Goal: Transaction & Acquisition: Obtain resource

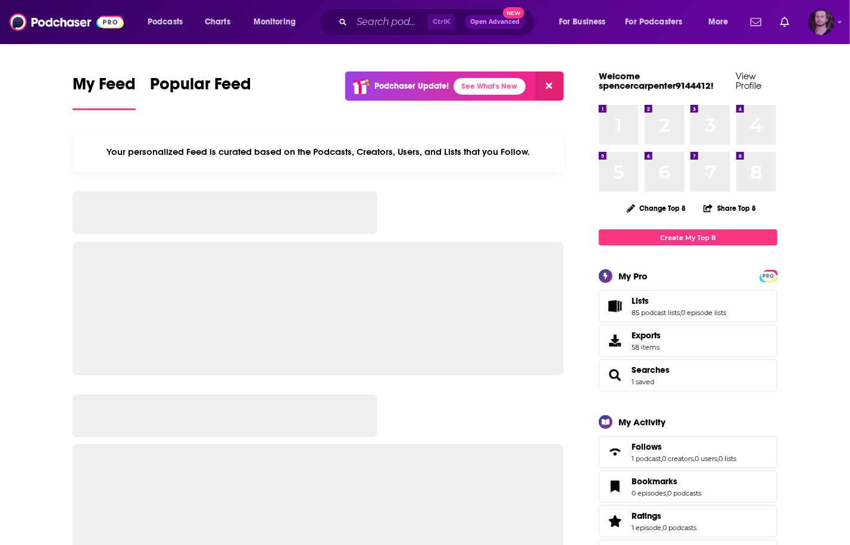
click at [833, 27] on img "Logged in as OutlierAudio" at bounding box center [821, 22] width 26 height 26
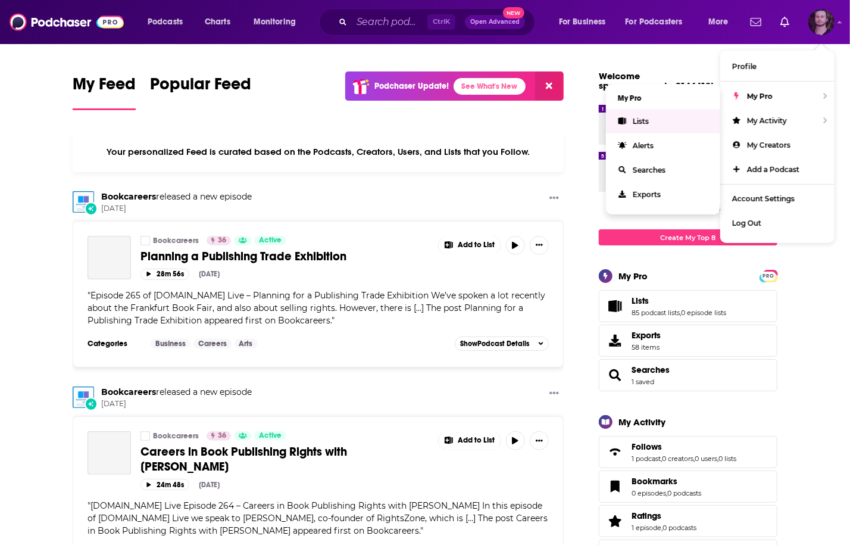
click at [636, 123] on span "Lists" at bounding box center [641, 121] width 16 height 9
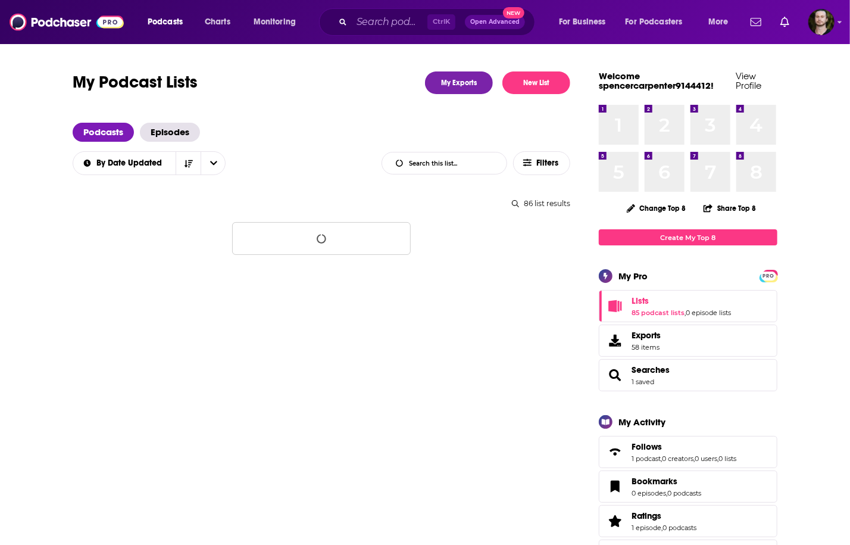
click at [433, 165] on input "List Search Input" at bounding box center [444, 162] width 124 height 21
type input "dima zelikman"
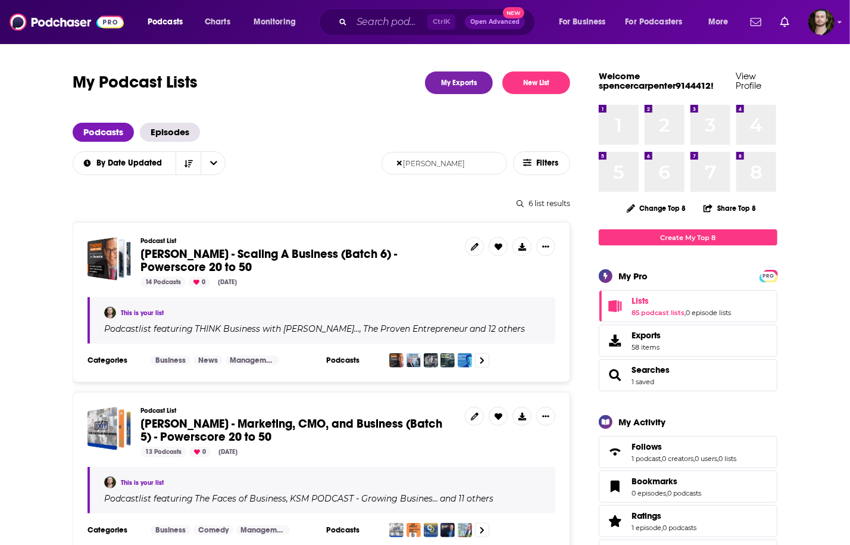
click at [470, 242] on link at bounding box center [474, 246] width 19 height 19
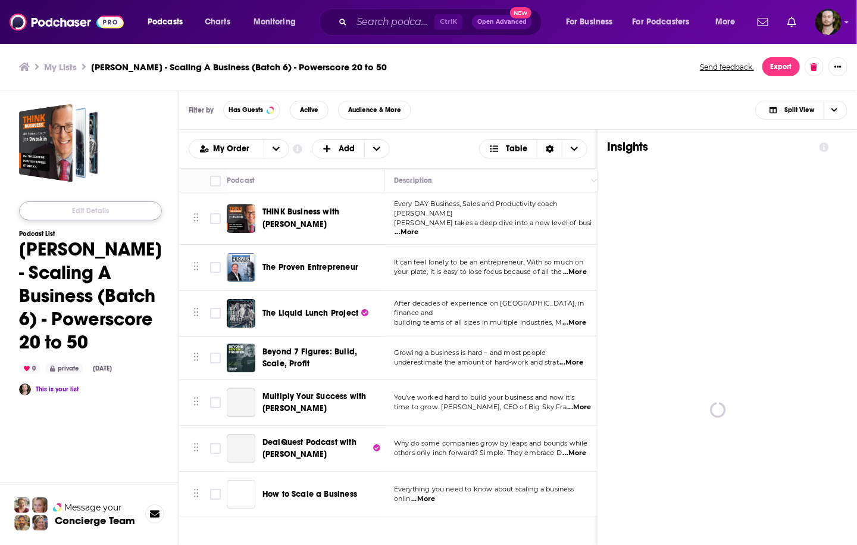
click at [102, 206] on button "Edit Details" at bounding box center [90, 210] width 143 height 19
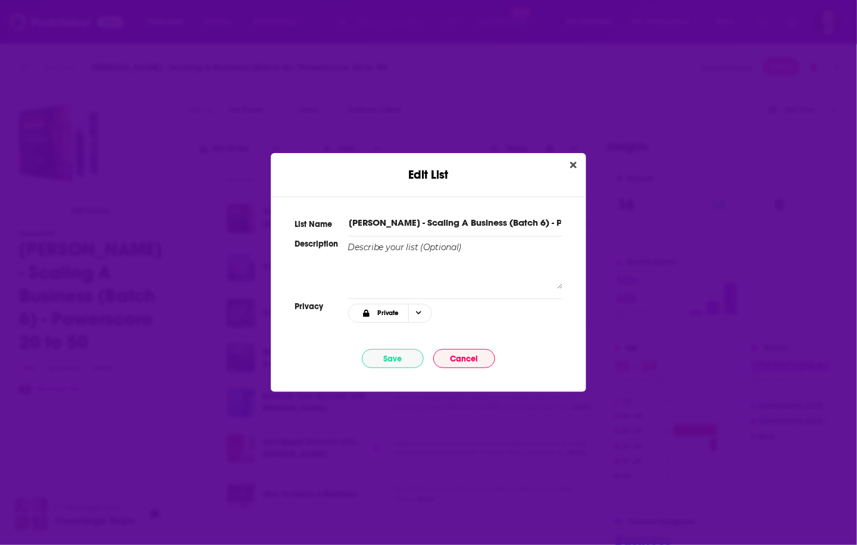
click at [438, 224] on input "[PERSON_NAME] - Scaling A Business (Batch 6) - Powerscore 20 to 50" at bounding box center [455, 222] width 214 height 12
click at [458, 358] on button "Cancel" at bounding box center [464, 358] width 62 height 19
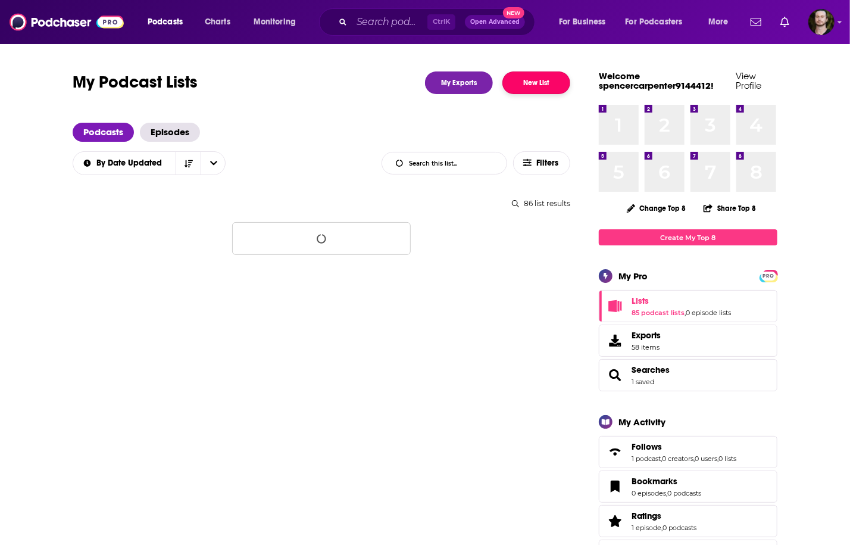
click at [545, 85] on button "New List" at bounding box center [536, 82] width 68 height 23
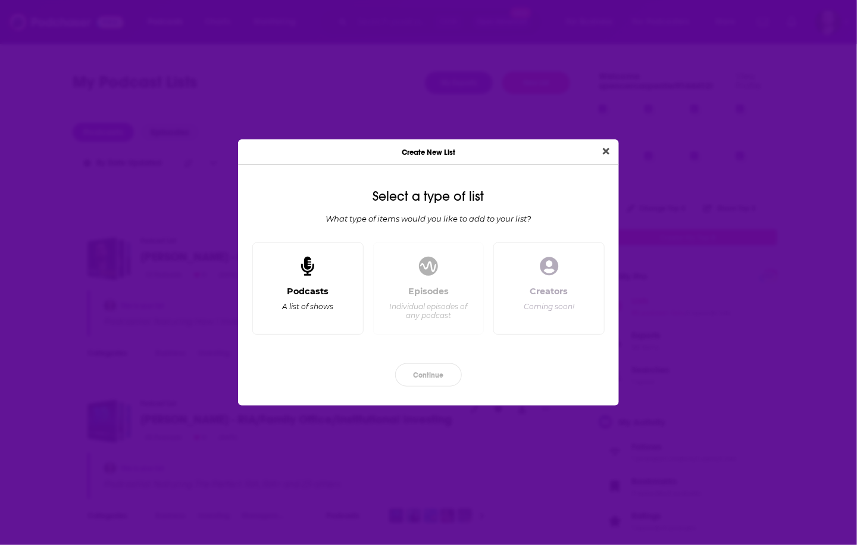
drag, startPoint x: 336, startPoint y: 291, endPoint x: 421, endPoint y: 365, distance: 112.6
click at [336, 292] on div "Podcasts A list of shows" at bounding box center [307, 305] width 91 height 39
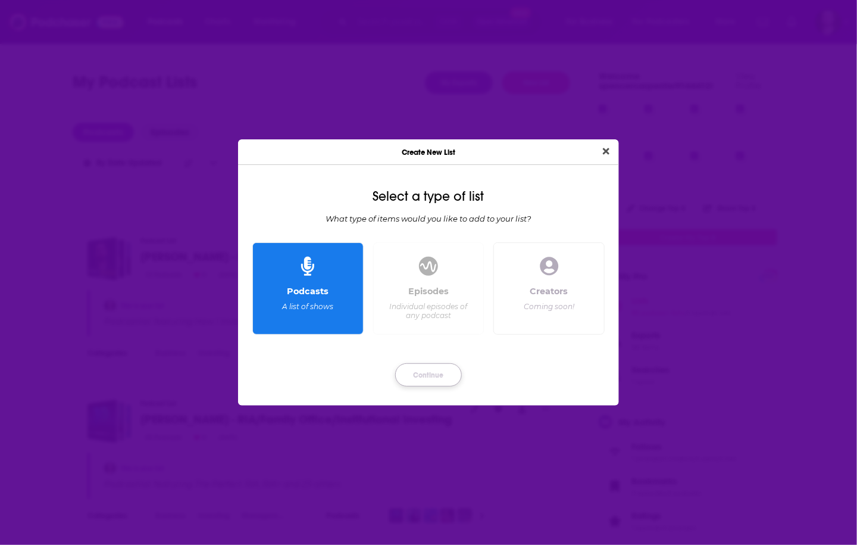
click at [443, 378] on button "Continue" at bounding box center [428, 374] width 67 height 23
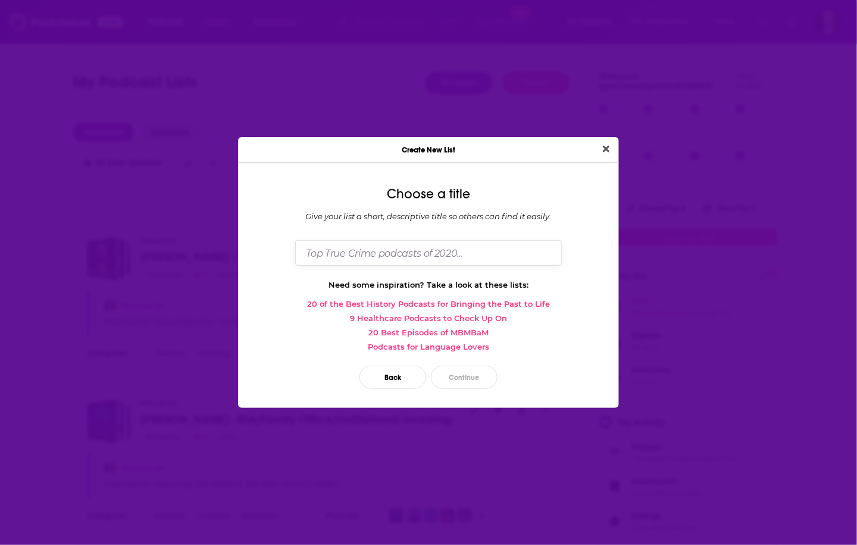
click at [434, 249] on input "Dialog" at bounding box center [428, 253] width 267 height 26
paste input "[PERSON_NAME] - Scaling A Business (Batch 6) - Powerscore 20 to 50"
click at [453, 253] on input "[PERSON_NAME] - Scaling A Business (Batch 6) - Powerscore 20 to 50" at bounding box center [428, 253] width 267 height 26
type input "[PERSON_NAME] - Scaling A Business (Batch 7) - Powerscore 20 to 50"
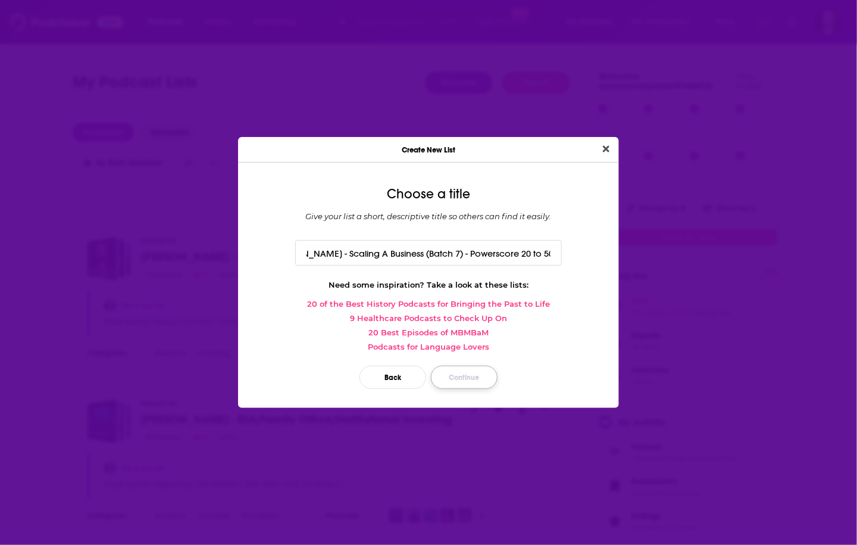
click at [452, 382] on button "Continue" at bounding box center [464, 376] width 67 height 23
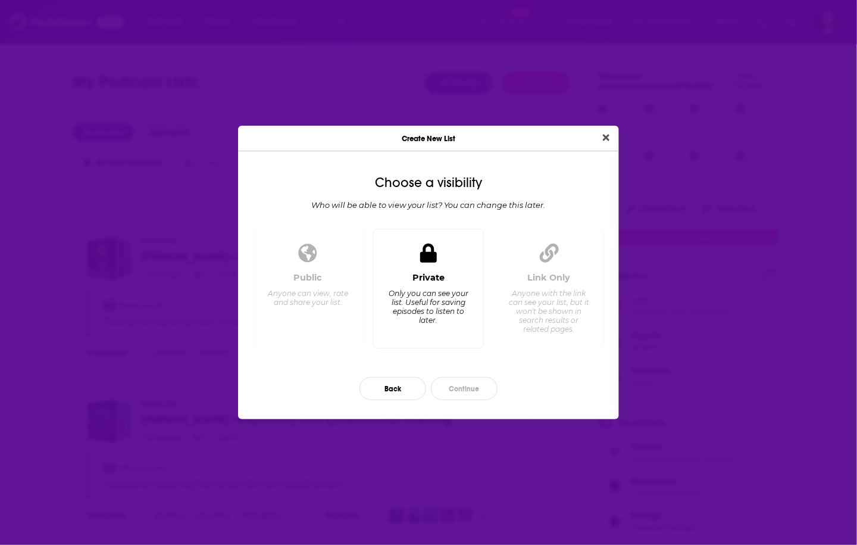
click at [438, 336] on div "Private Only you can see your list. Useful for saving episodes to listen to lat…" at bounding box center [428, 305] width 91 height 66
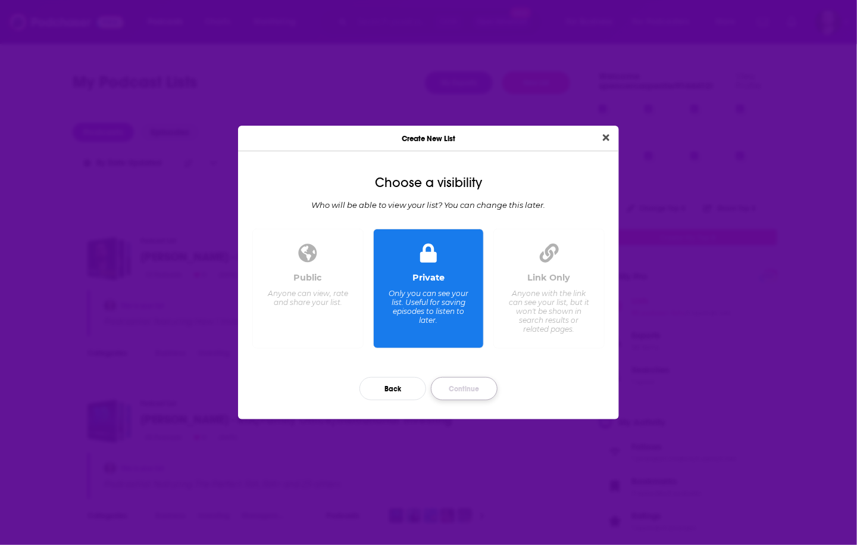
click at [467, 390] on button "Continue" at bounding box center [464, 388] width 67 height 23
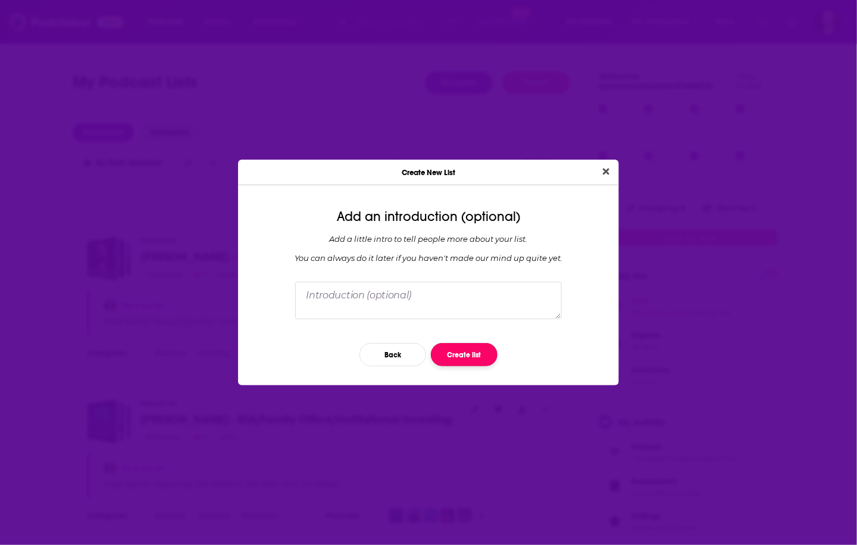
click at [488, 352] on button "Create list" at bounding box center [464, 354] width 67 height 23
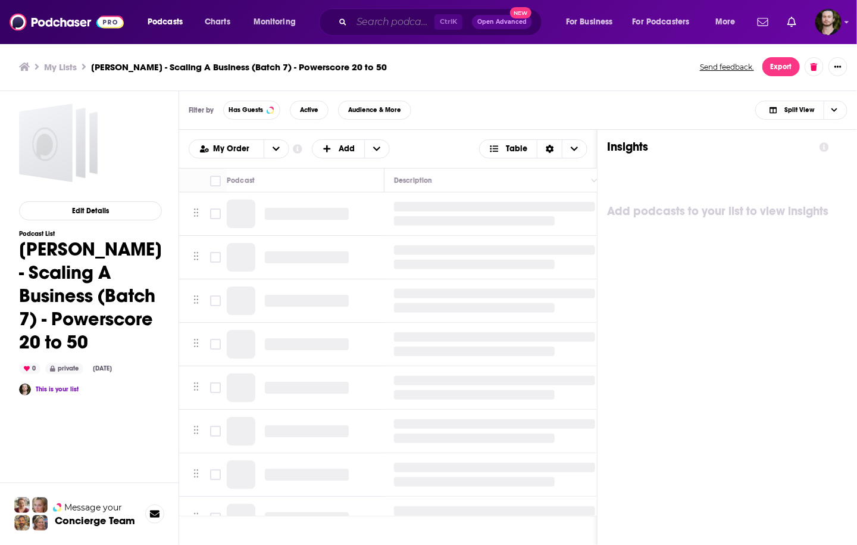
click at [396, 25] on input "Search podcasts, credits, & more..." at bounding box center [393, 21] width 83 height 19
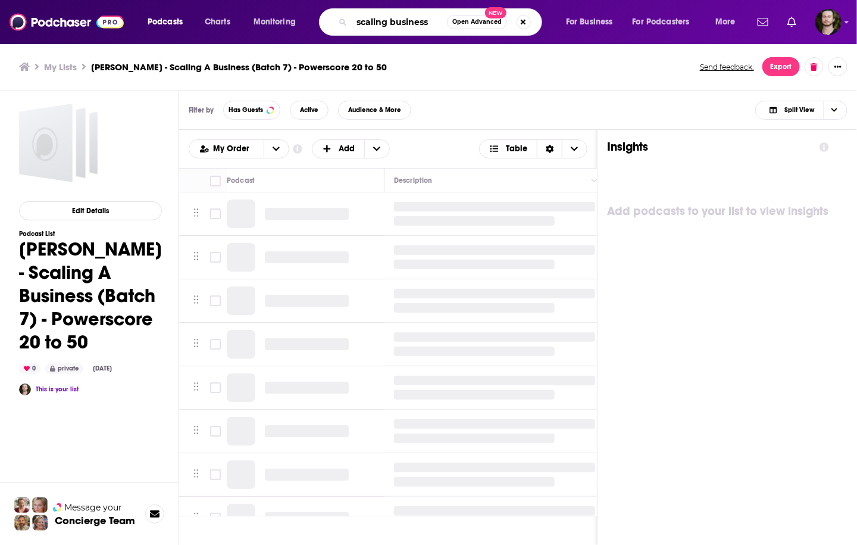
type input "scaling business"
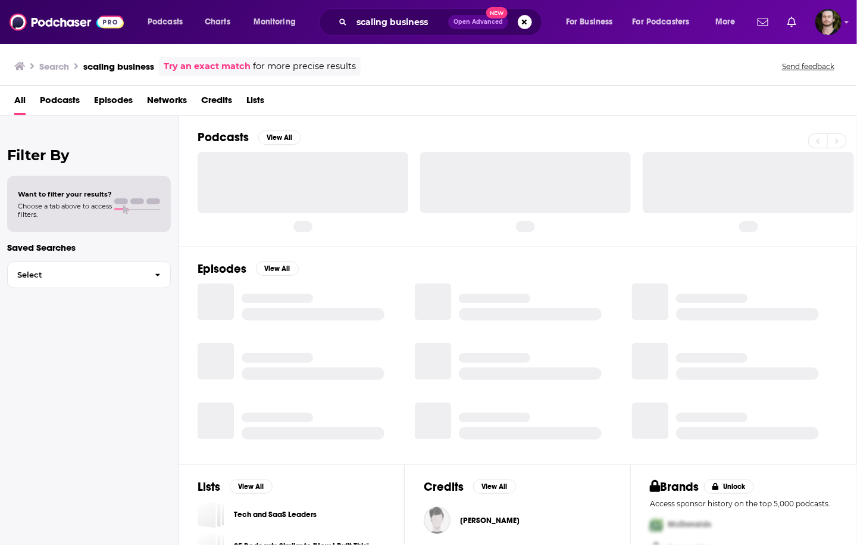
click at [61, 101] on span "Podcasts" at bounding box center [60, 102] width 40 height 24
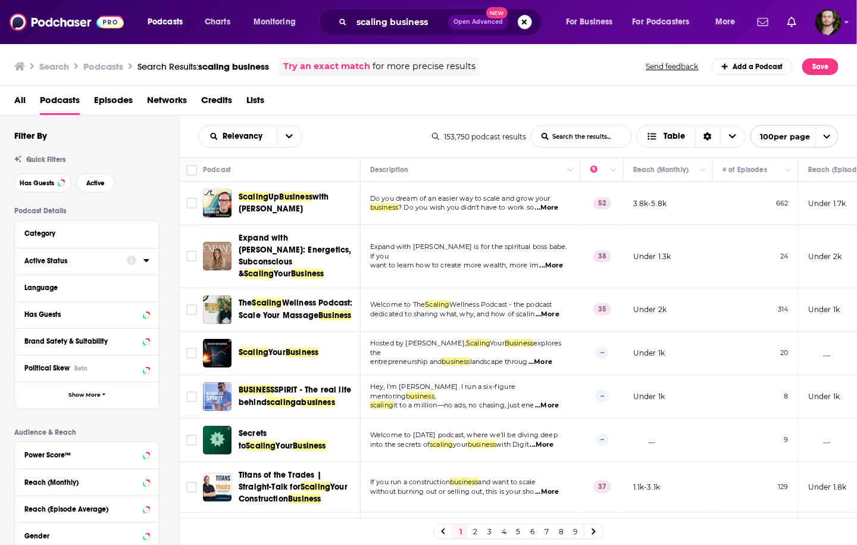
click at [147, 262] on icon at bounding box center [146, 260] width 6 height 10
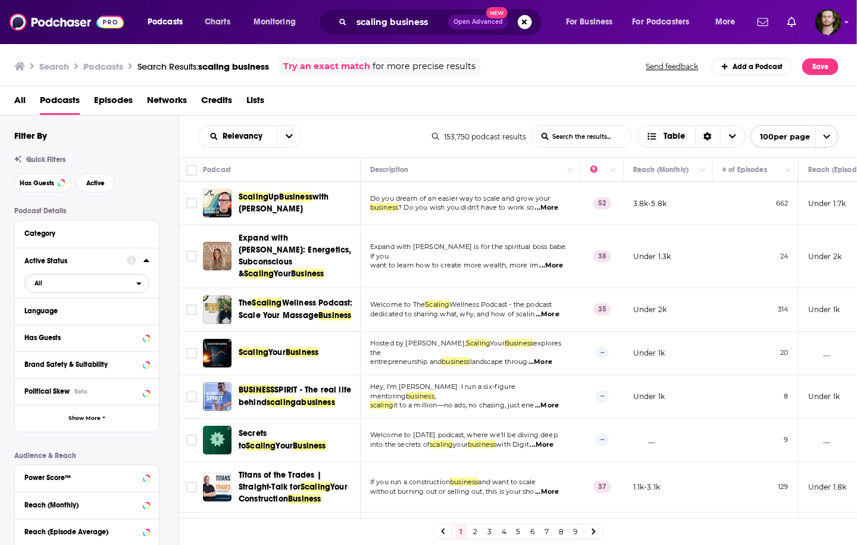
click at [105, 282] on span "All" at bounding box center [80, 282] width 111 height 15
click at [114, 320] on span "24k" at bounding box center [120, 322] width 56 height 7
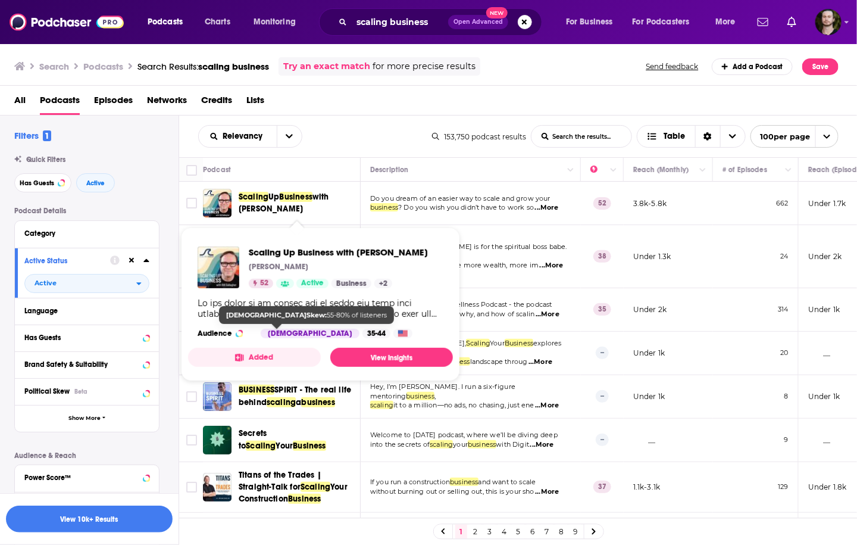
click at [273, 358] on button "Added" at bounding box center [254, 357] width 133 height 19
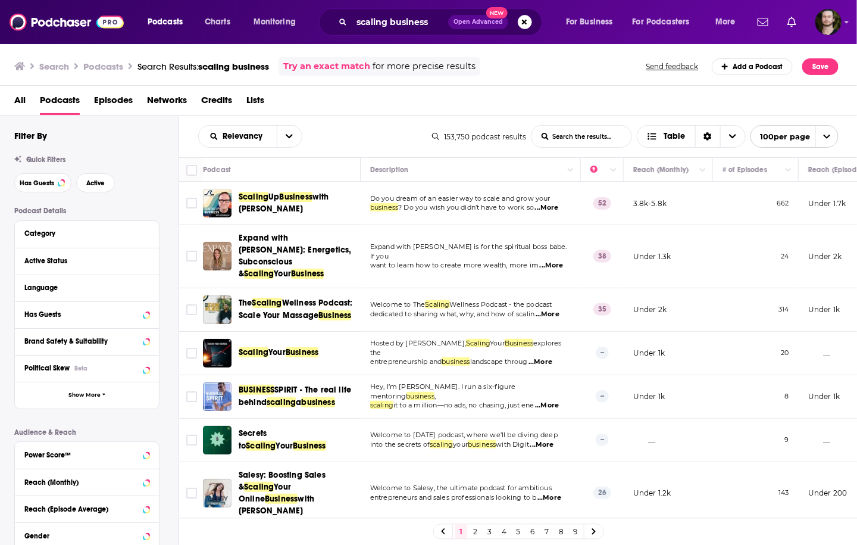
click at [161, 204] on div "Filter By Quick Filters Has Guests Active Podcast Details Category Active Statu…" at bounding box center [96, 389] width 164 height 519
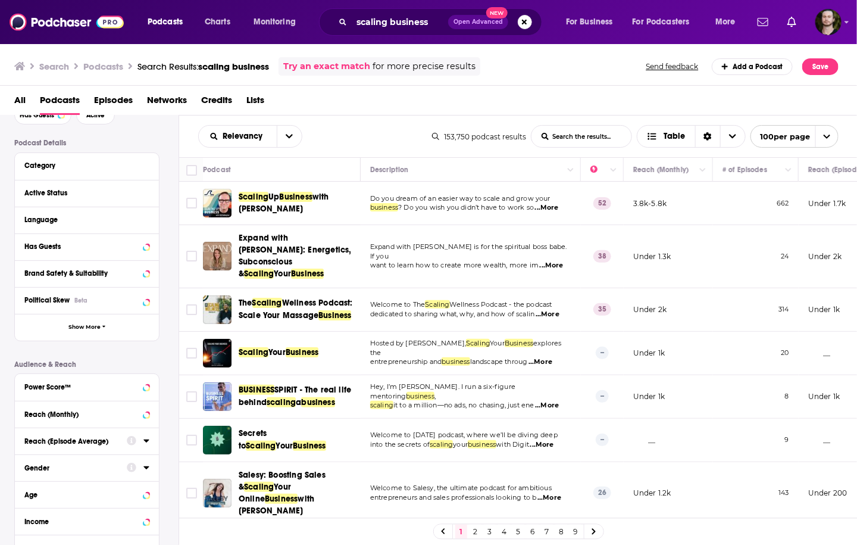
scroll to position [95, 0]
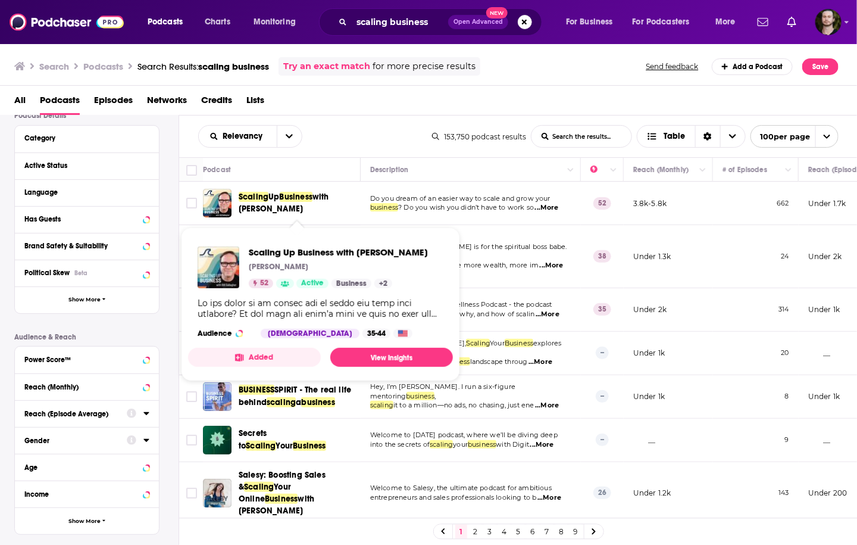
click at [279, 358] on button "Added" at bounding box center [254, 357] width 133 height 19
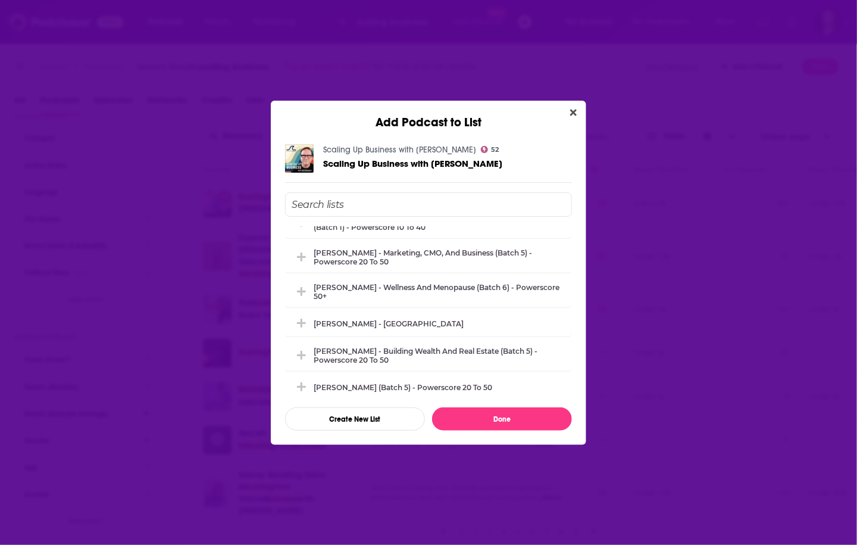
scroll to position [619, 0]
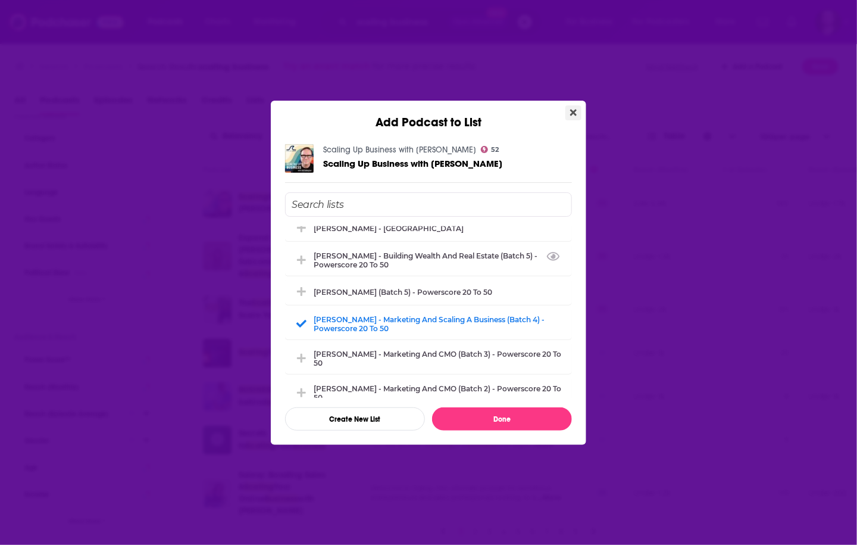
click at [571, 118] on button "Close" at bounding box center [573, 112] width 16 height 15
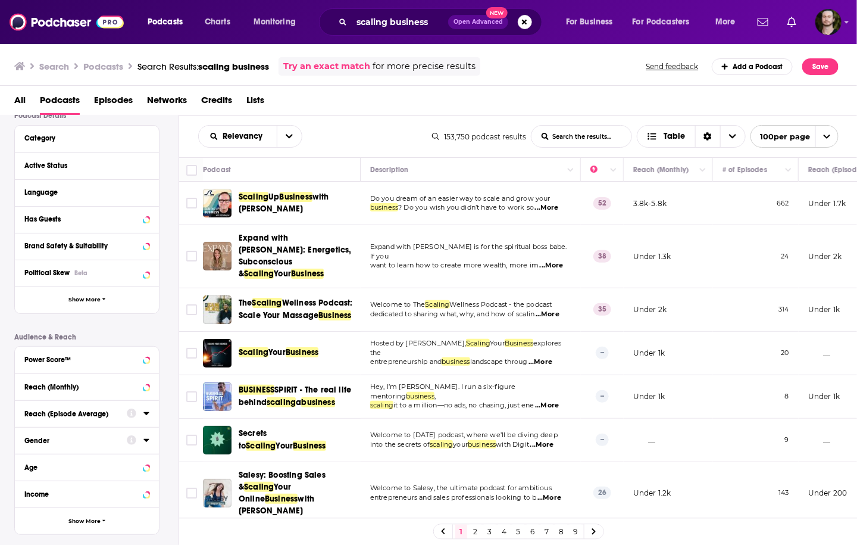
click at [553, 261] on span "...More" at bounding box center [552, 266] width 24 height 10
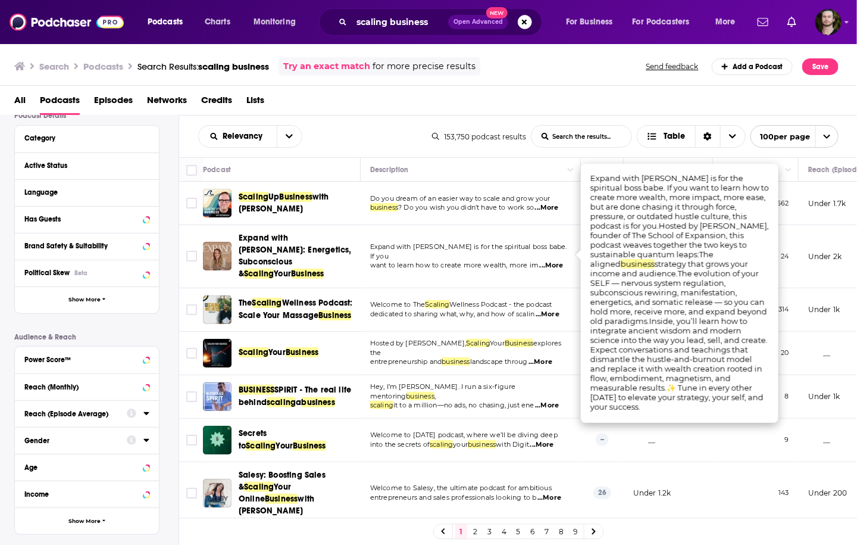
click at [172, 253] on div "Podcast Details Category Active Status Language Has Guests Brand Safety & Suita…" at bounding box center [96, 322] width 164 height 423
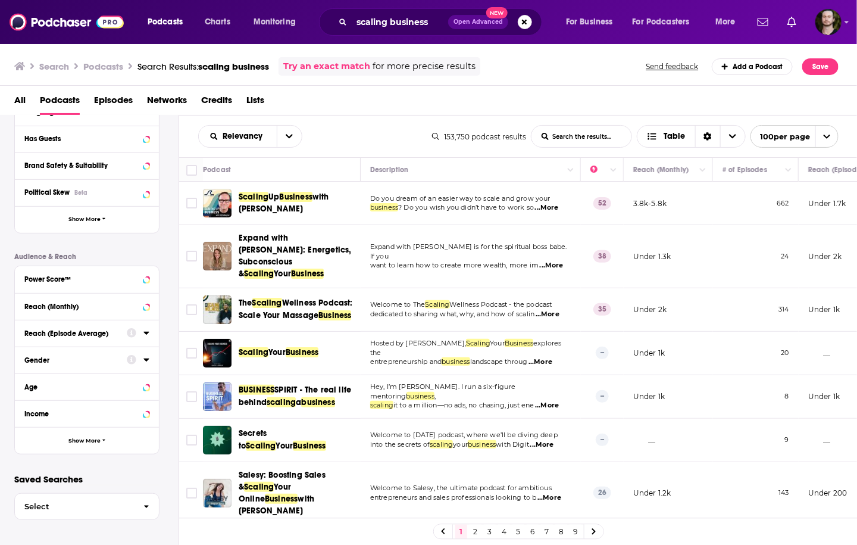
scroll to position [48, 0]
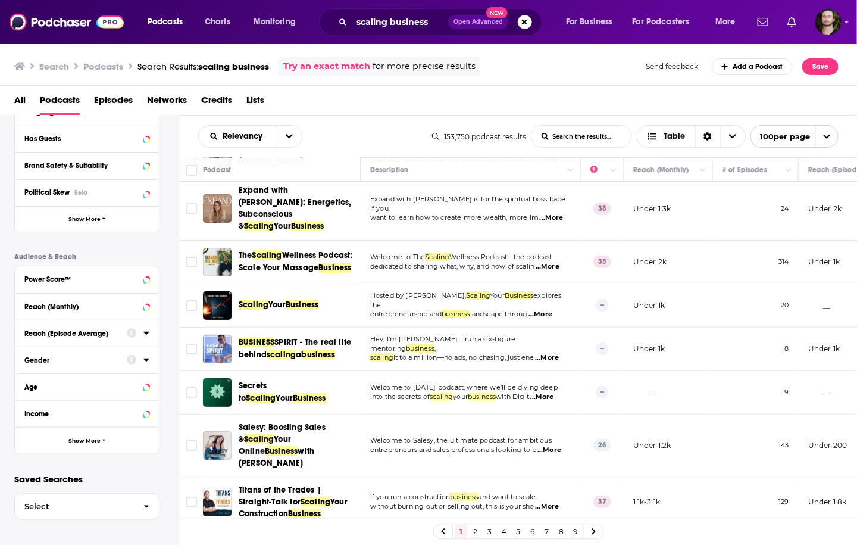
click at [552, 309] on span "...More" at bounding box center [540, 314] width 24 height 10
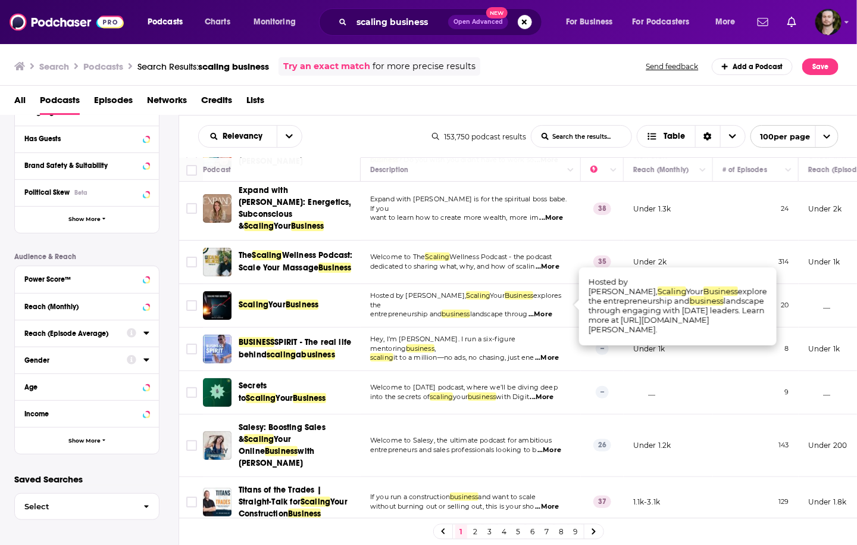
click at [552, 309] on span "...More" at bounding box center [540, 314] width 24 height 10
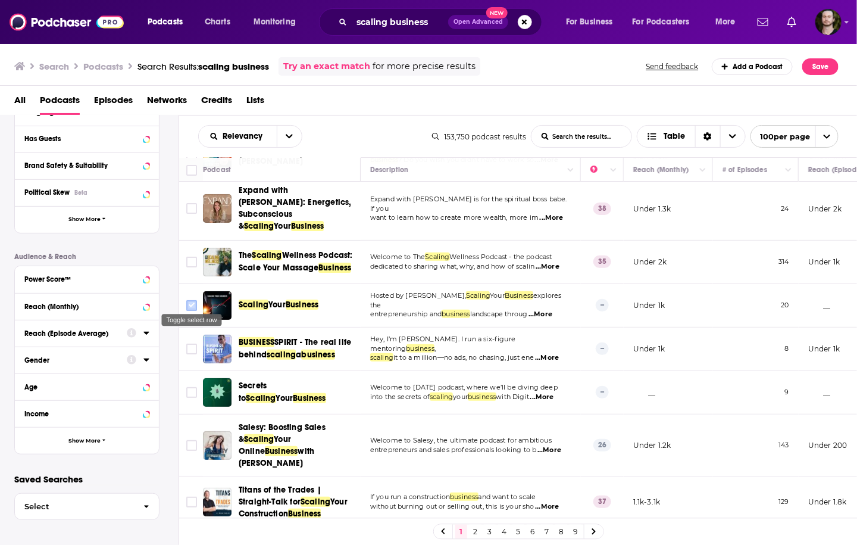
click at [190, 300] on input "Toggle select row" at bounding box center [191, 305] width 11 height 11
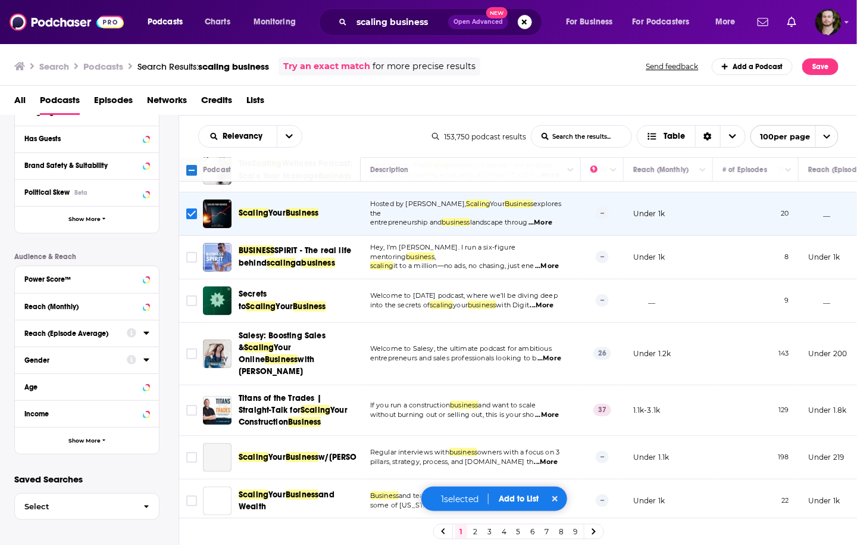
scroll to position [95, 0]
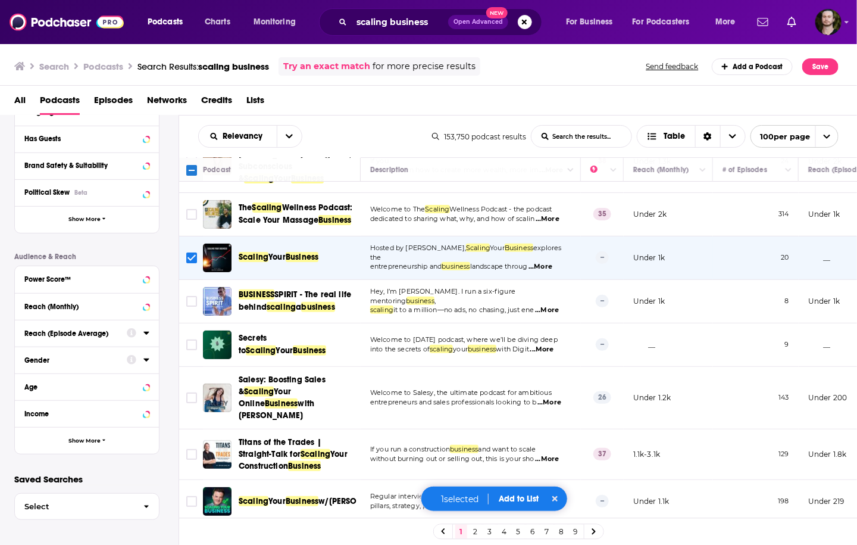
click at [552, 305] on span "...More" at bounding box center [547, 310] width 24 height 10
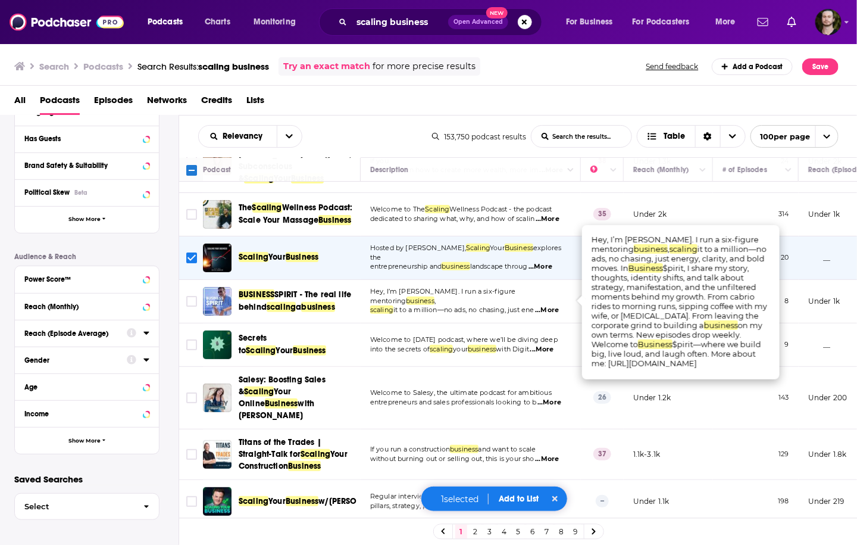
click at [164, 257] on div "Podcast Details Category Active Status Language Has Guests Brand Safety & Suita…" at bounding box center [96, 242] width 164 height 423
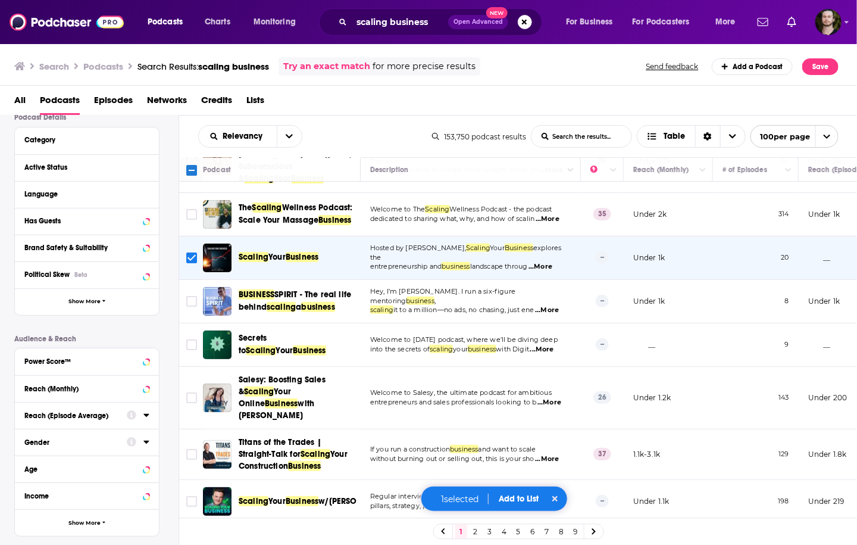
scroll to position [33, 0]
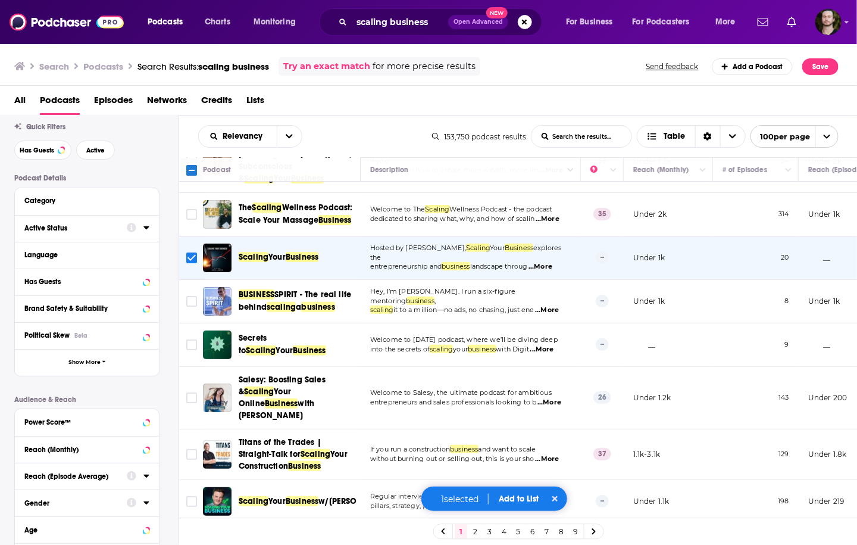
click at [142, 223] on div at bounding box center [138, 227] width 23 height 15
click at [144, 228] on icon at bounding box center [146, 228] width 6 height 10
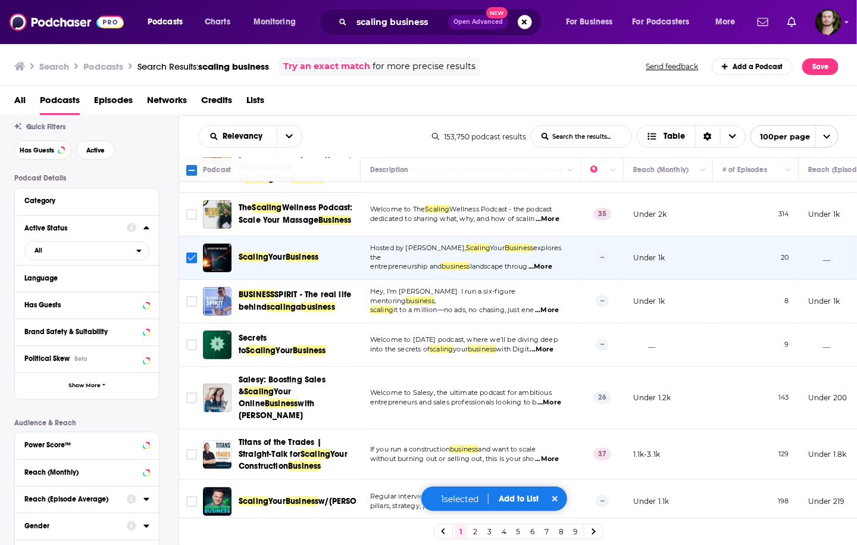
click at [189, 256] on input "Toggle select row" at bounding box center [191, 257] width 11 height 11
click at [128, 251] on span "All" at bounding box center [80, 249] width 111 height 15
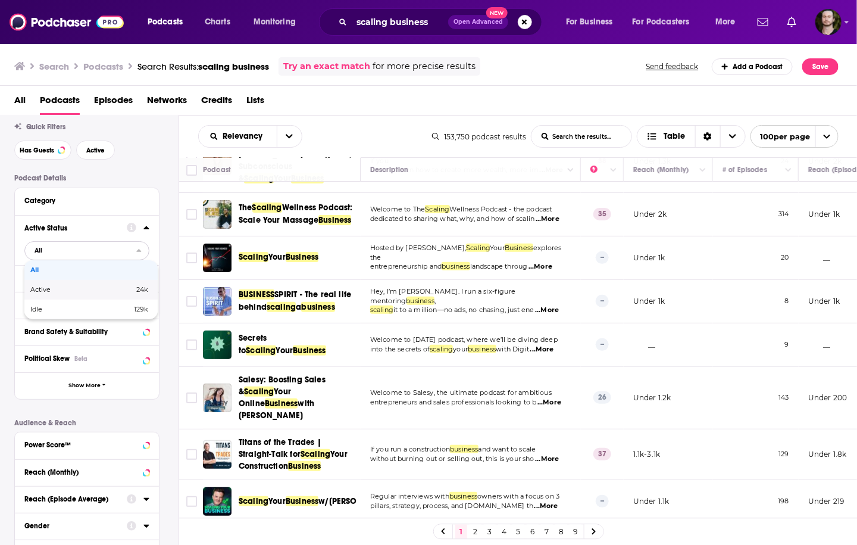
click at [129, 287] on span "24k" at bounding box center [120, 289] width 56 height 7
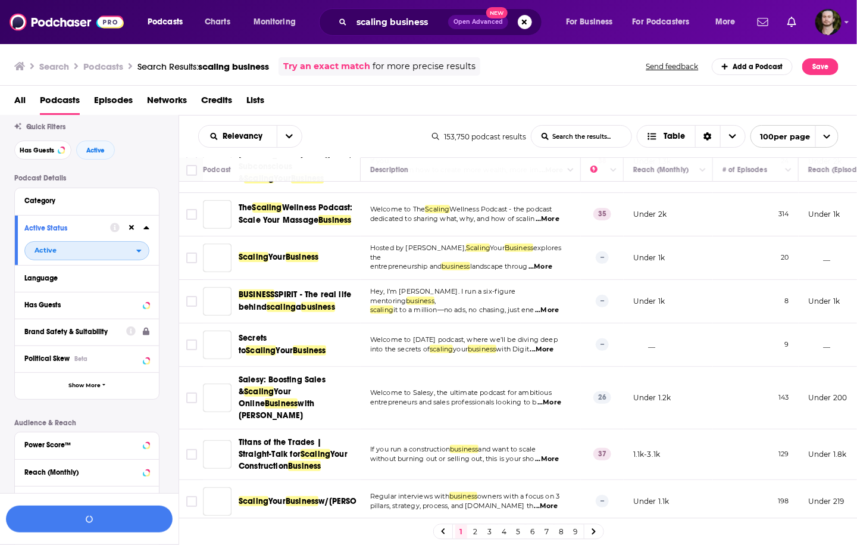
scroll to position [62, 0]
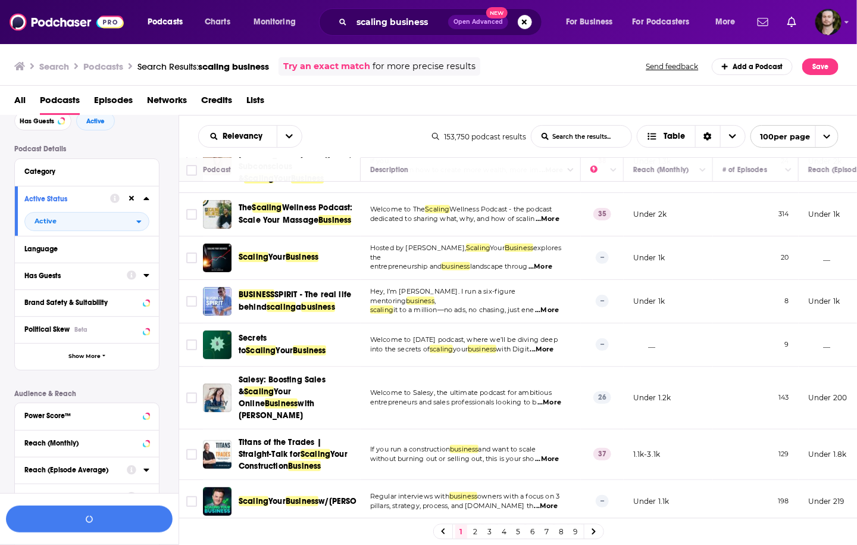
click at [143, 278] on div at bounding box center [138, 275] width 23 height 15
click at [147, 274] on icon at bounding box center [145, 275] width 5 height 3
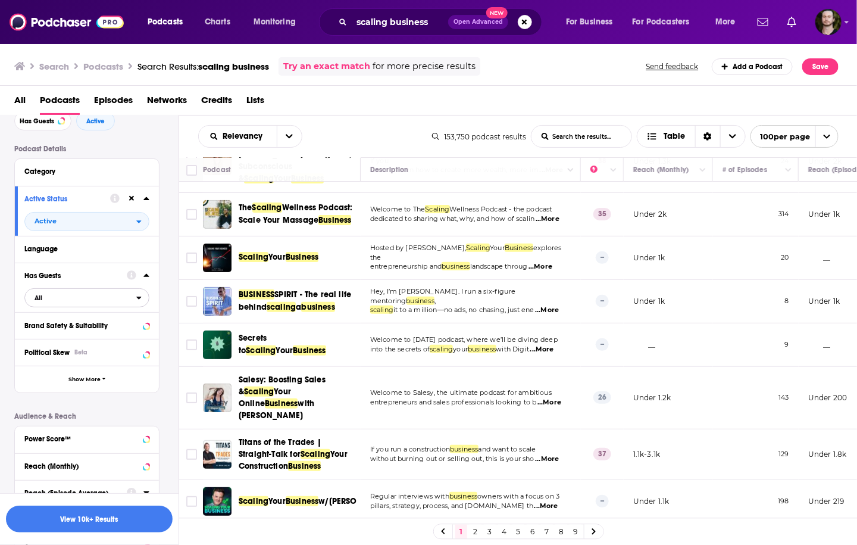
click at [139, 301] on icon "open menu" at bounding box center [138, 297] width 5 height 8
click at [136, 337] on span "48k" at bounding box center [142, 336] width 12 height 8
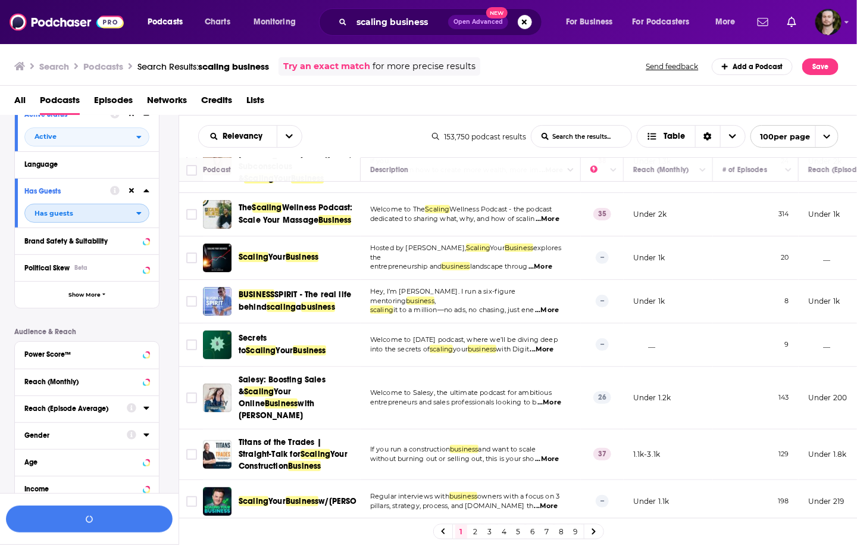
scroll to position [157, 0]
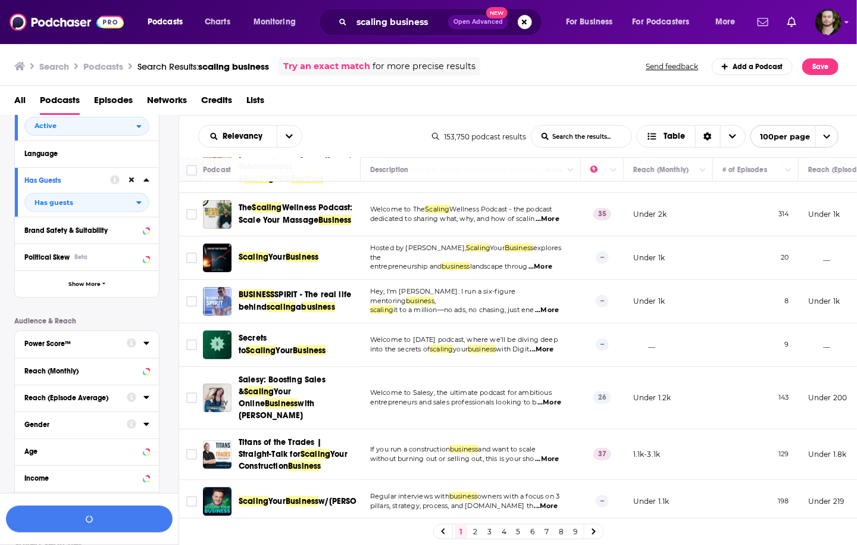
click at [146, 346] on icon at bounding box center [146, 343] width 6 height 10
drag, startPoint x: 30, startPoint y: 406, endPoint x: 26, endPoint y: 418, distance: 12.3
click at [30, 406] on icon at bounding box center [29, 405] width 7 height 7
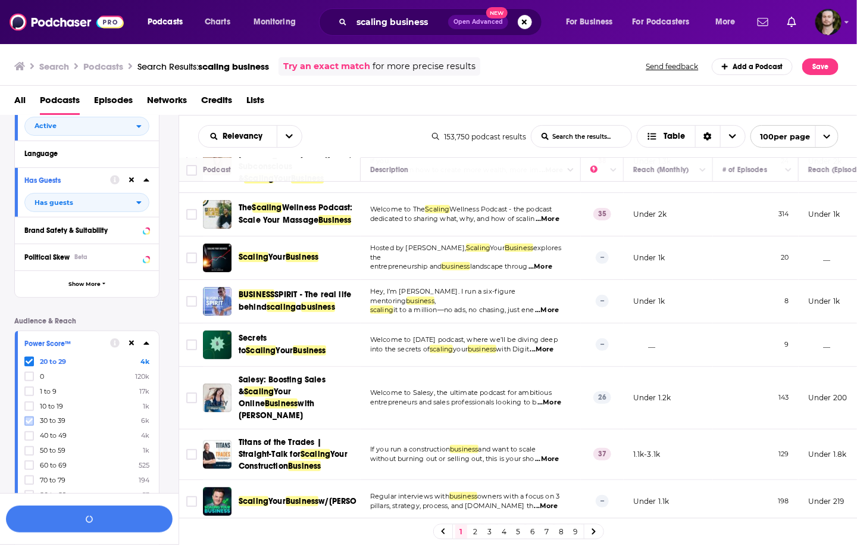
click at [26, 418] on icon at bounding box center [29, 420] width 7 height 7
click at [30, 434] on icon at bounding box center [29, 435] width 7 height 5
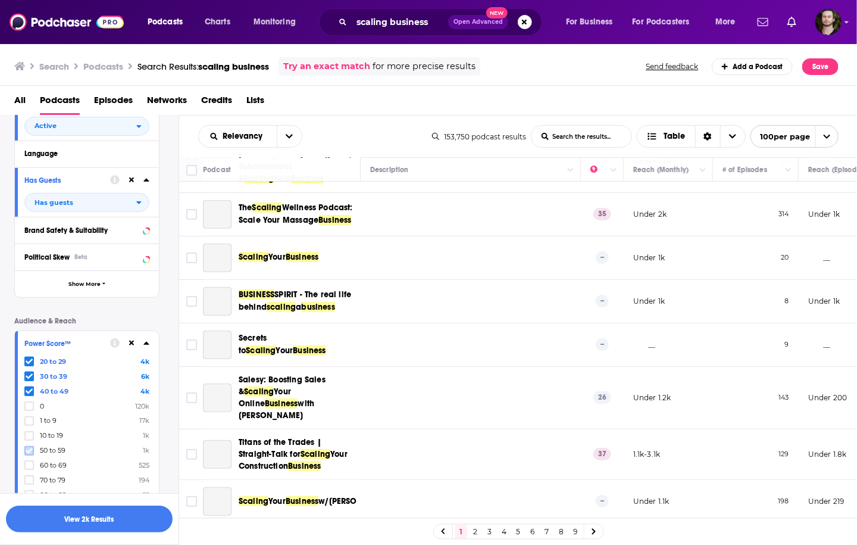
click at [29, 452] on icon at bounding box center [29, 450] width 7 height 7
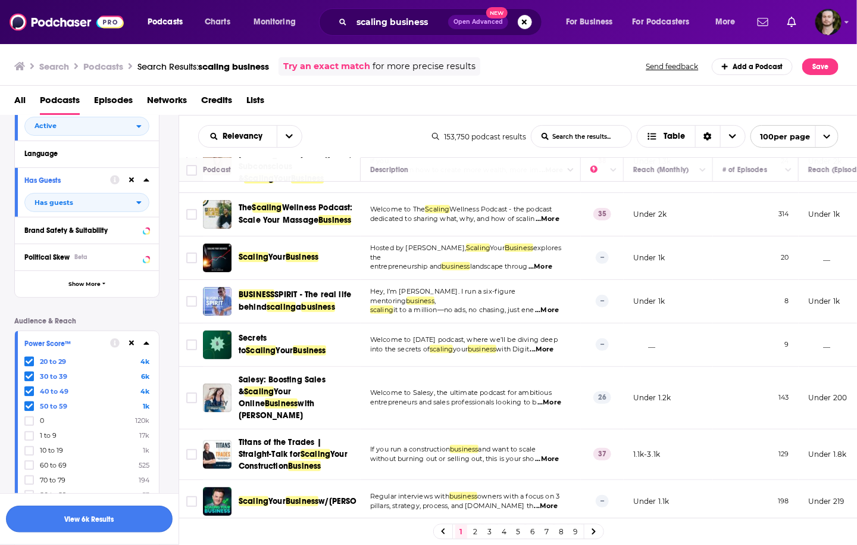
click at [98, 519] on button "View 6k Results" at bounding box center [89, 518] width 167 height 27
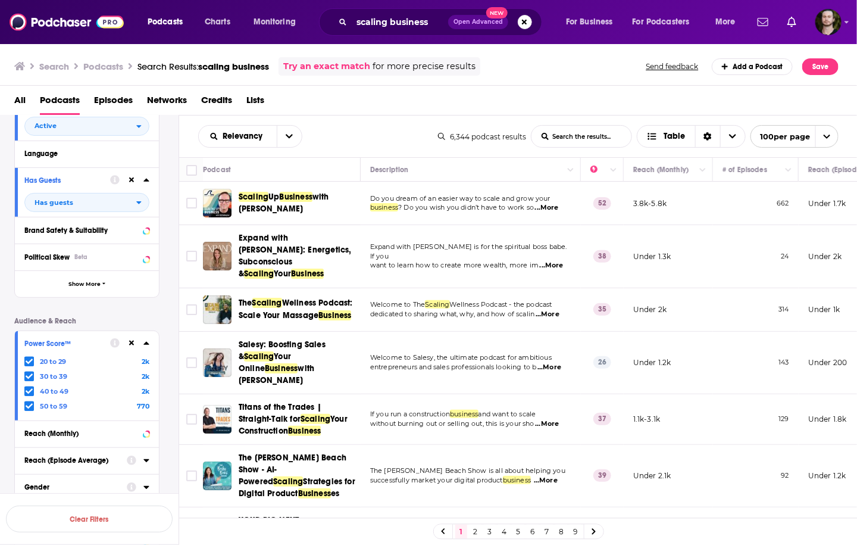
click at [550, 261] on span "...More" at bounding box center [552, 266] width 24 height 10
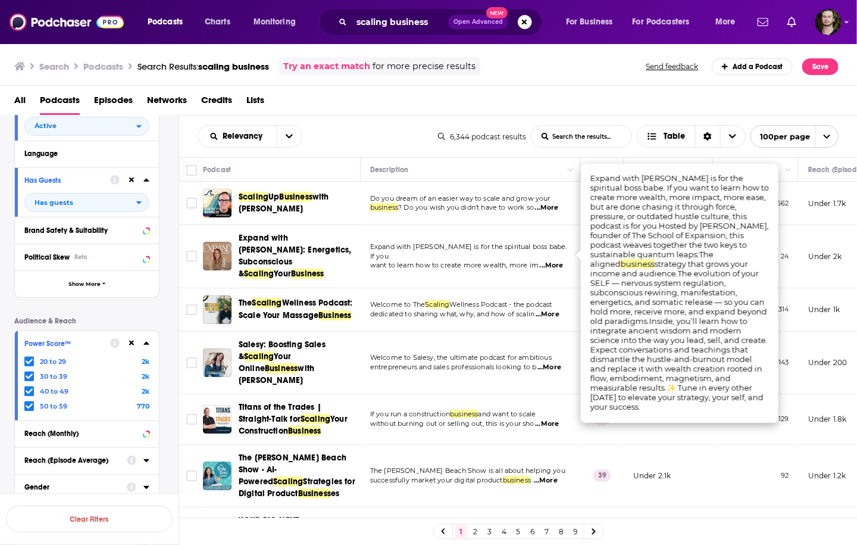
click at [550, 261] on span "...More" at bounding box center [552, 266] width 24 height 10
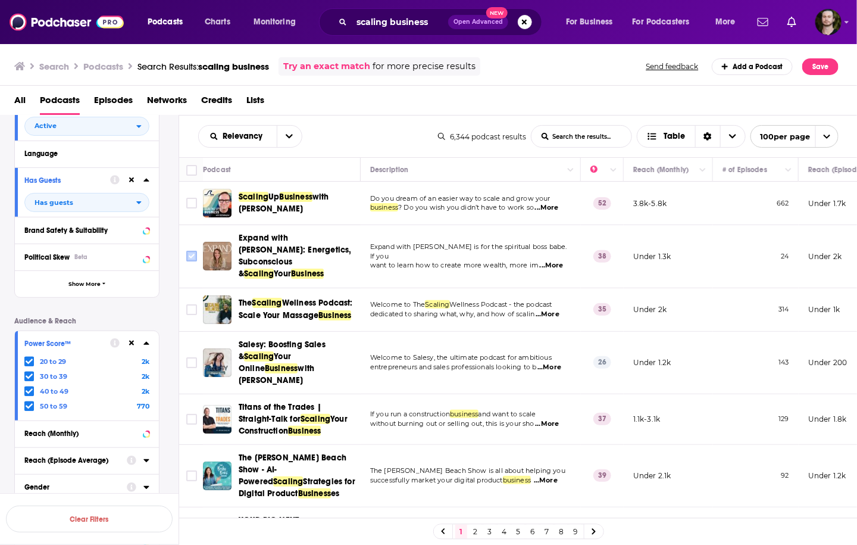
click at [193, 255] on input "Toggle select row" at bounding box center [191, 256] width 11 height 11
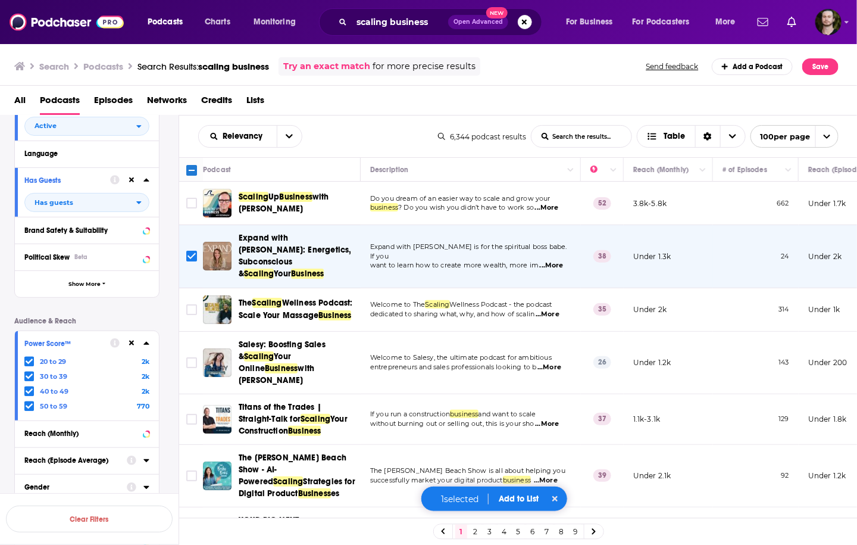
click at [558, 362] on span "...More" at bounding box center [549, 367] width 24 height 10
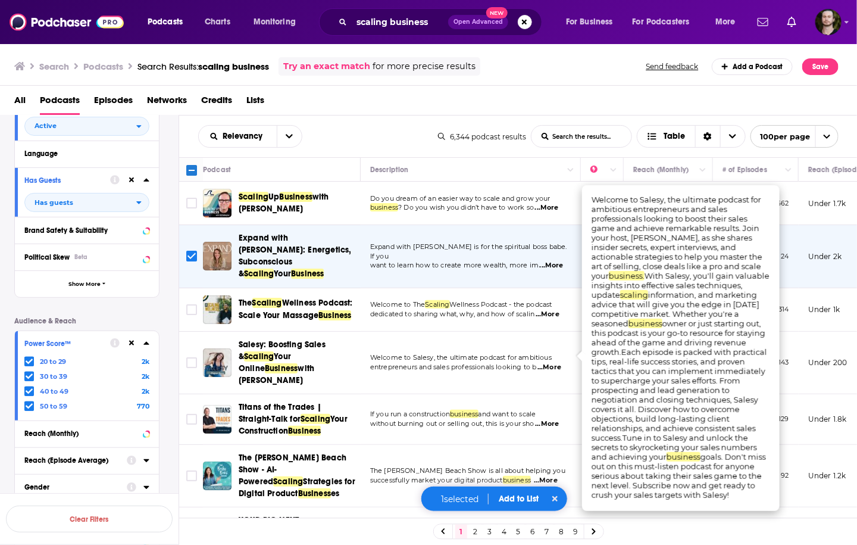
click at [558, 362] on span "...More" at bounding box center [549, 367] width 24 height 10
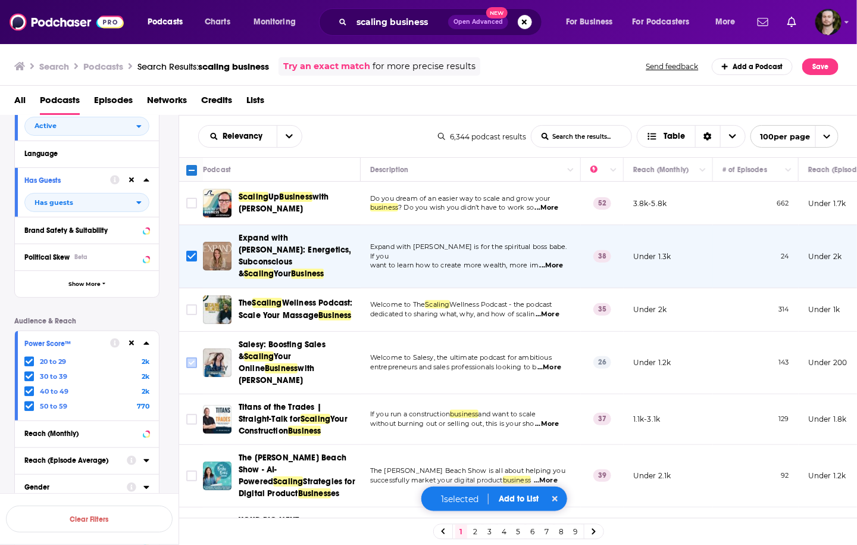
click at [190, 357] on input "Toggle select row" at bounding box center [191, 362] width 11 height 11
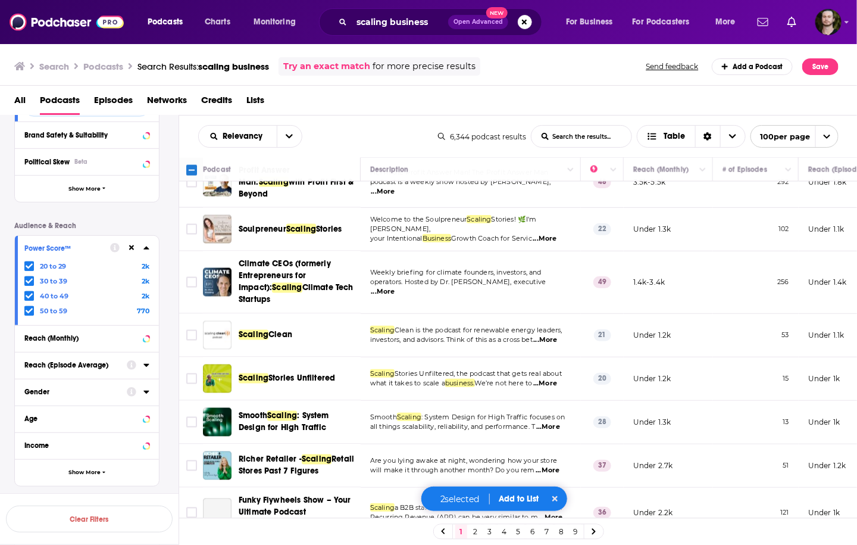
scroll to position [809, 0]
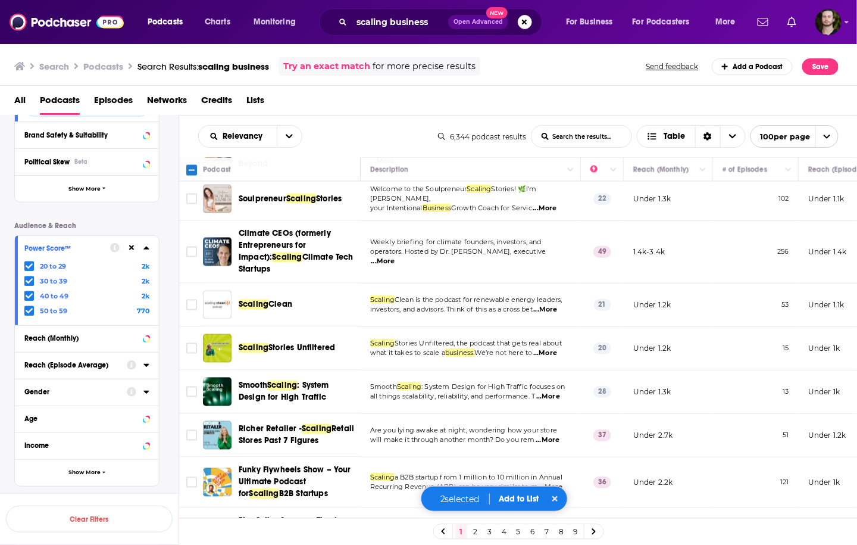
click at [544, 348] on span "...More" at bounding box center [545, 353] width 24 height 10
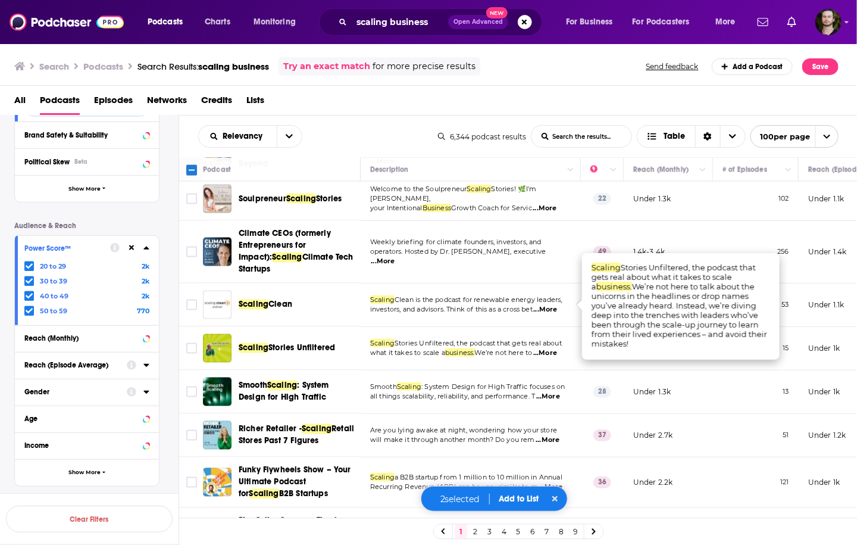
click at [544, 348] on span "...More" at bounding box center [545, 353] width 24 height 10
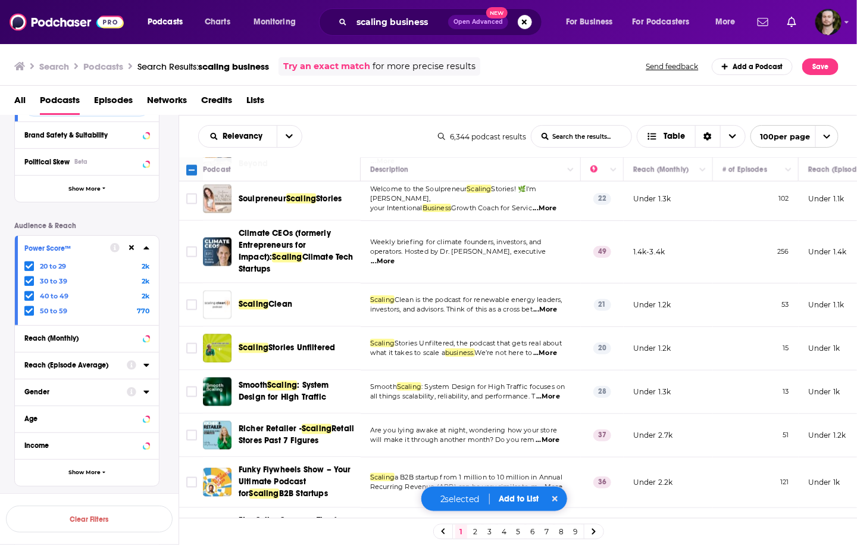
click at [544, 348] on span "...More" at bounding box center [545, 353] width 24 height 10
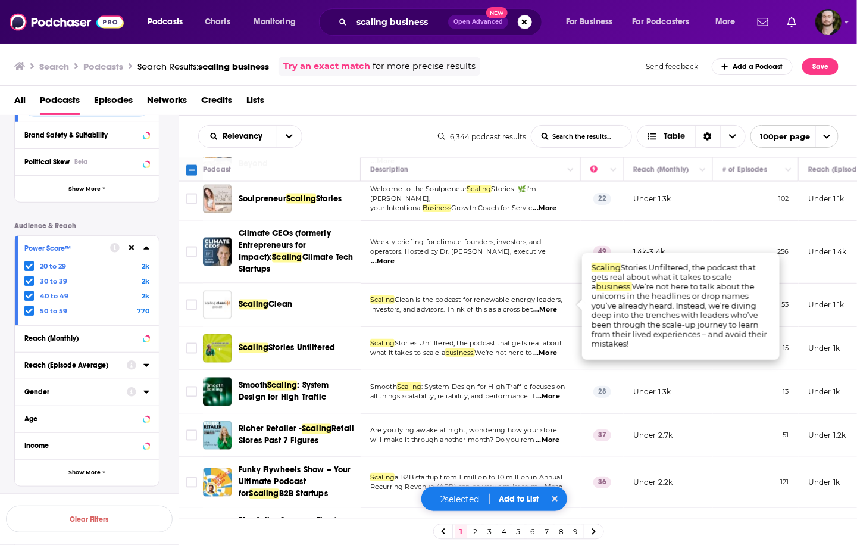
click at [544, 348] on span "...More" at bounding box center [545, 353] width 24 height 10
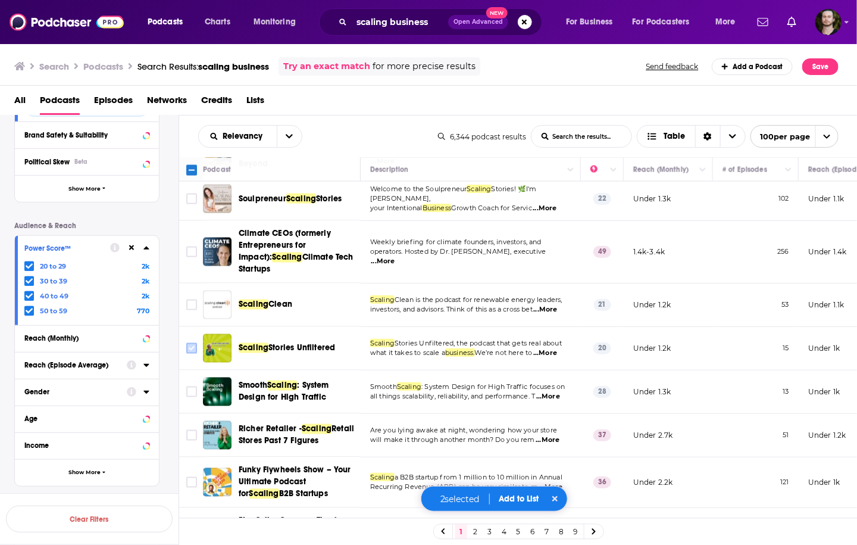
click at [190, 343] on input "Toggle select row" at bounding box center [191, 348] width 11 height 11
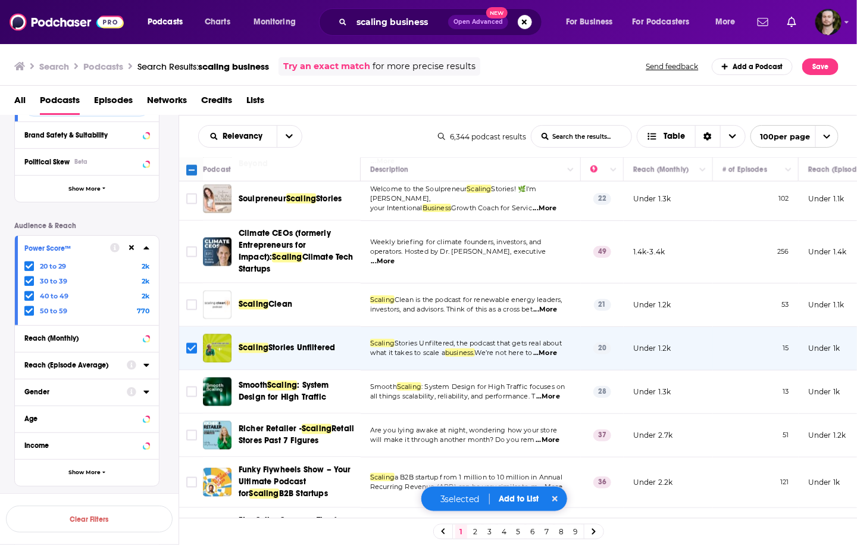
click at [558, 392] on span "...More" at bounding box center [548, 397] width 24 height 10
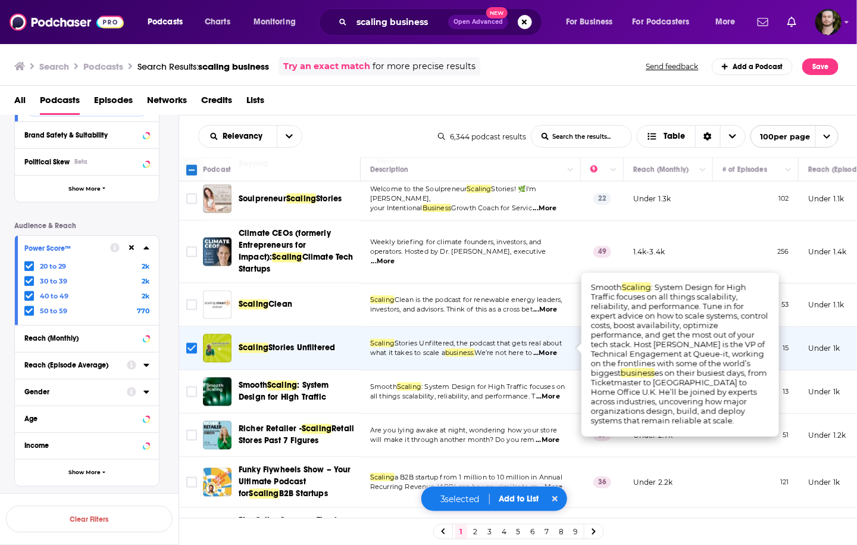
click at [558, 392] on span "...More" at bounding box center [548, 397] width 24 height 10
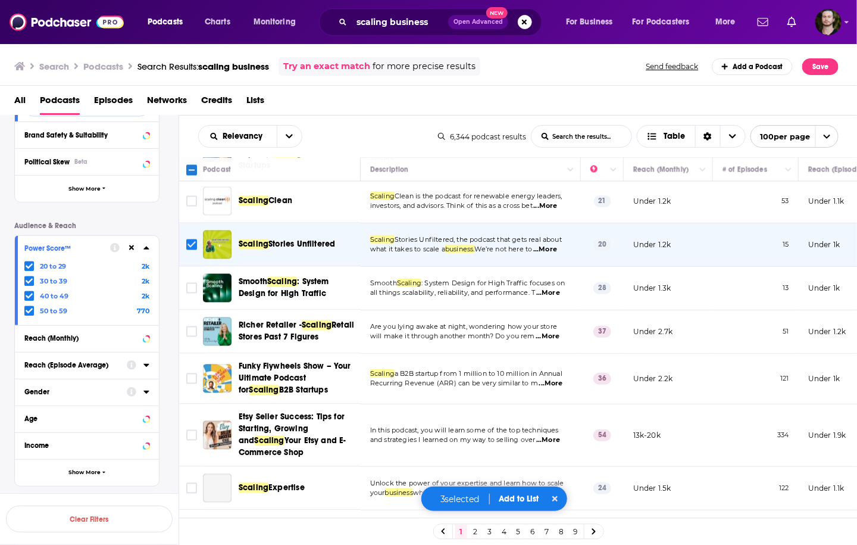
scroll to position [952, 0]
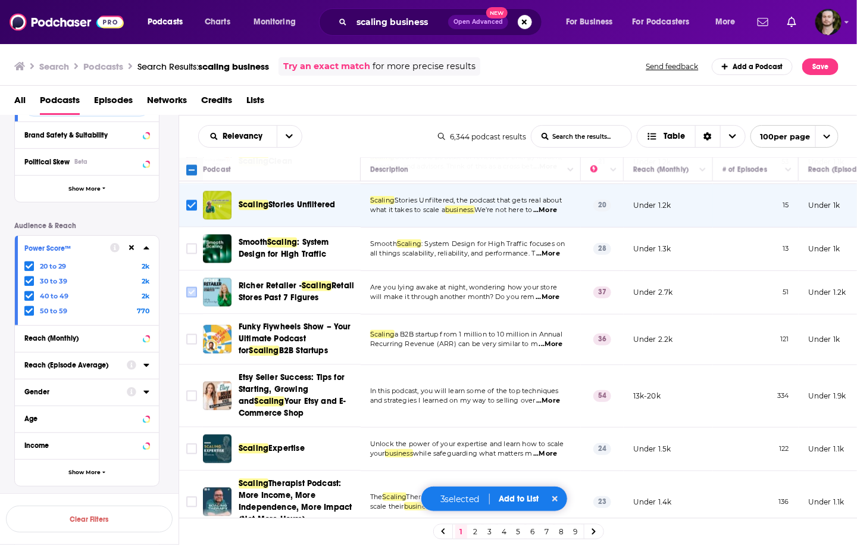
click at [193, 287] on input "Toggle select row" at bounding box center [191, 292] width 11 height 11
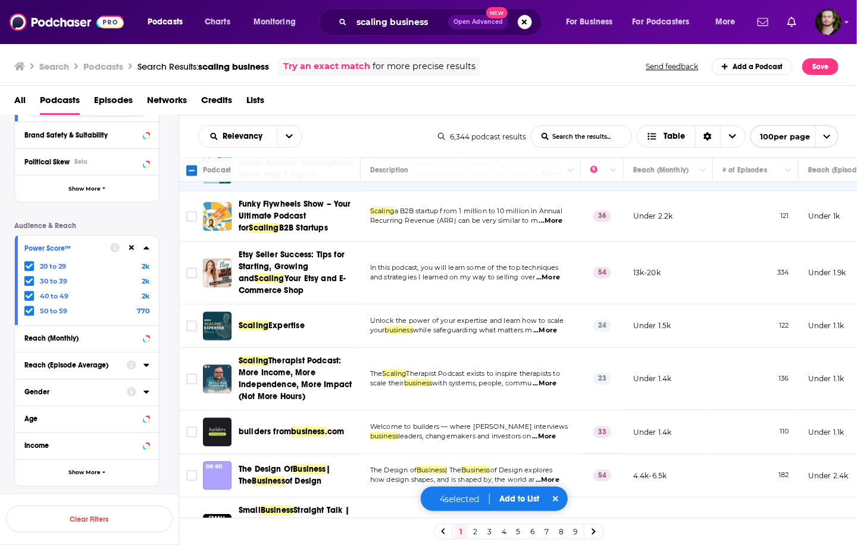
scroll to position [1095, 0]
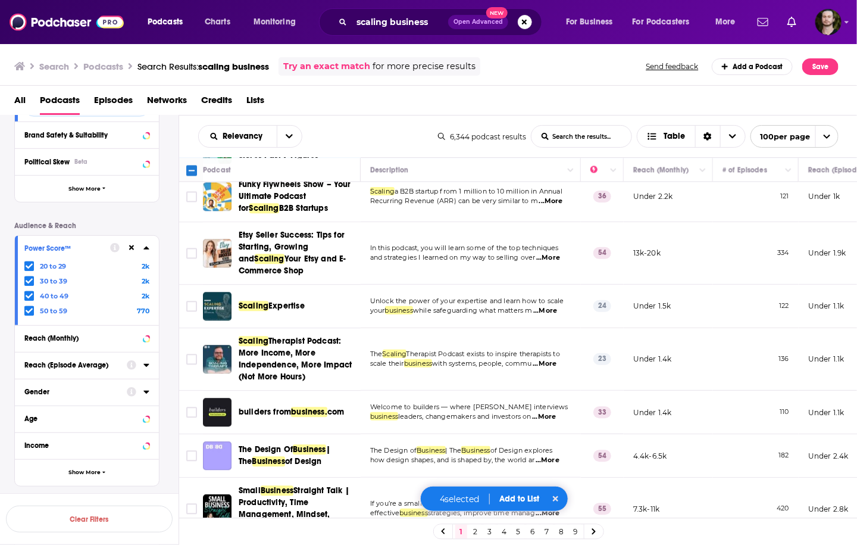
click at [550, 306] on span "...More" at bounding box center [545, 311] width 24 height 10
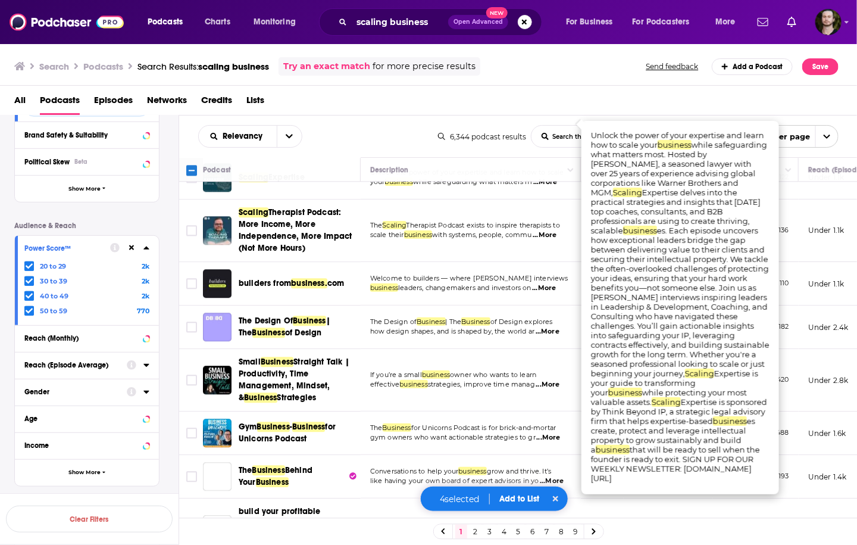
scroll to position [1190, 0]
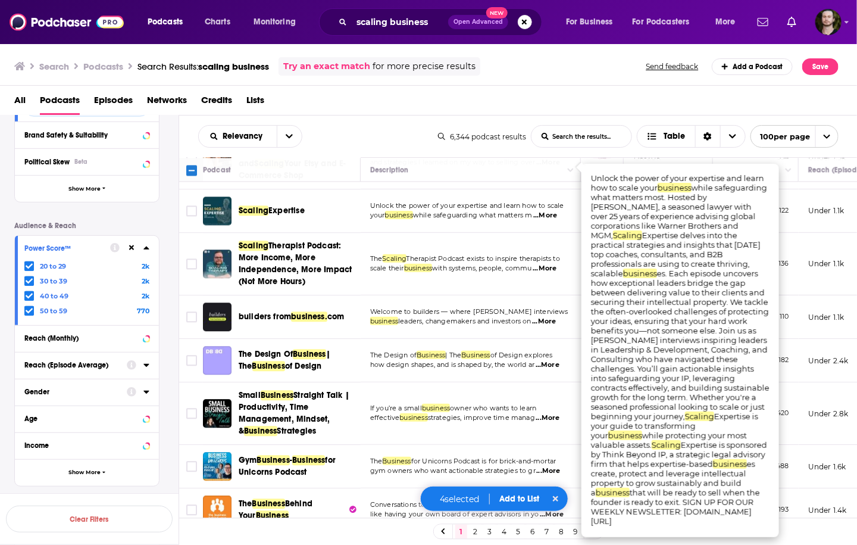
click at [365, 339] on td "The Design of Business | The Business of Design explores how design shapes, and…" at bounding box center [471, 360] width 220 height 43
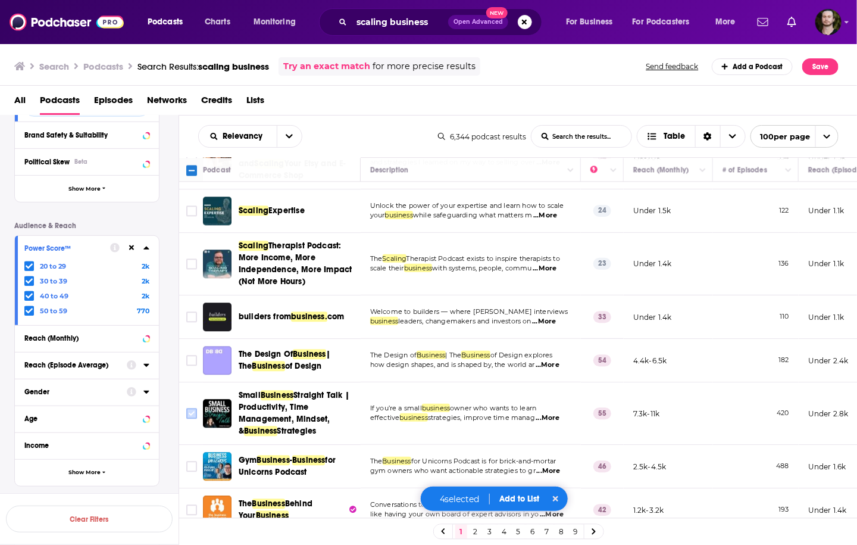
click at [192, 408] on input "Toggle select row" at bounding box center [191, 413] width 11 height 11
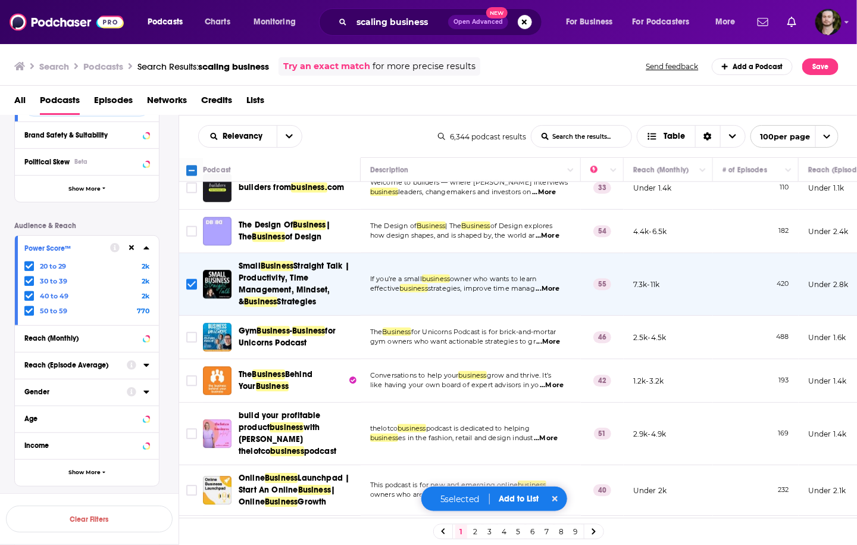
scroll to position [1333, 0]
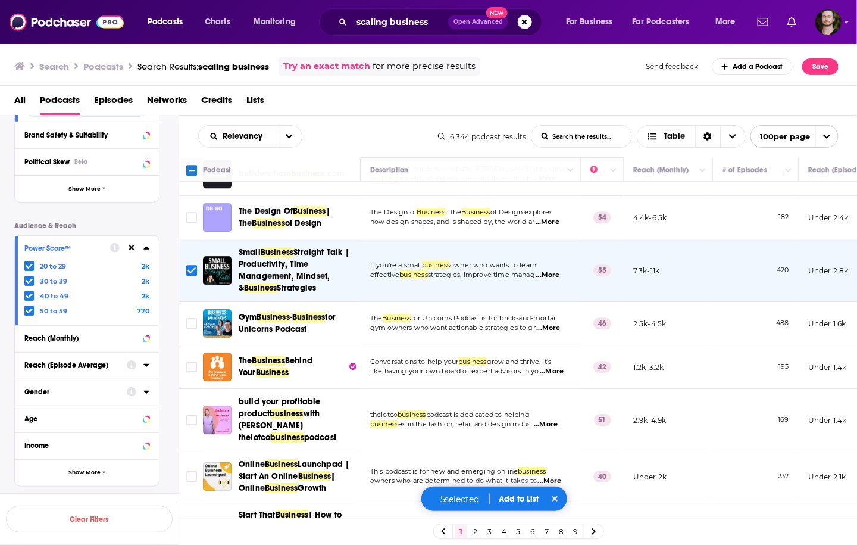
click at [557, 420] on span "...More" at bounding box center [546, 425] width 24 height 10
click at [193, 414] on input "Toggle select row" at bounding box center [191, 419] width 11 height 11
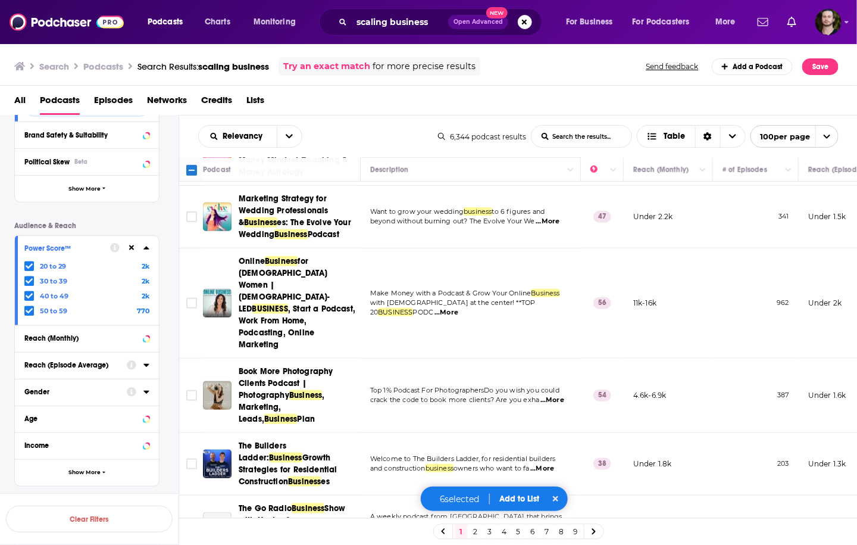
scroll to position [2142, 0]
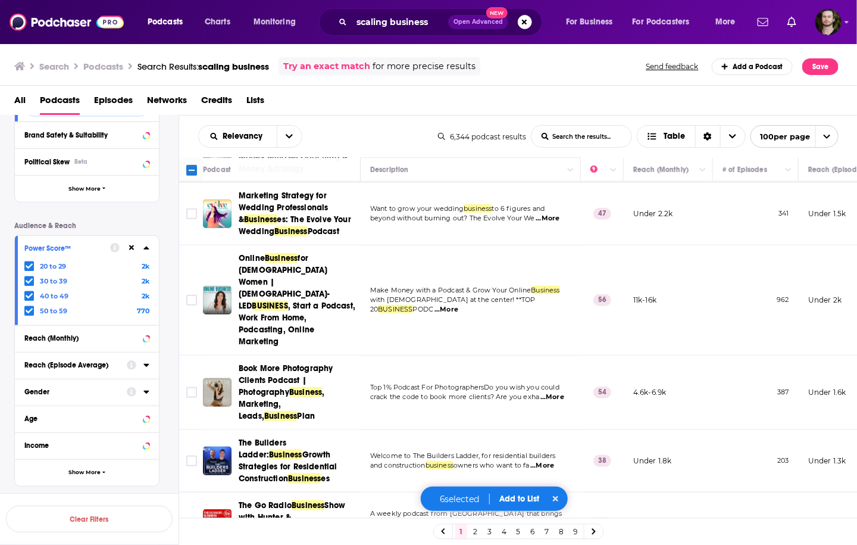
click at [553, 461] on span "...More" at bounding box center [542, 466] width 24 height 10
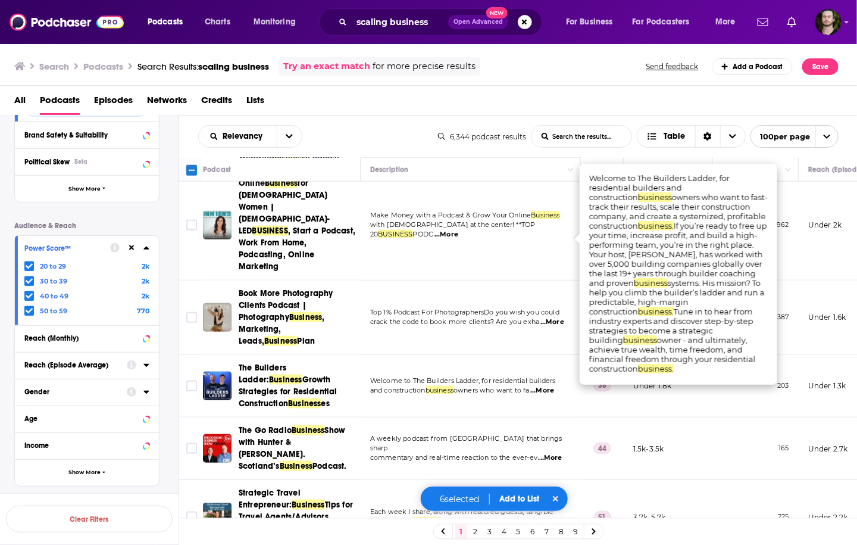
scroll to position [2238, 0]
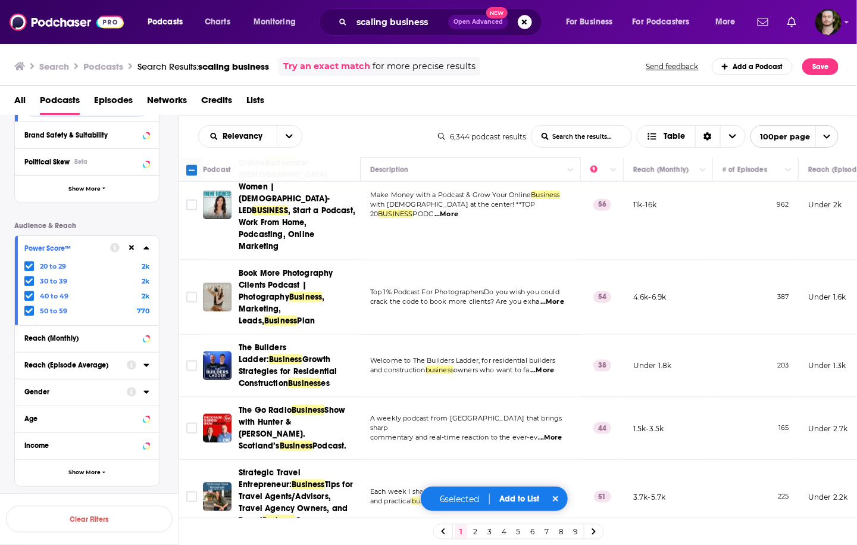
click at [381, 414] on div "A weekly podcast from Glasgow that brings sharp commentary and real-time reacti…" at bounding box center [470, 428] width 201 height 28
click at [529, 433] on span "commentary and real-time reaction to the ever-ev" at bounding box center [453, 437] width 167 height 8
click at [550, 433] on span "...More" at bounding box center [551, 438] width 24 height 10
click at [437, 433] on span "commentary and real-time reaction to the ever-ev" at bounding box center [453, 437] width 167 height 8
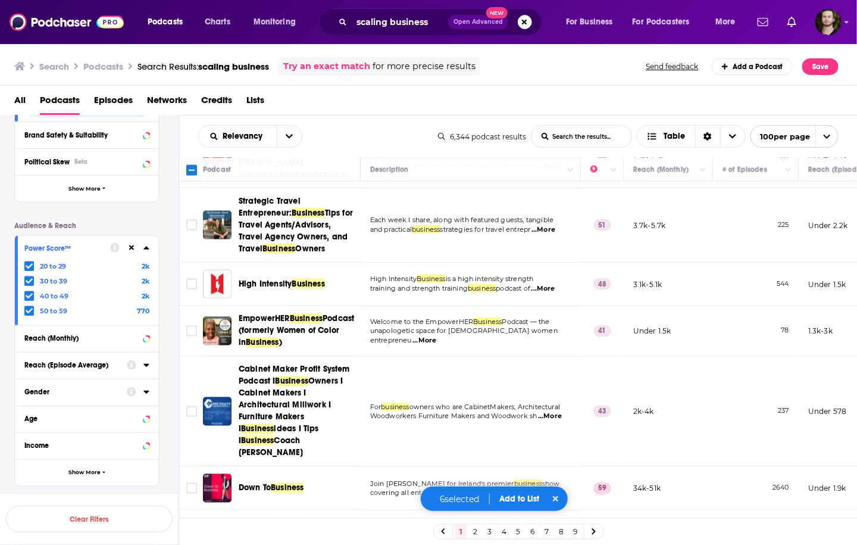
scroll to position [2523, 0]
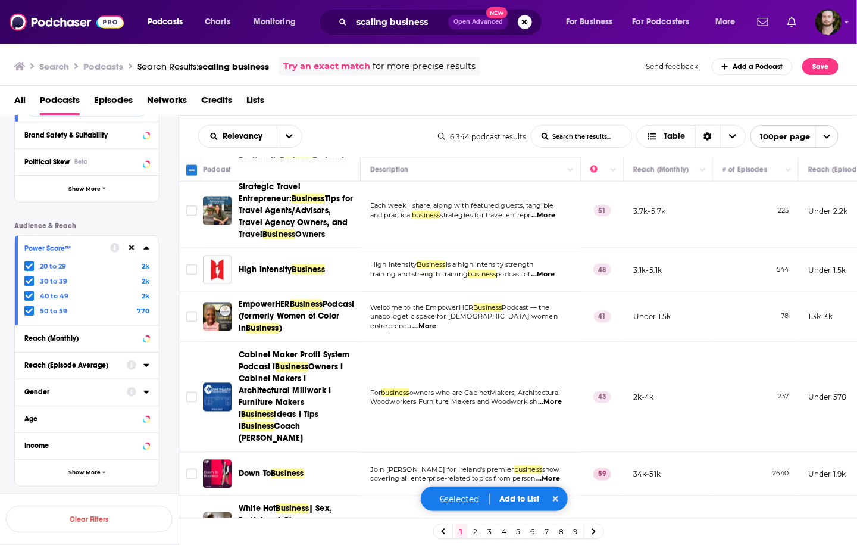
click at [551, 474] on span "...More" at bounding box center [548, 479] width 24 height 10
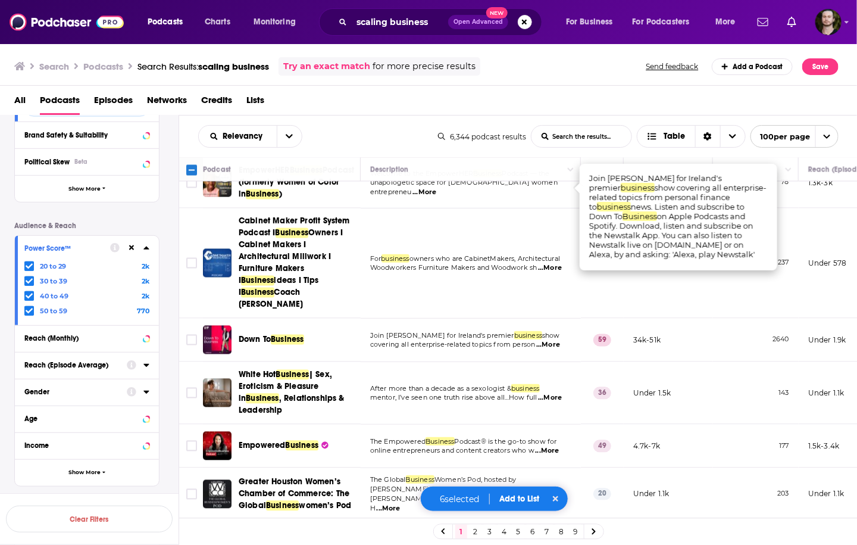
scroll to position [2666, 0]
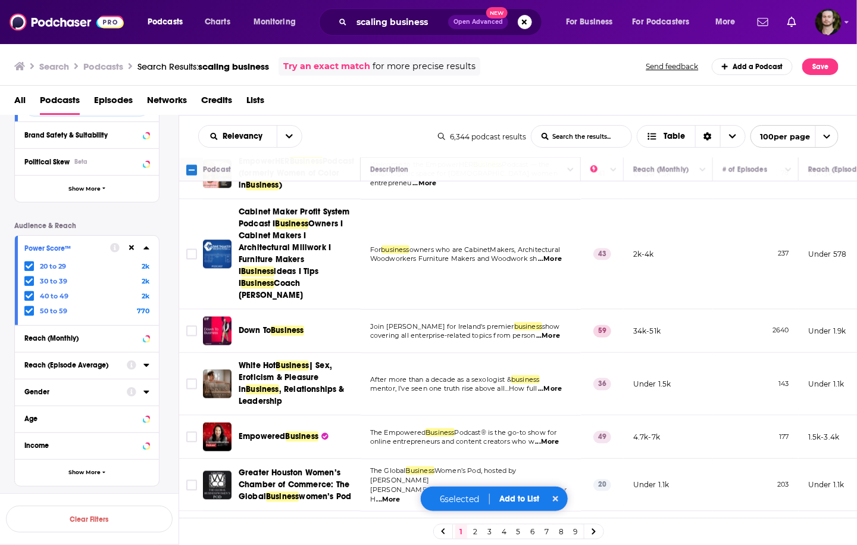
click at [518, 500] on button "Add to List" at bounding box center [519, 498] width 59 height 10
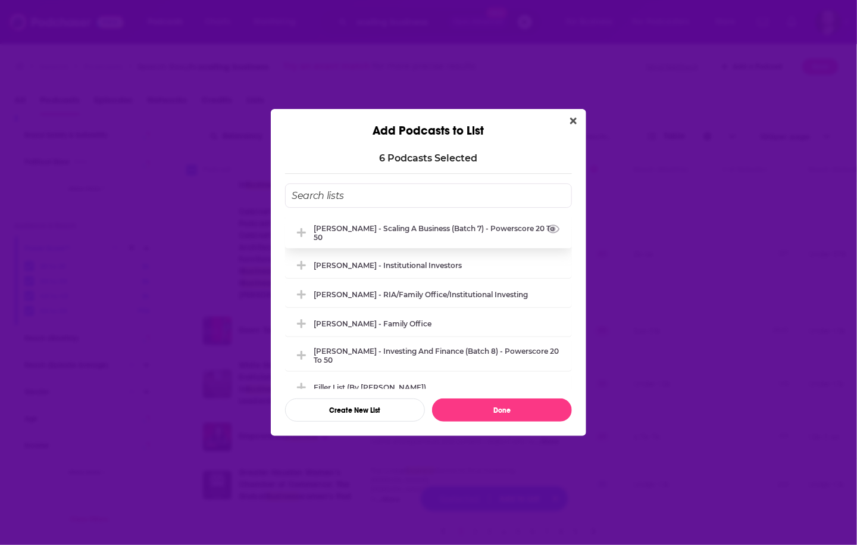
click at [465, 243] on div "[PERSON_NAME] - Scaling A Business (Batch 7) - Powerscore 20 to 50" at bounding box center [428, 233] width 287 height 32
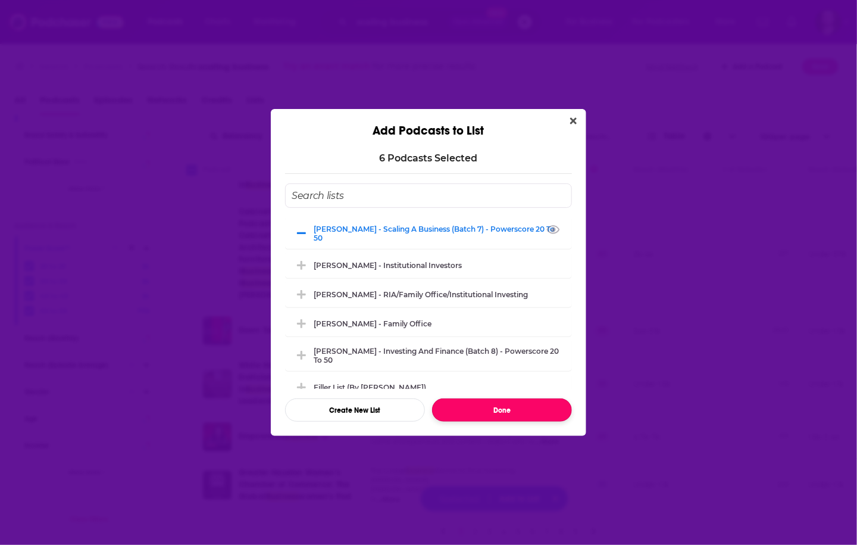
click at [503, 406] on button "Done" at bounding box center [502, 409] width 140 height 23
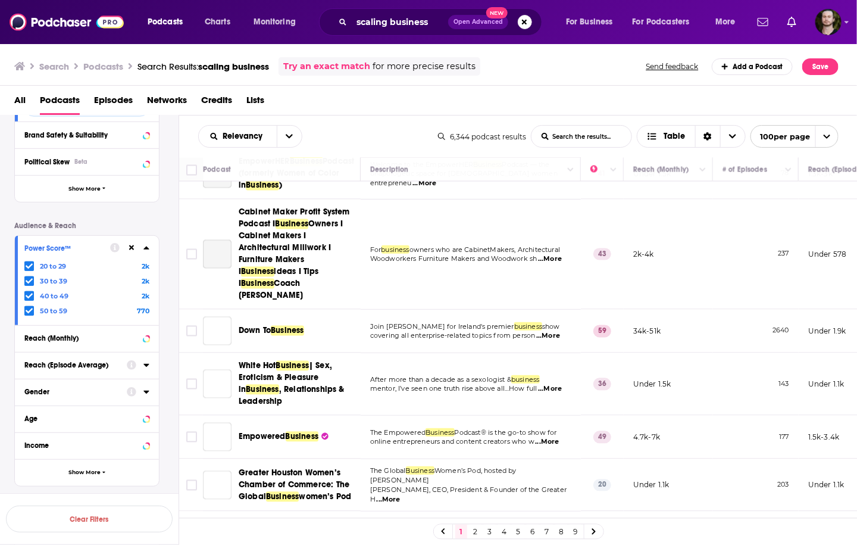
click at [550, 437] on span "...More" at bounding box center [548, 442] width 24 height 10
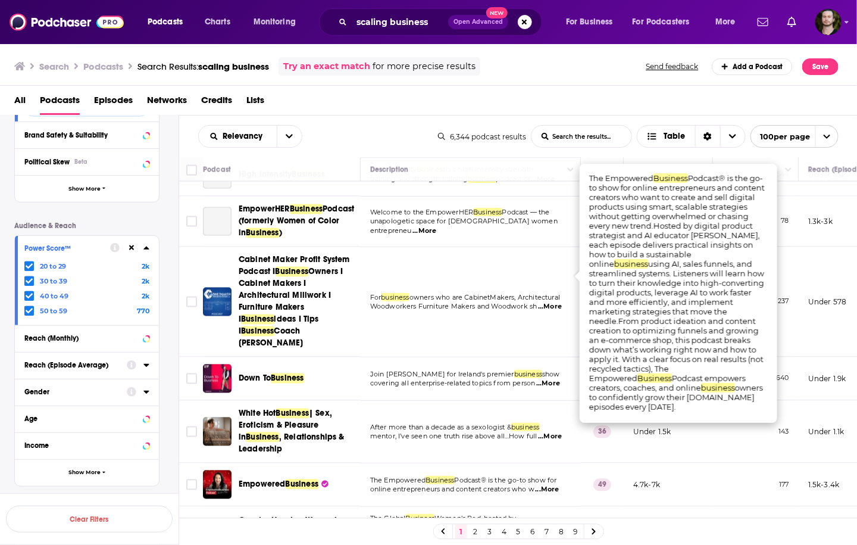
scroll to position [2714, 0]
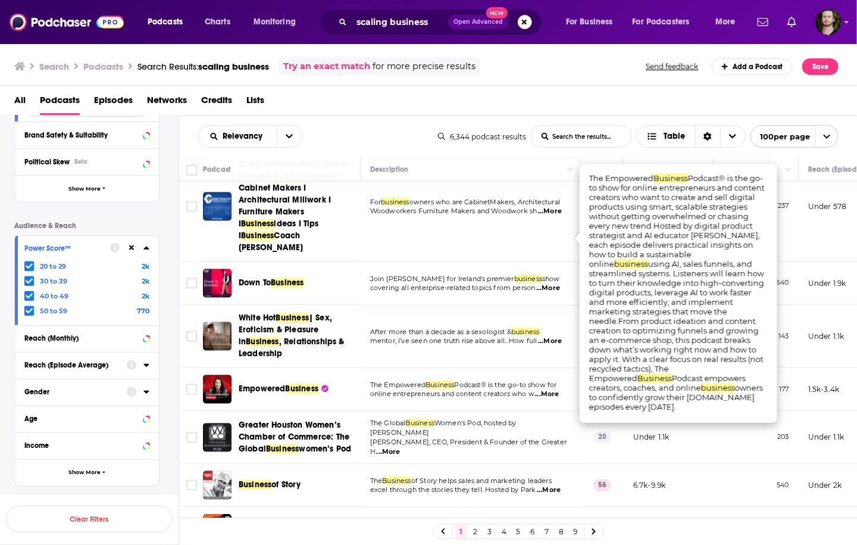
click at [552, 520] on span "Hannah Prevett and Dominic O’Connell bring you one big" at bounding box center [467, 524] width 195 height 8
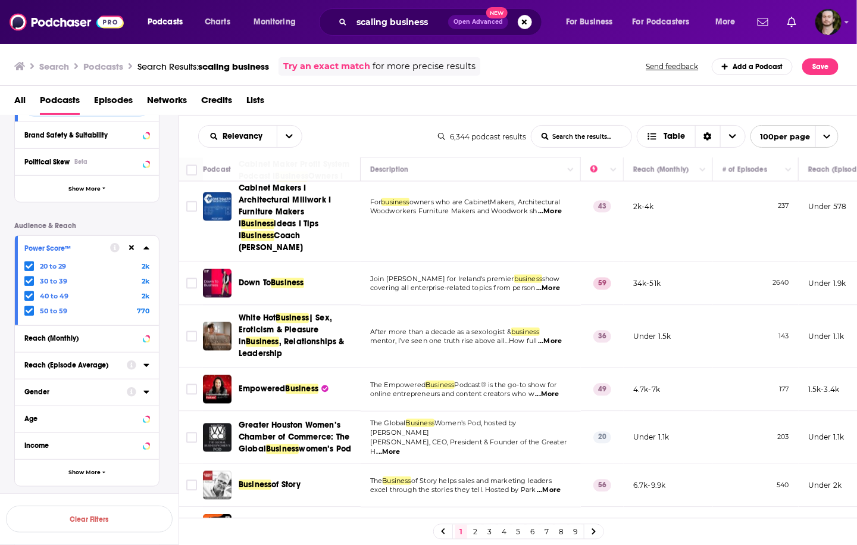
click at [559, 528] on span "...More" at bounding box center [547, 533] width 24 height 10
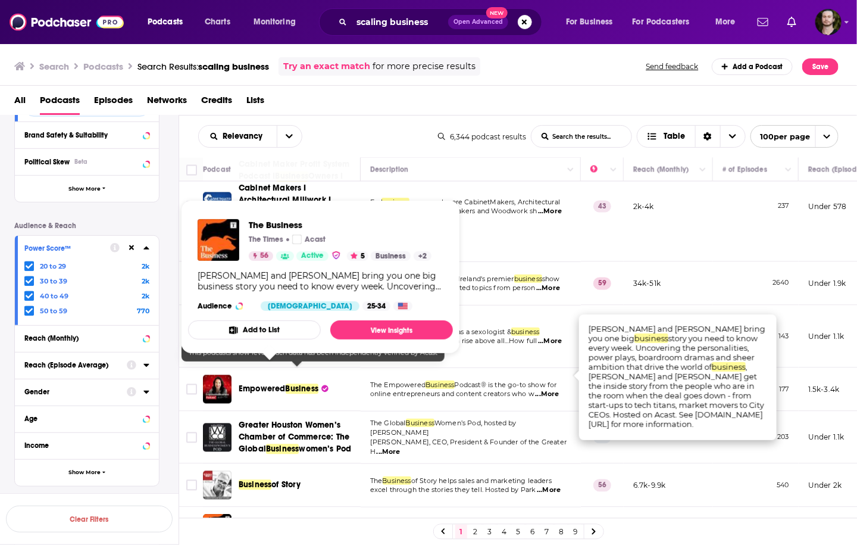
click at [456, 528] on span "story you need to know every week. Unc" at bounding box center [466, 532] width 136 height 8
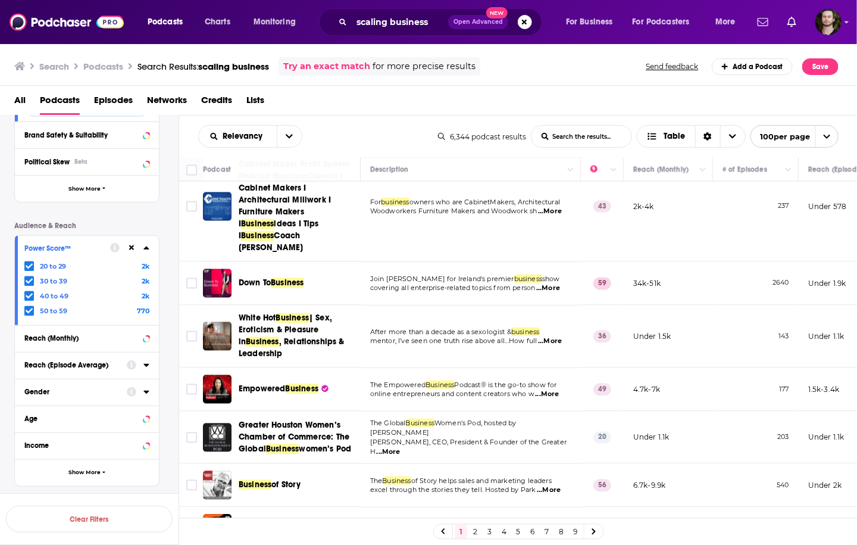
click at [193, 523] on input "Toggle select row" at bounding box center [191, 528] width 11 height 11
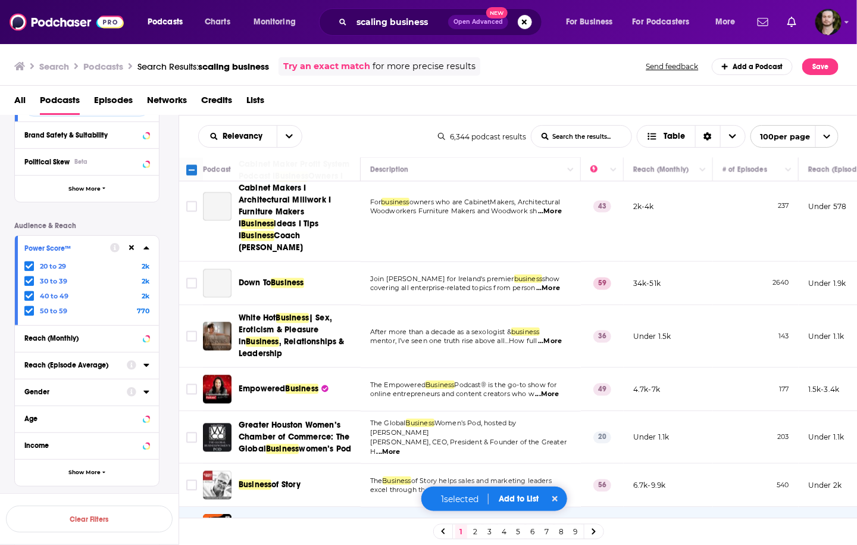
scroll to position [2809, 0]
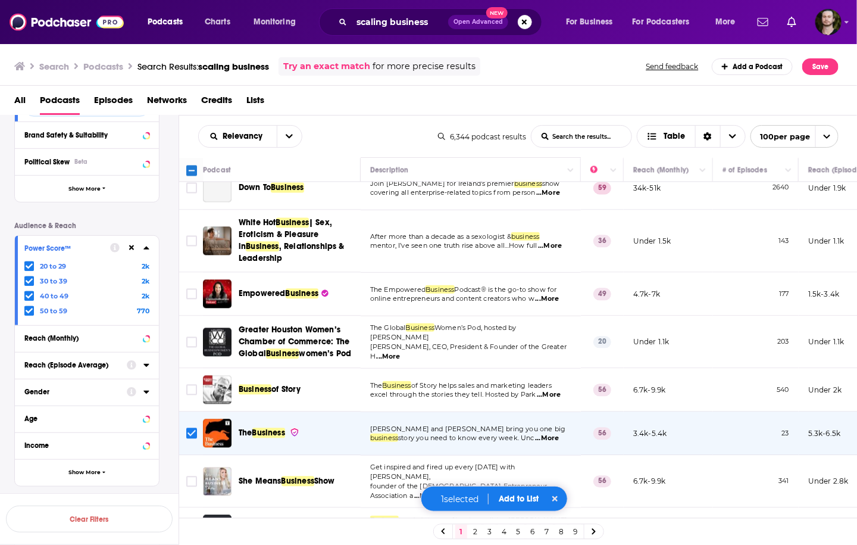
click at [438, 491] on span "...More" at bounding box center [426, 496] width 24 height 10
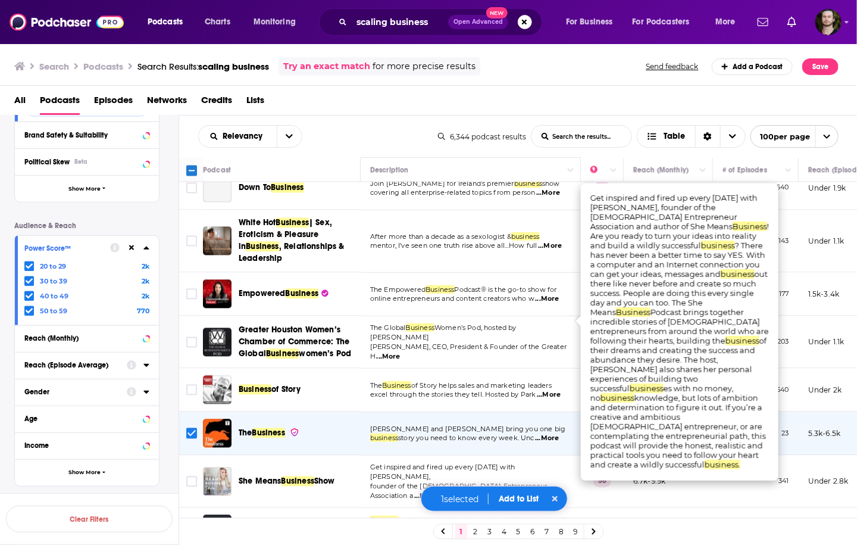
scroll to position [2856, 0]
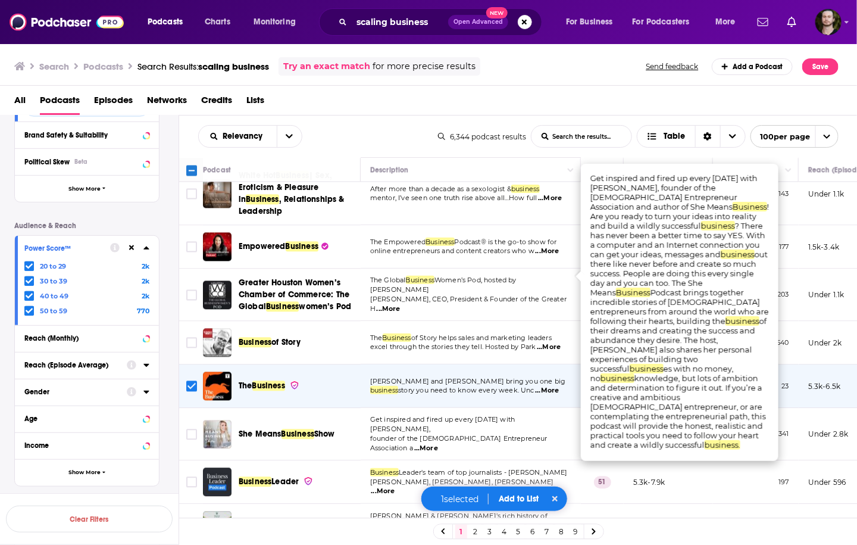
click at [456, 468] on span "Leader's team of top journalists - Graham" at bounding box center [483, 472] width 168 height 8
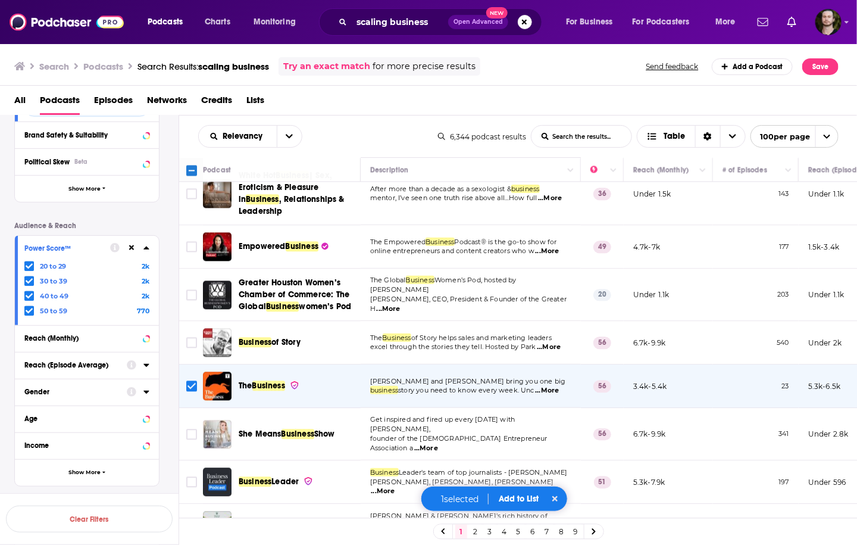
click at [395, 486] on span "...More" at bounding box center [383, 491] width 24 height 10
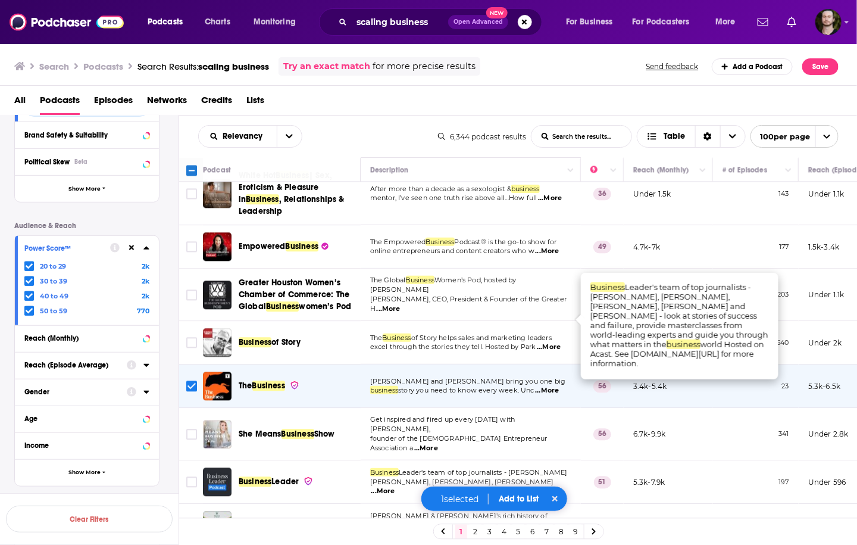
click at [395, 486] on span "...More" at bounding box center [383, 491] width 24 height 10
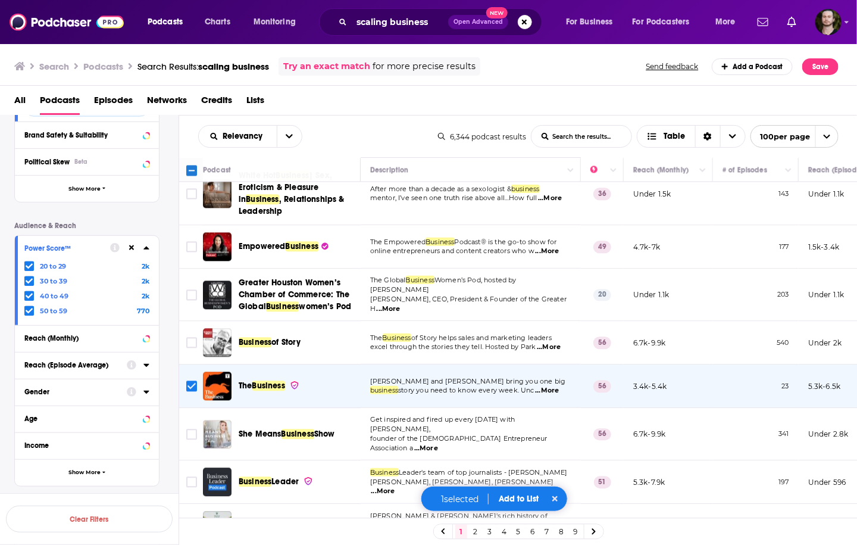
click at [556, 530] on span "...More" at bounding box center [545, 535] width 24 height 10
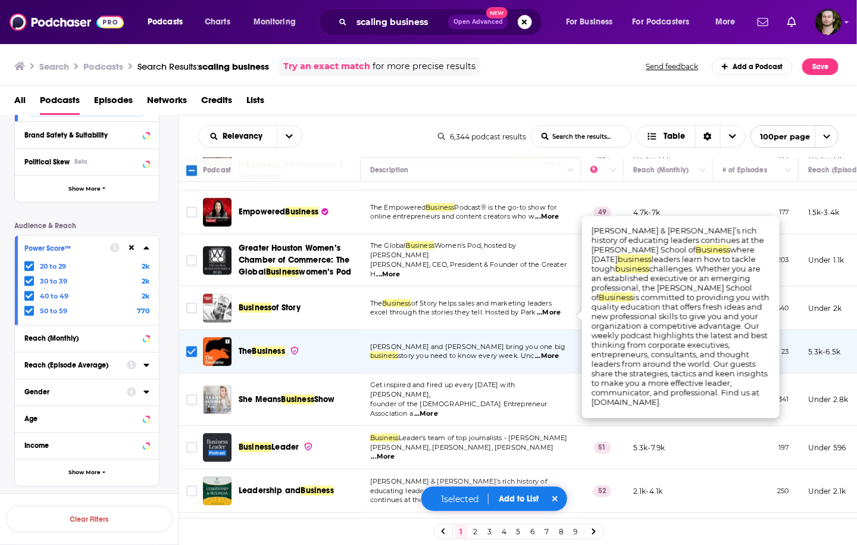
scroll to position [2904, 0]
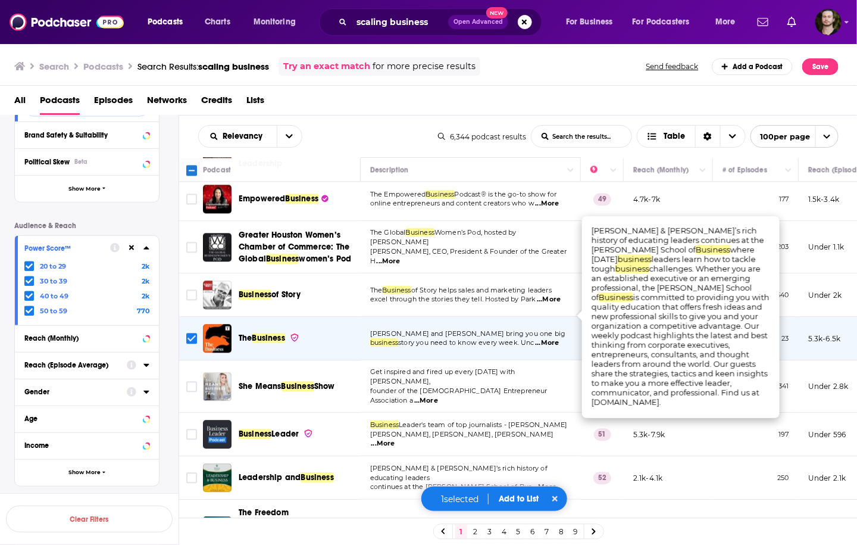
click at [395, 439] on span "...More" at bounding box center [383, 444] width 24 height 10
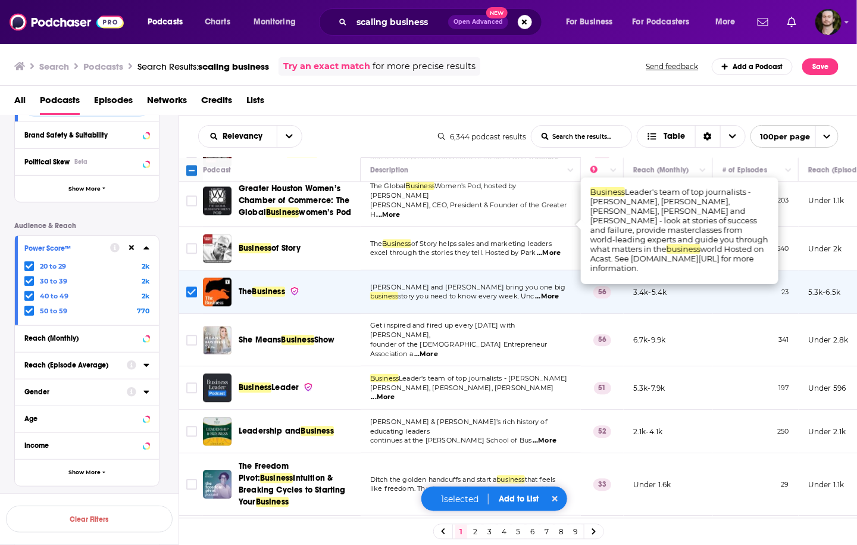
scroll to position [2952, 0]
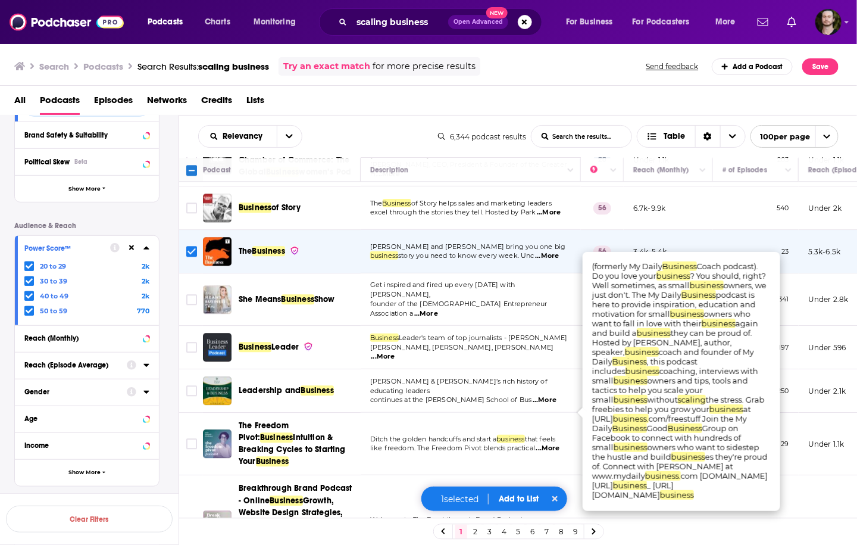
scroll to position [2999, 0]
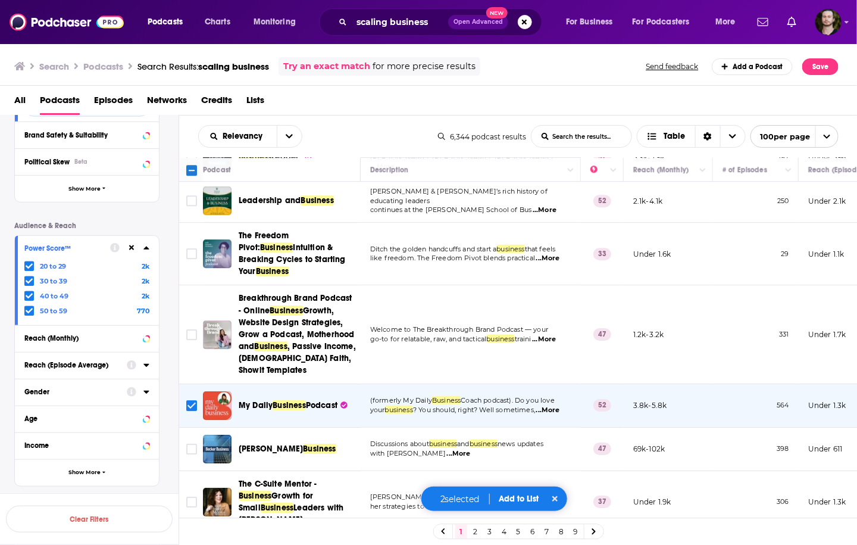
scroll to position [3190, 0]
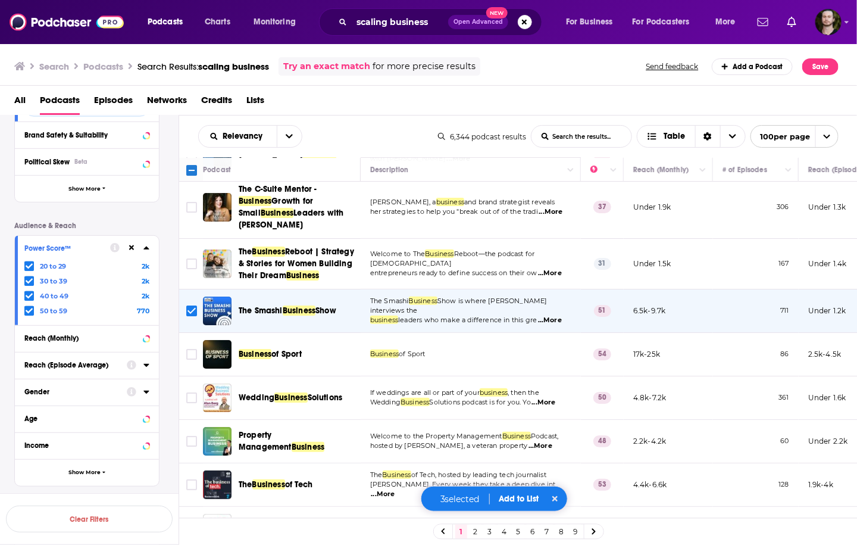
scroll to position [3571, 0]
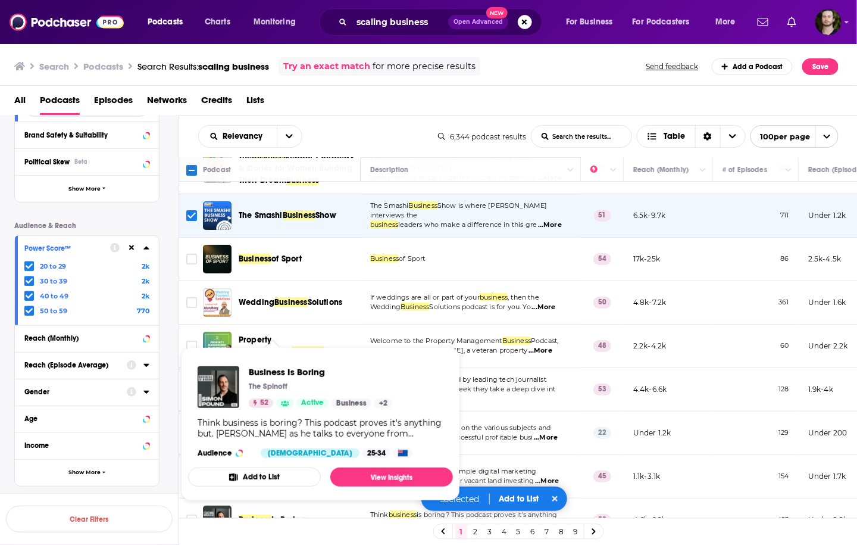
click at [556, 520] on span "...More" at bounding box center [546, 525] width 24 height 10
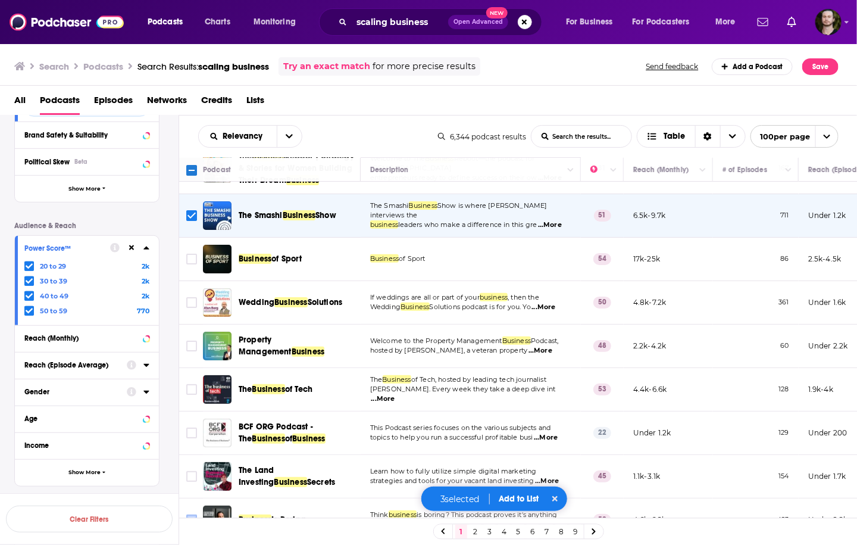
click at [189, 514] on input "Toggle select row" at bounding box center [191, 519] width 11 height 11
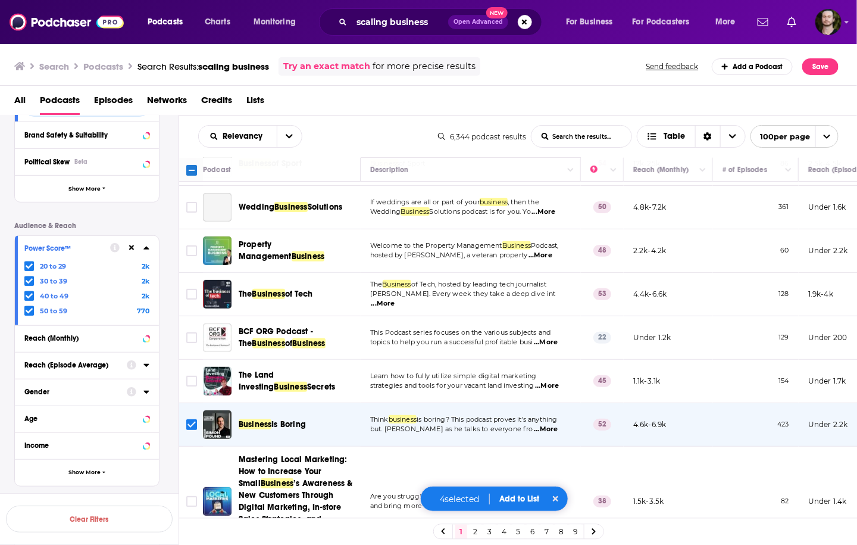
scroll to position [3713, 0]
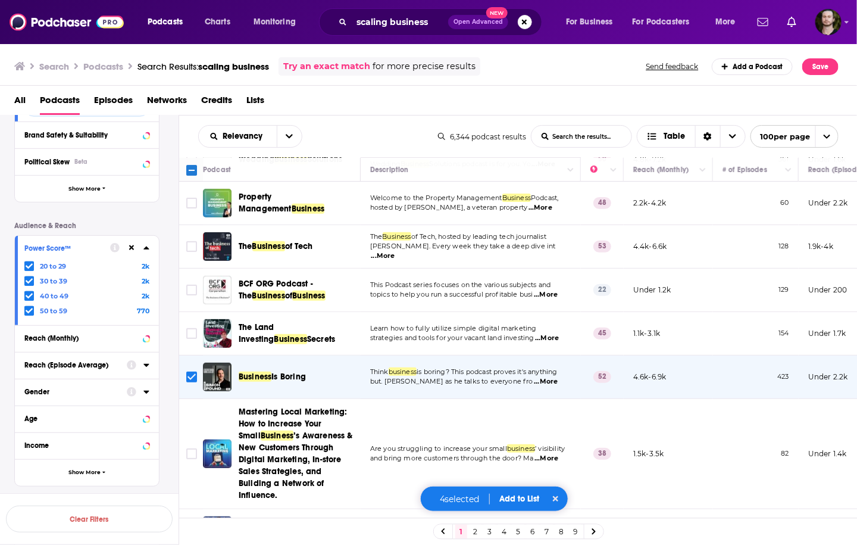
click at [395, 535] on span "...More" at bounding box center [383, 540] width 24 height 10
click at [577, 509] on td "Bestselling author and broadcast legend Bruce Whitfield returns with a bold new…" at bounding box center [471, 530] width 220 height 43
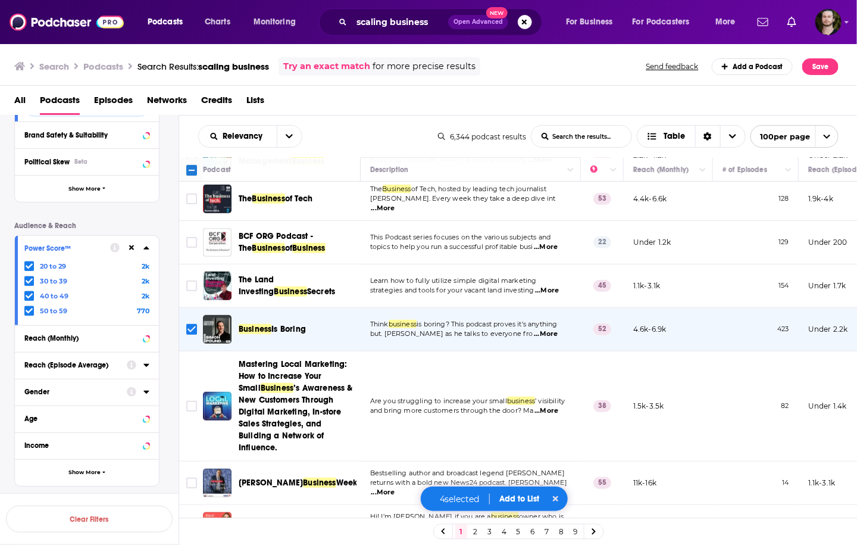
click at [546, 531] on span "...More" at bounding box center [544, 536] width 24 height 10
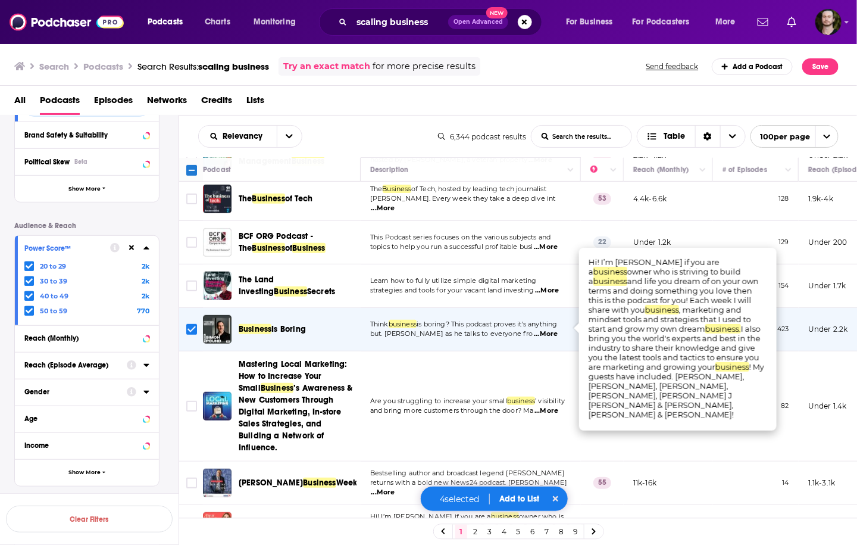
click at [546, 531] on span "...More" at bounding box center [544, 536] width 24 height 10
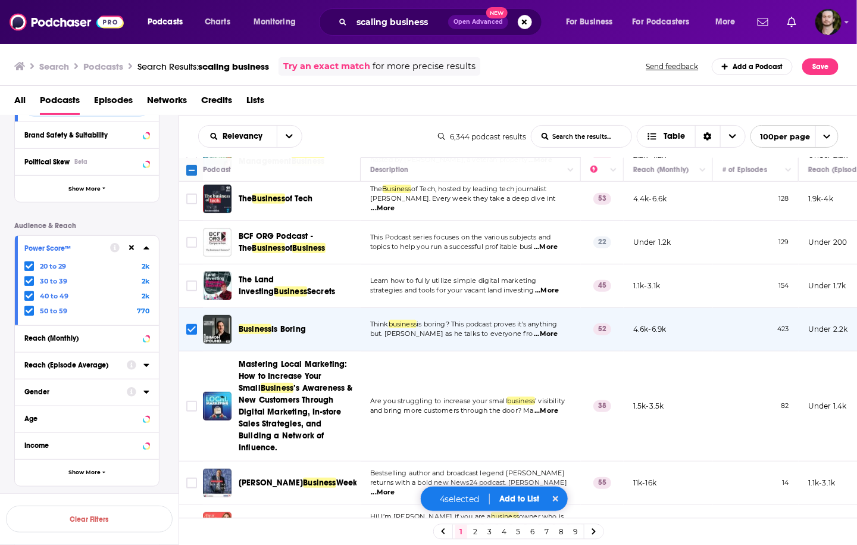
click at [546, 531] on span "...More" at bounding box center [544, 536] width 24 height 10
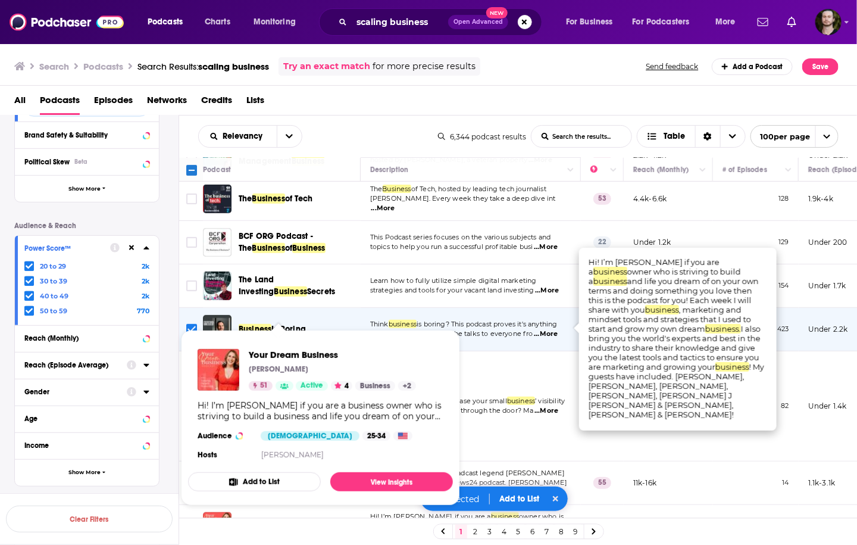
click at [190, 323] on span "Your Dream Business Teresa Heath-Wareing 51 Active 4 Business + 2 Hi! I’m Teres…" at bounding box center [320, 418] width 279 height 190
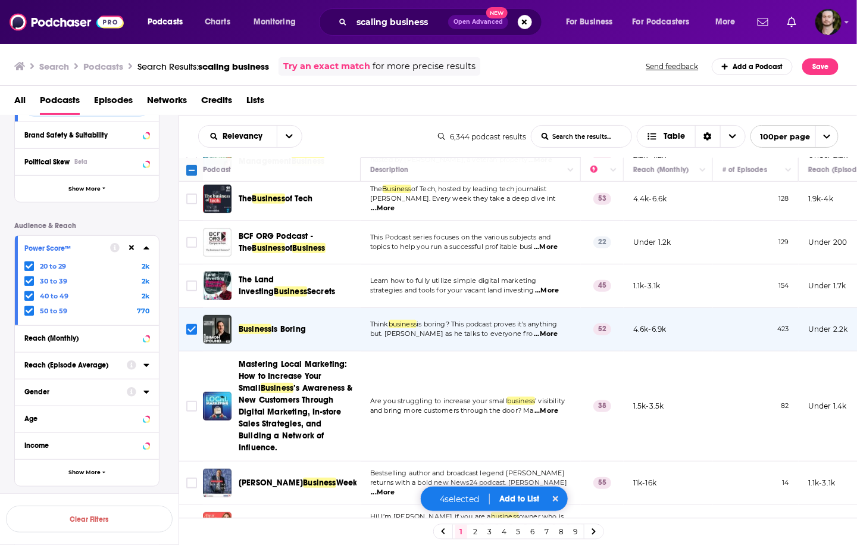
click at [188, 521] on input "Toggle select row" at bounding box center [191, 526] width 11 height 11
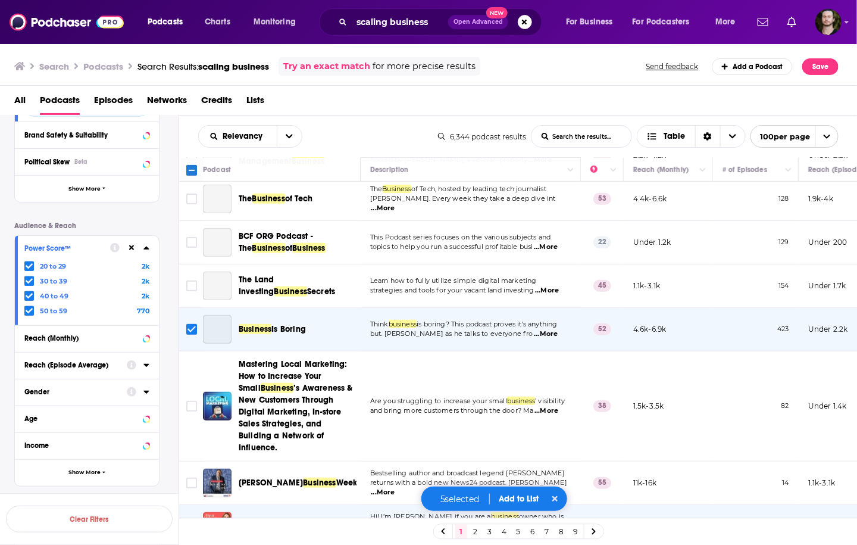
click at [520, 499] on button "Add to List" at bounding box center [519, 498] width 59 height 10
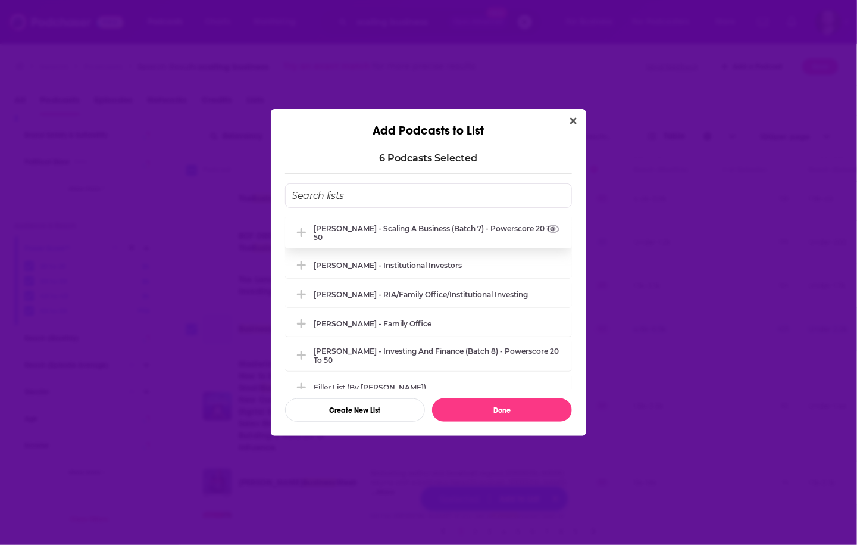
click at [420, 240] on div "[PERSON_NAME] - Scaling A Business (Batch 7) - Powerscore 20 to 50" at bounding box center [439, 233] width 251 height 18
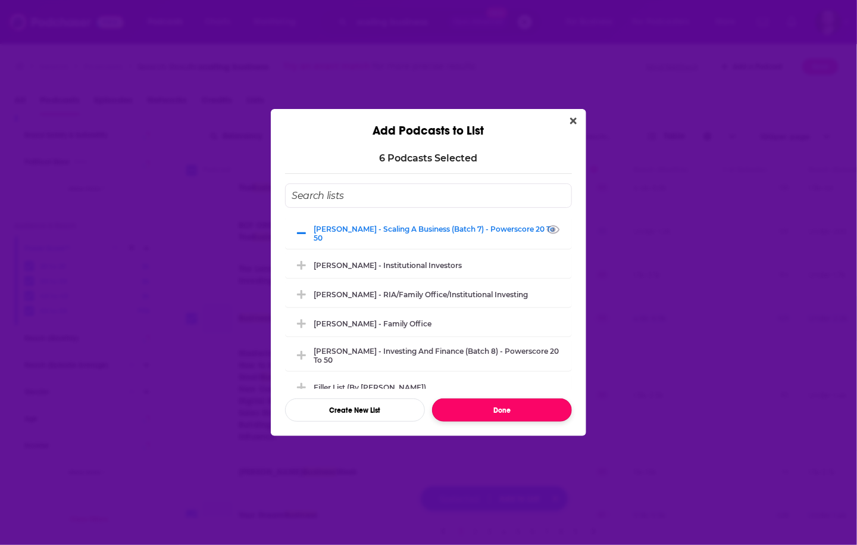
click at [496, 410] on button "Done" at bounding box center [502, 409] width 140 height 23
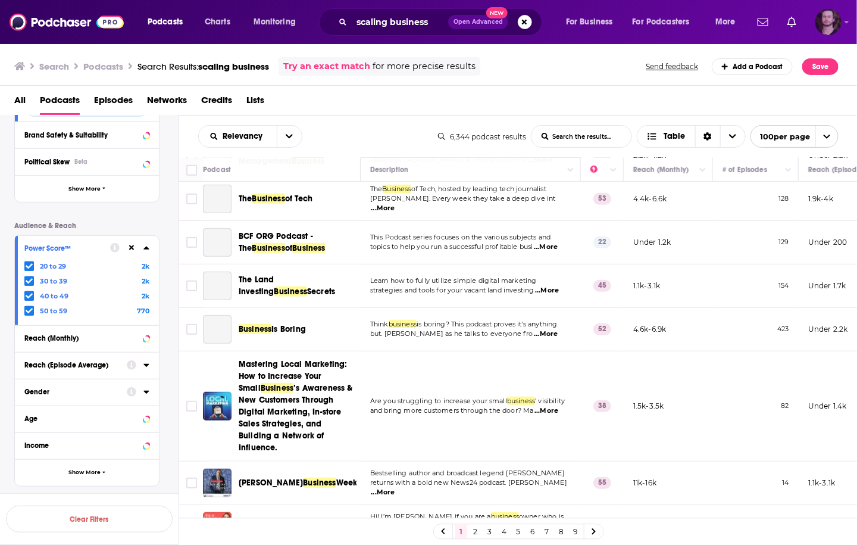
click at [831, 23] on img "Logged in as OutlierAudio" at bounding box center [828, 22] width 26 height 26
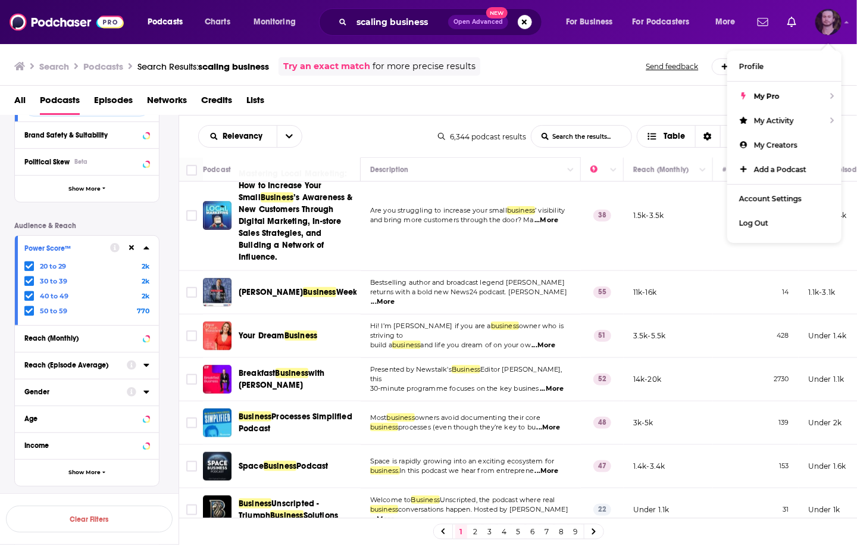
scroll to position [3999, 0]
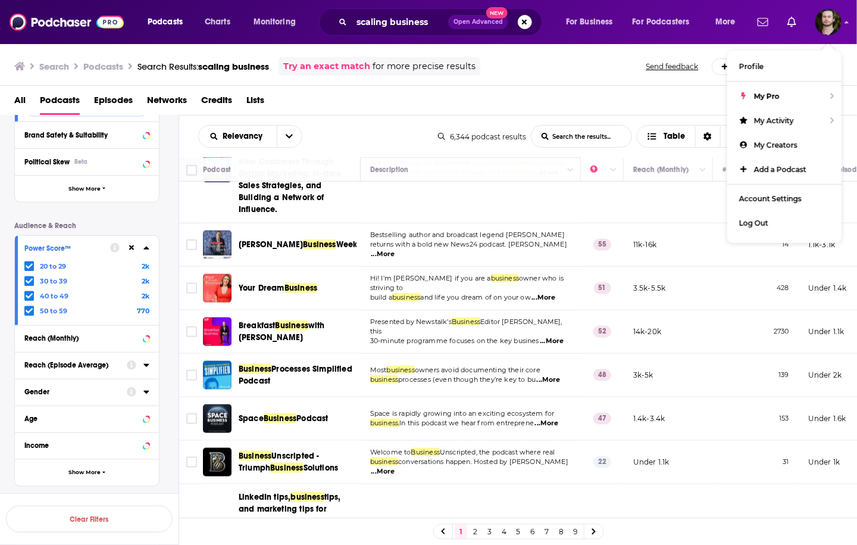
click at [395, 467] on span "...More" at bounding box center [383, 472] width 24 height 10
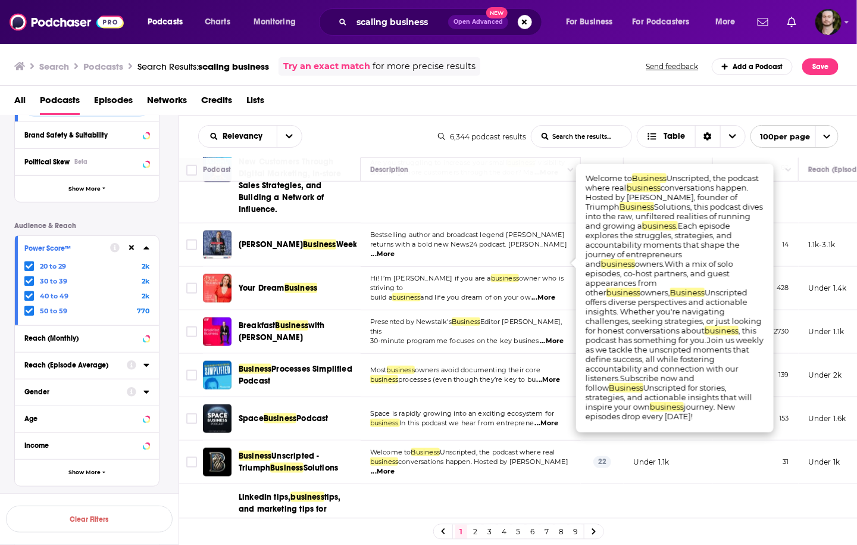
click at [395, 467] on span "...More" at bounding box center [383, 472] width 24 height 10
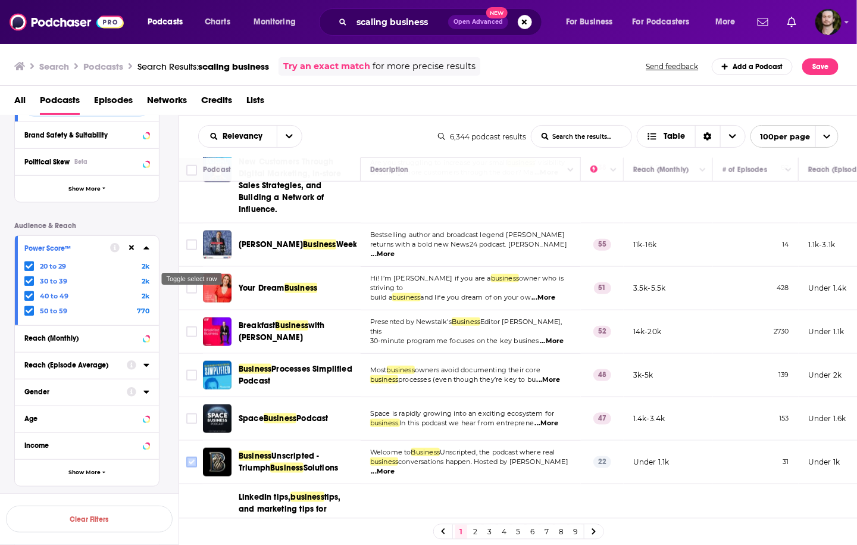
click at [193, 456] on input "Toggle select row" at bounding box center [191, 461] width 11 height 11
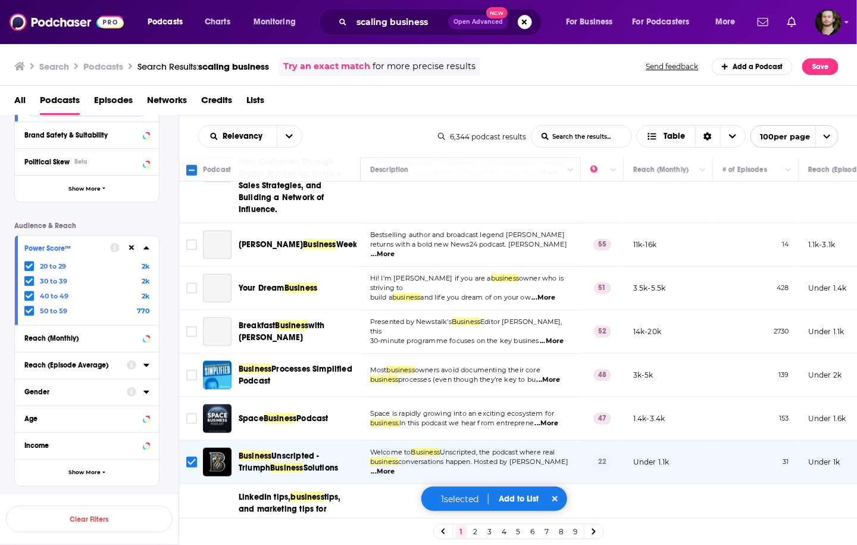
scroll to position [4142, 0]
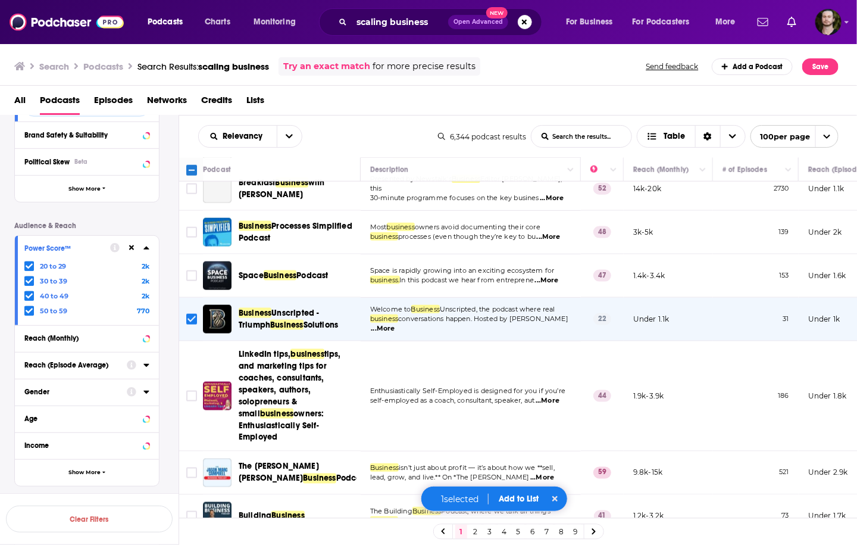
click at [549, 473] on span "...More" at bounding box center [542, 478] width 24 height 10
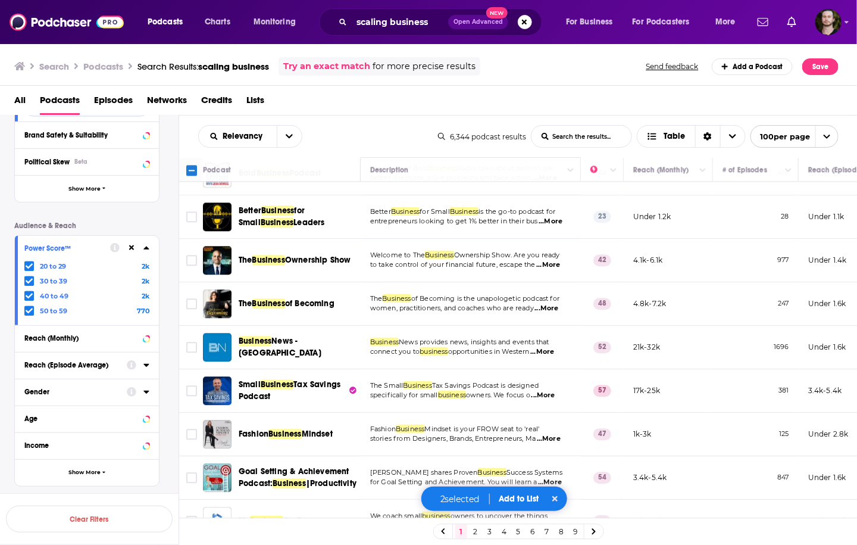
scroll to position [4751, 0]
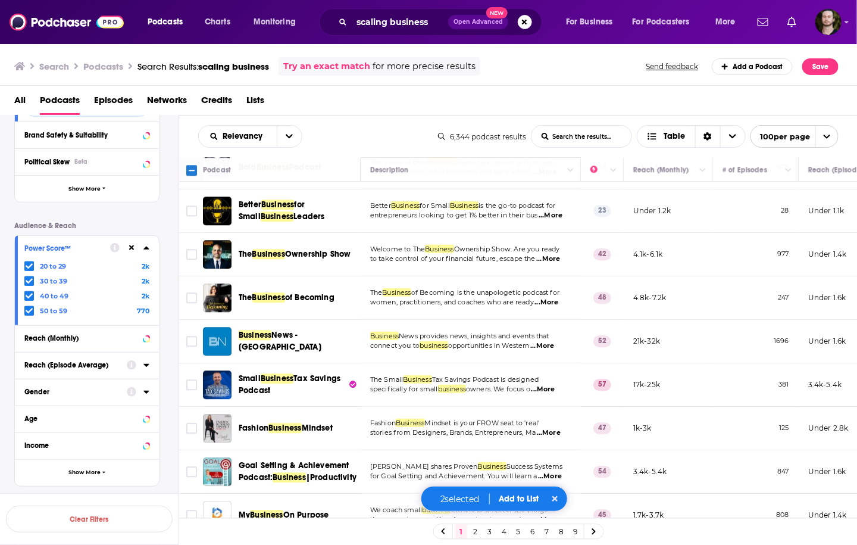
click at [520, 499] on button "Add to List" at bounding box center [519, 498] width 59 height 10
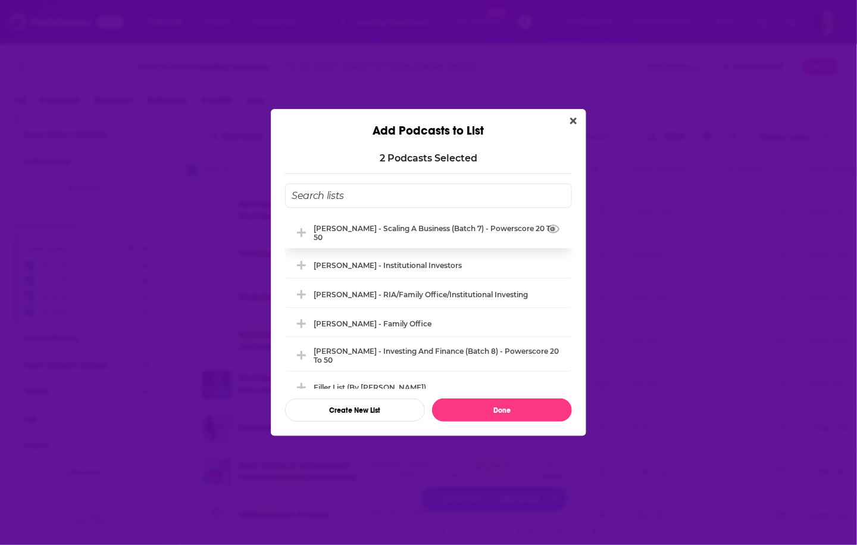
click at [455, 237] on div "[PERSON_NAME] - Scaling A Business (Batch 7) - Powerscore 20 to 50" at bounding box center [439, 233] width 251 height 18
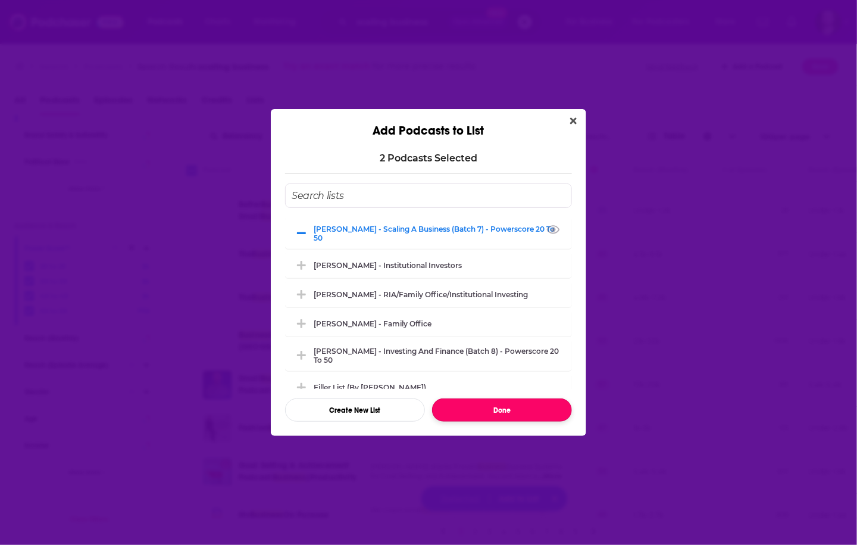
click at [487, 415] on button "Done" at bounding box center [502, 409] width 140 height 23
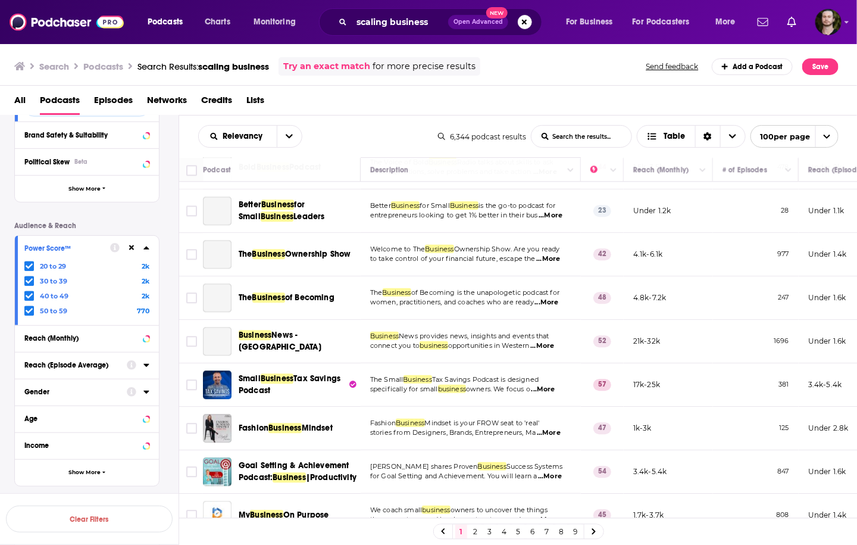
click at [475, 529] on link "2" at bounding box center [476, 531] width 12 height 14
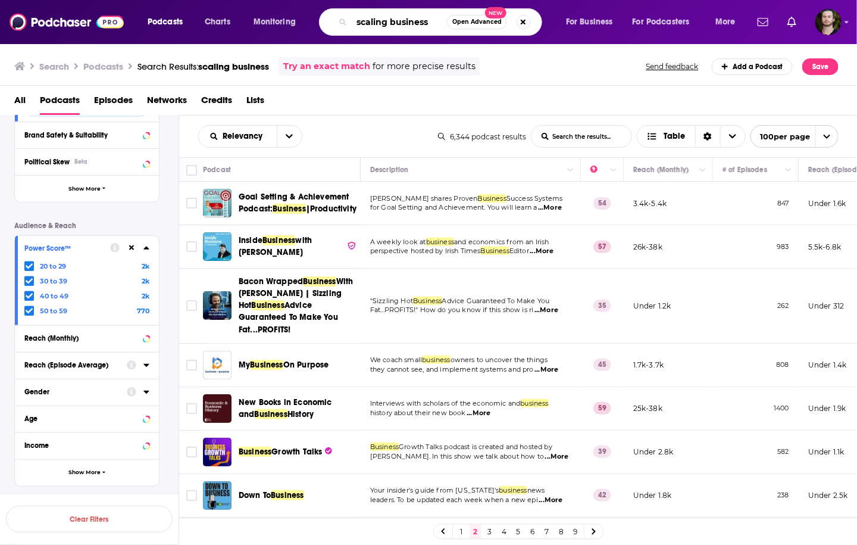
click at [412, 16] on input "scaling business" at bounding box center [399, 21] width 95 height 19
type input "marketing"
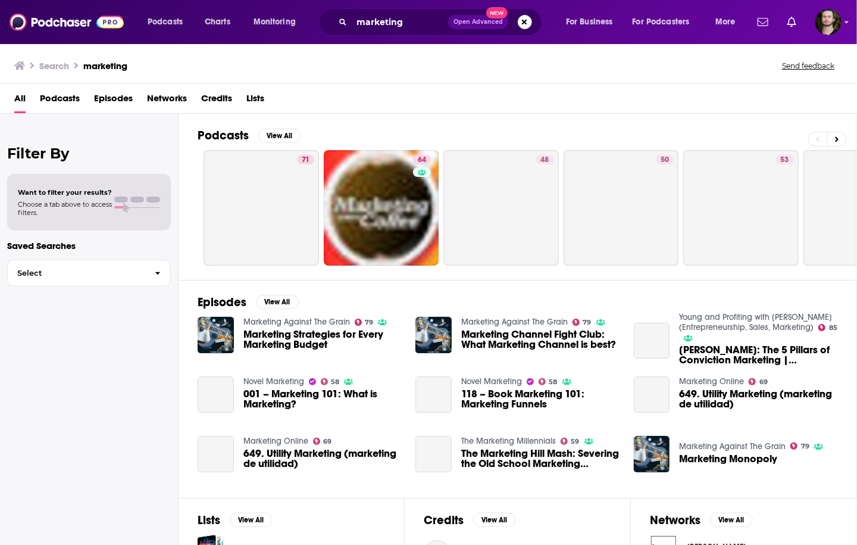
click at [60, 96] on span "Podcasts" at bounding box center [60, 101] width 40 height 24
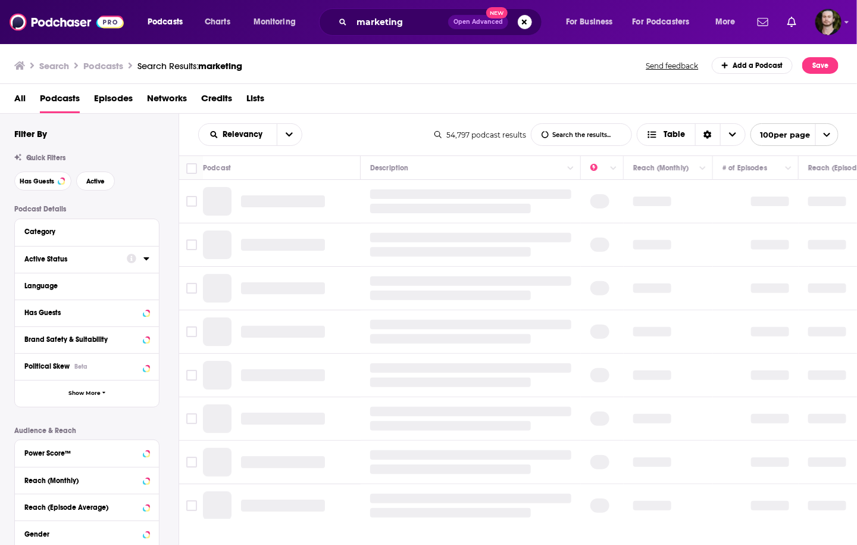
click at [145, 260] on icon at bounding box center [145, 258] width 5 height 3
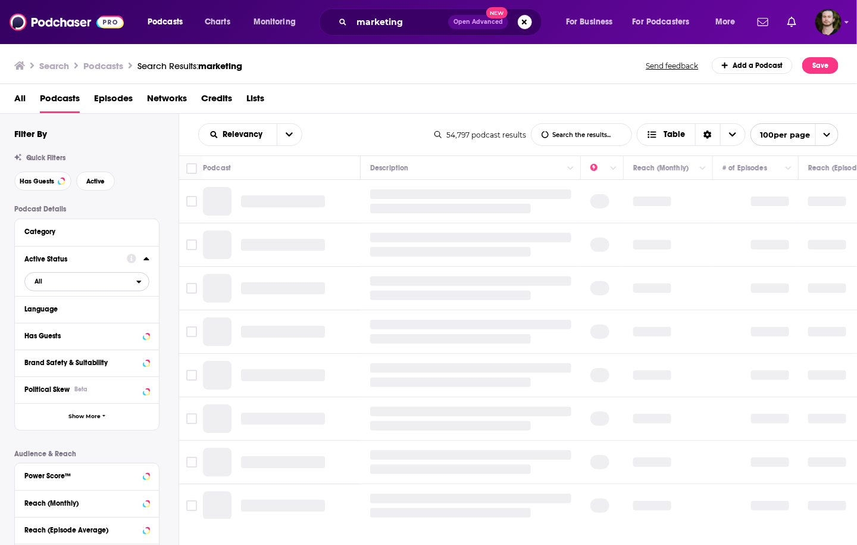
click at [136, 284] on icon "open menu" at bounding box center [138, 281] width 5 height 8
click at [100, 314] on div "Active 7k" at bounding box center [90, 321] width 133 height 20
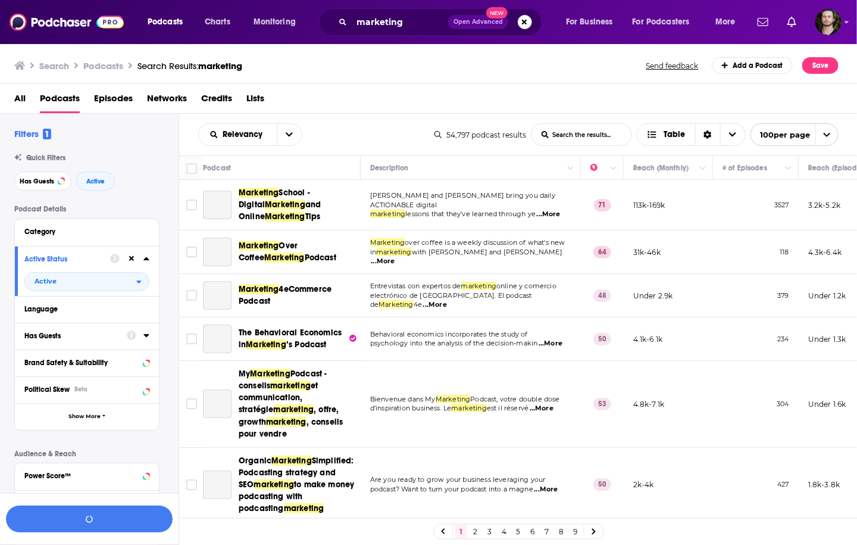
click at [147, 336] on icon at bounding box center [145, 335] width 5 height 3
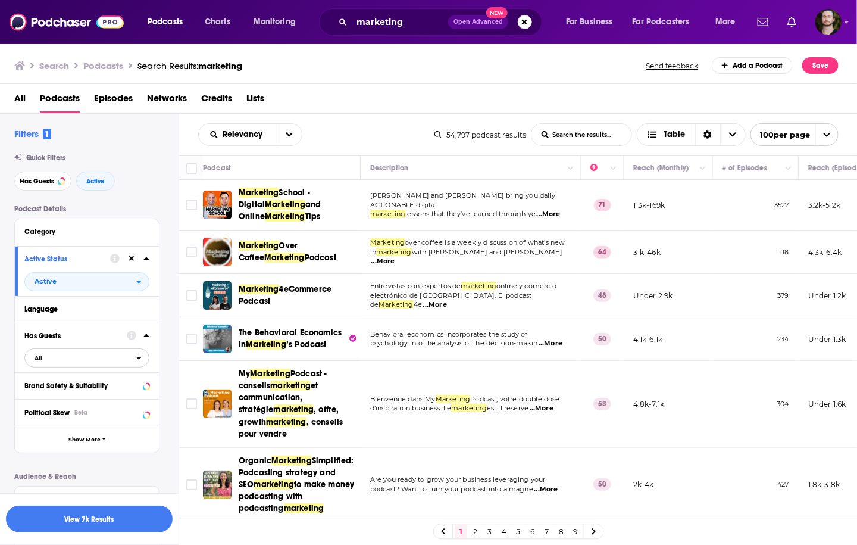
click at [127, 362] on span "All" at bounding box center [80, 357] width 111 height 15
click at [114, 393] on div "Has guests 12k" at bounding box center [90, 397] width 133 height 20
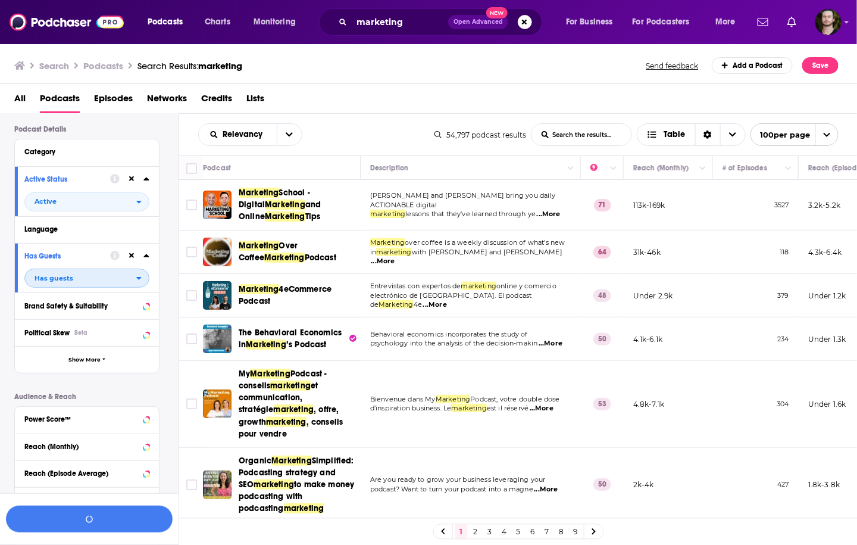
scroll to position [190, 0]
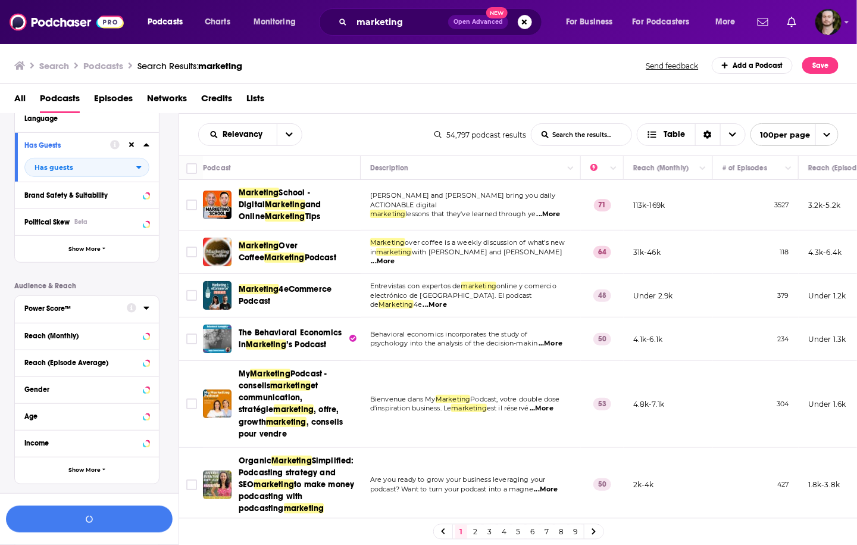
click at [142, 308] on div at bounding box center [138, 308] width 23 height 15
click at [143, 311] on icon at bounding box center [146, 308] width 6 height 10
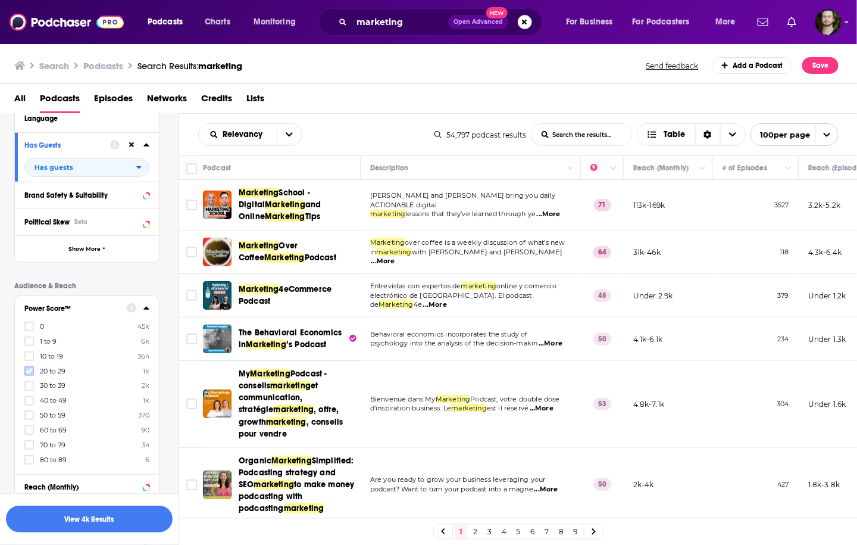
click at [24, 370] on label at bounding box center [29, 371] width 10 height 10
click at [26, 387] on icon at bounding box center [29, 385] width 7 height 7
click at [29, 399] on icon at bounding box center [29, 400] width 7 height 7
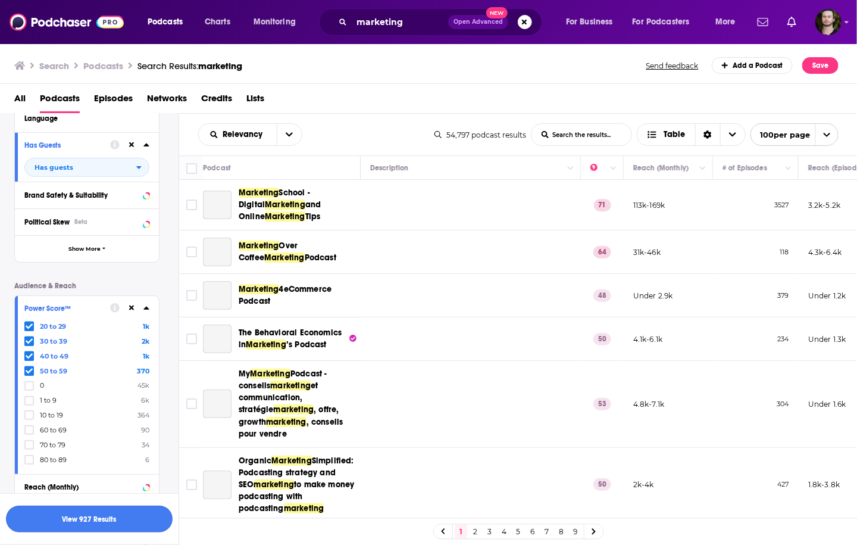
click at [87, 521] on button "View 927 Results" at bounding box center [89, 518] width 167 height 27
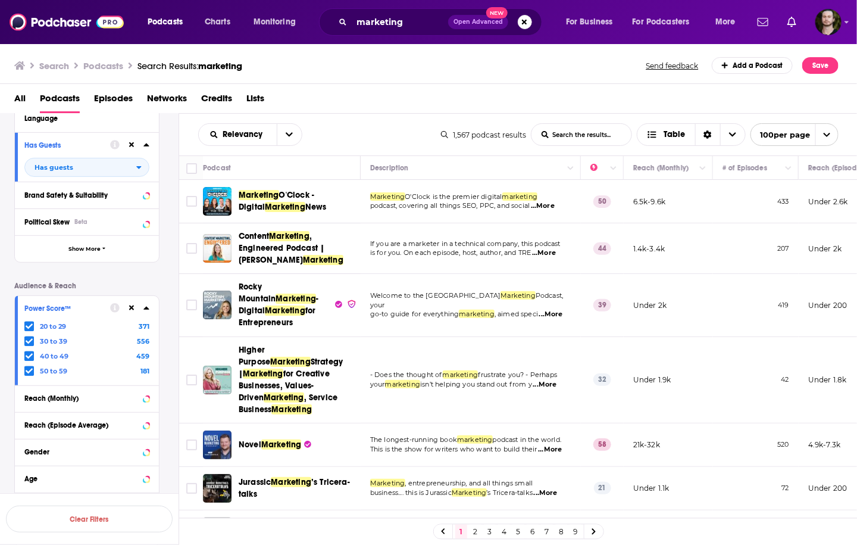
click at [550, 205] on span "...More" at bounding box center [543, 206] width 24 height 10
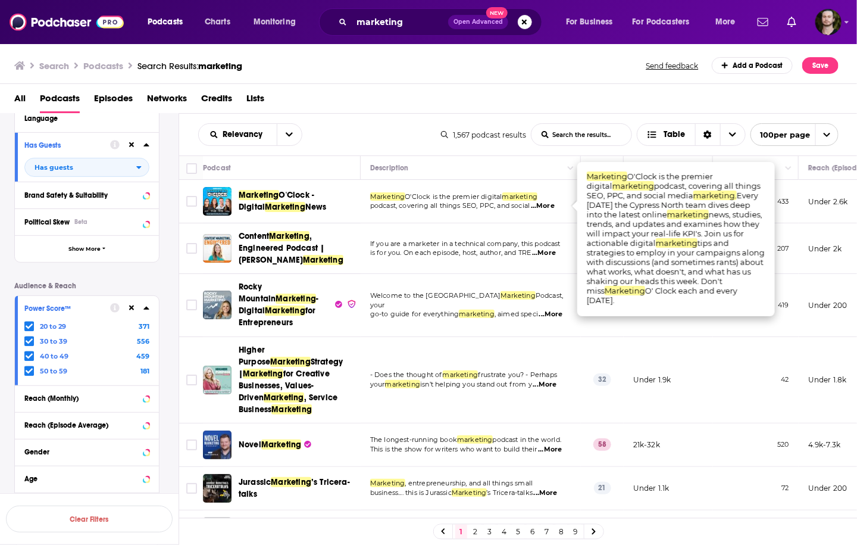
click at [550, 205] on span "...More" at bounding box center [543, 206] width 24 height 10
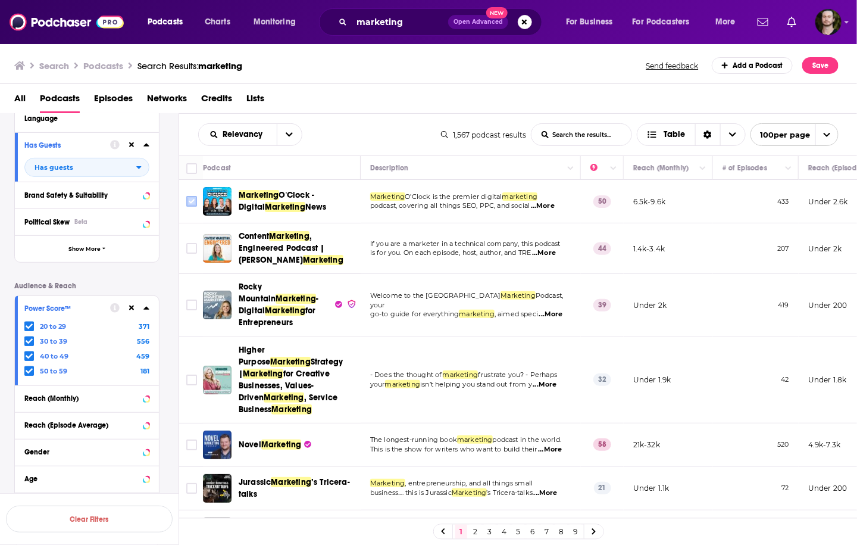
click at [191, 205] on input "Toggle select row" at bounding box center [191, 201] width 11 height 11
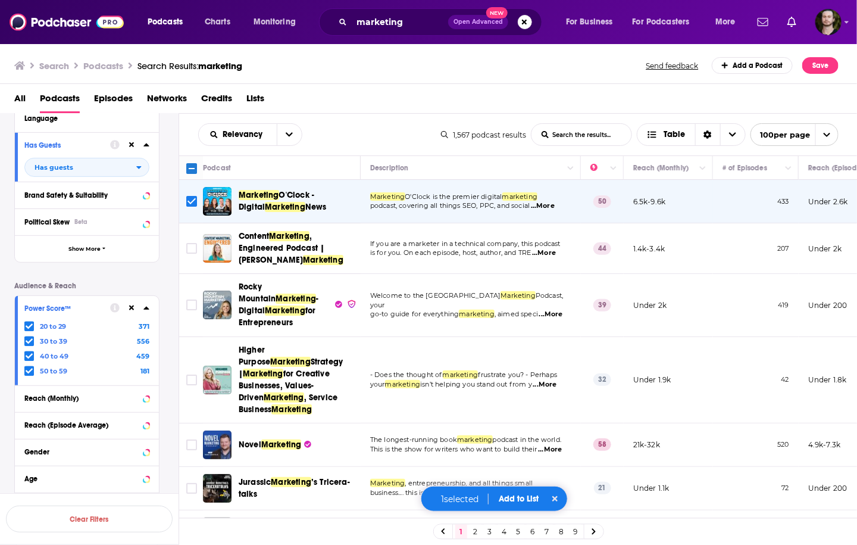
click at [541, 253] on span "...More" at bounding box center [544, 253] width 24 height 10
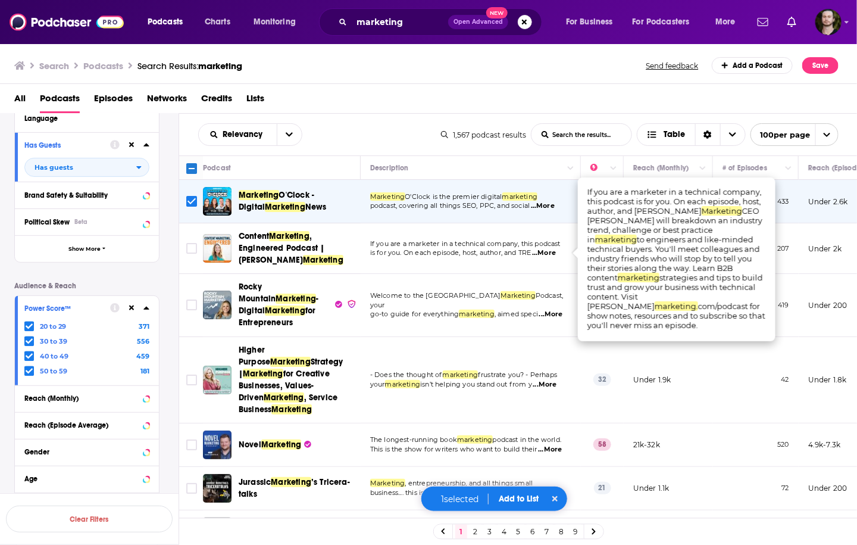
click at [545, 254] on span "...More" at bounding box center [544, 253] width 24 height 10
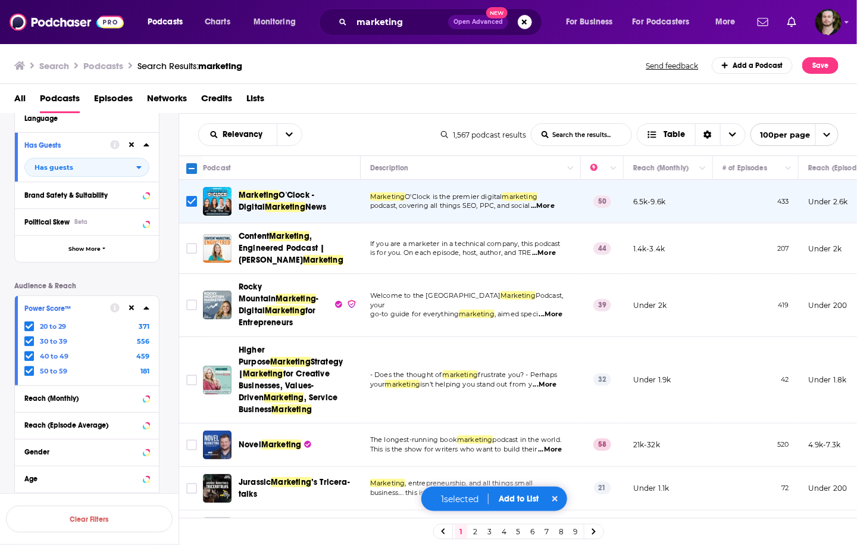
scroll to position [95, 0]
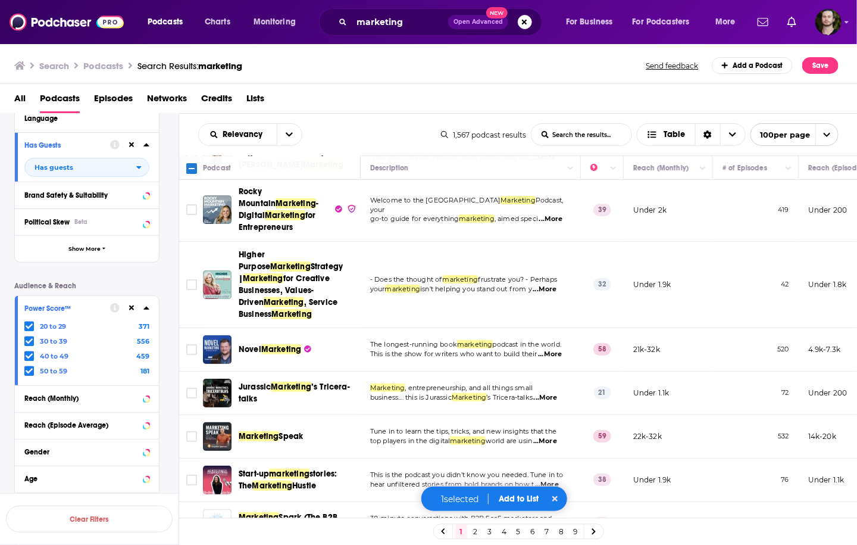
click at [546, 284] on span "...More" at bounding box center [545, 289] width 24 height 10
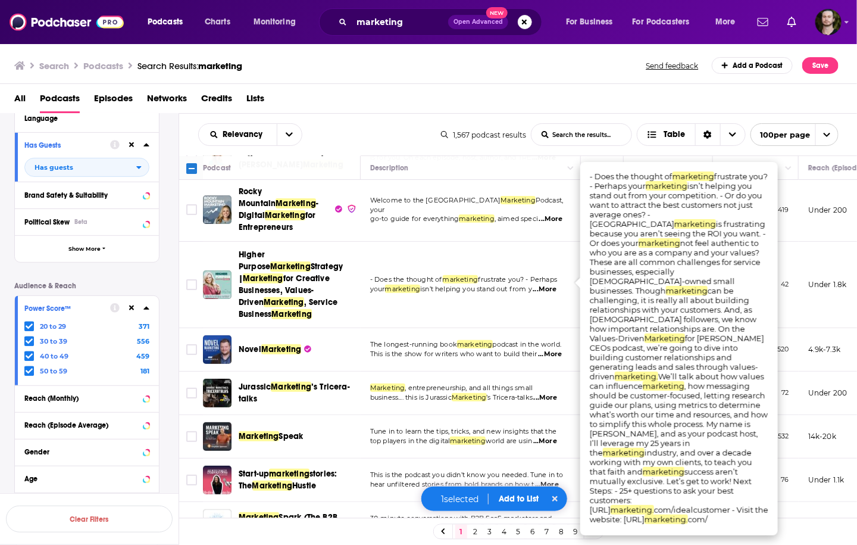
click at [549, 284] on span "...More" at bounding box center [545, 289] width 24 height 10
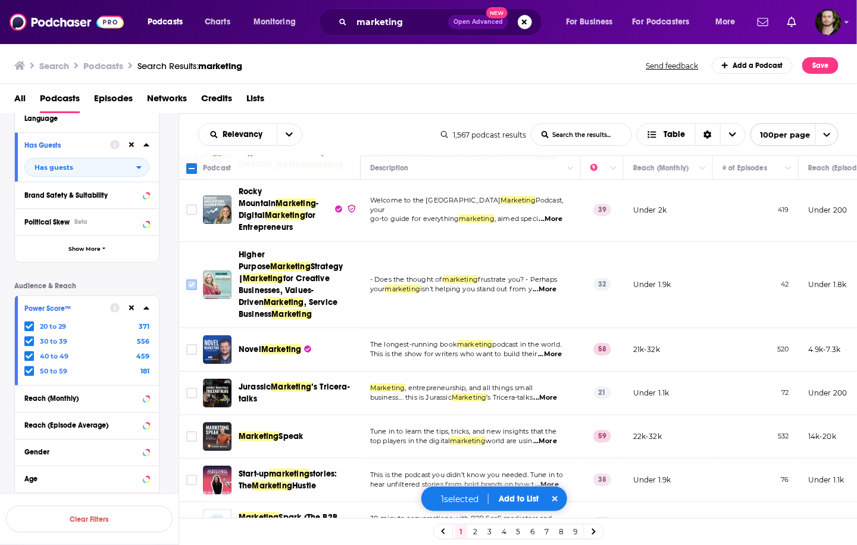
click at [195, 279] on input "Toggle select row" at bounding box center [191, 284] width 11 height 11
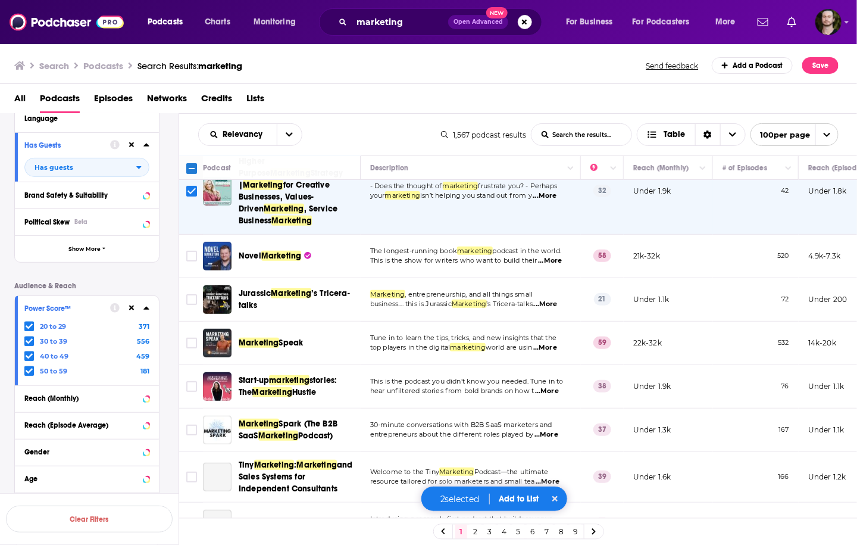
scroll to position [190, 0]
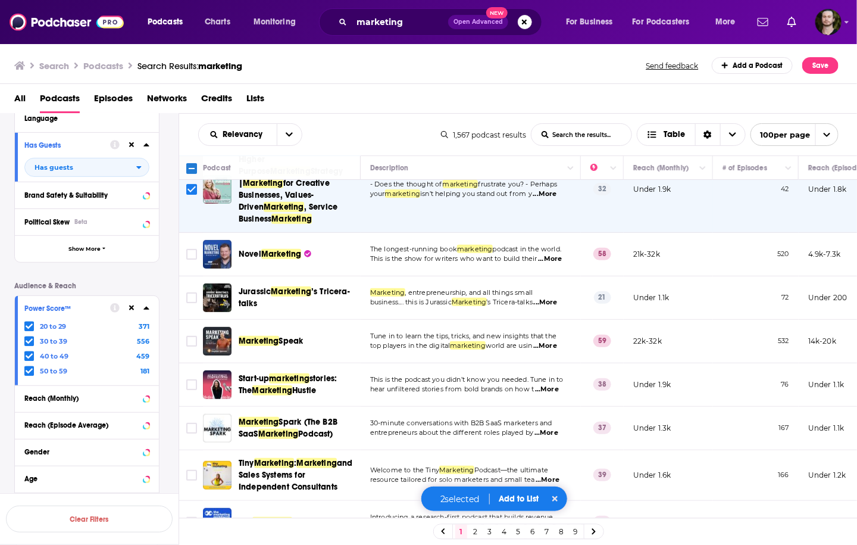
click at [556, 341] on span "...More" at bounding box center [545, 346] width 24 height 10
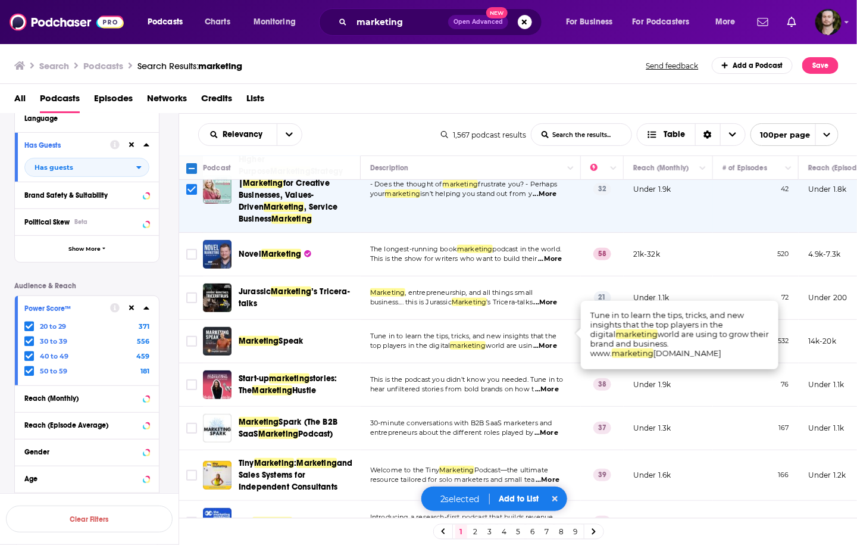
click at [556, 341] on span "...More" at bounding box center [545, 346] width 24 height 10
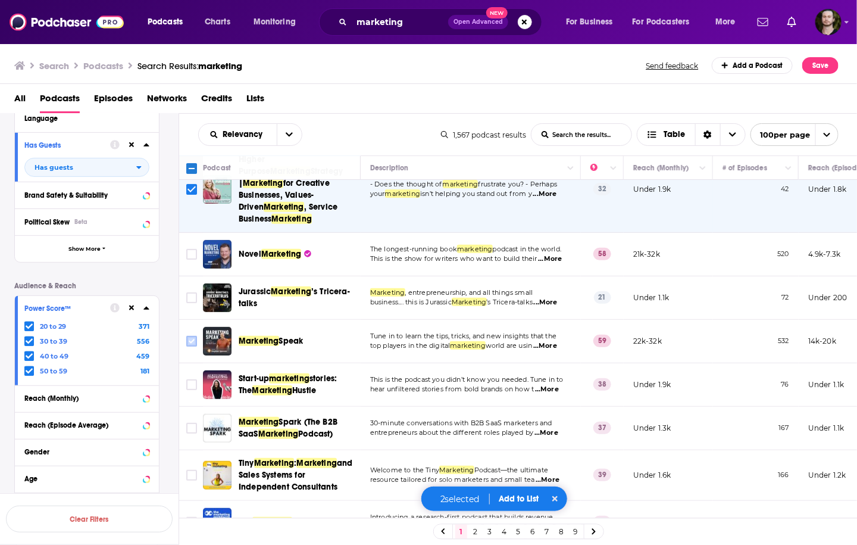
click at [190, 334] on icon "Toggle select row" at bounding box center [191, 341] width 14 height 14
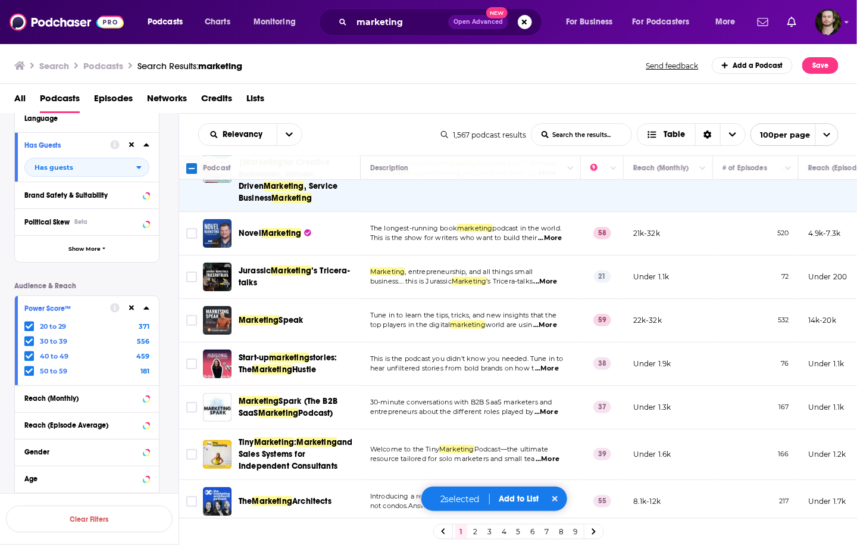
scroll to position [238, 0]
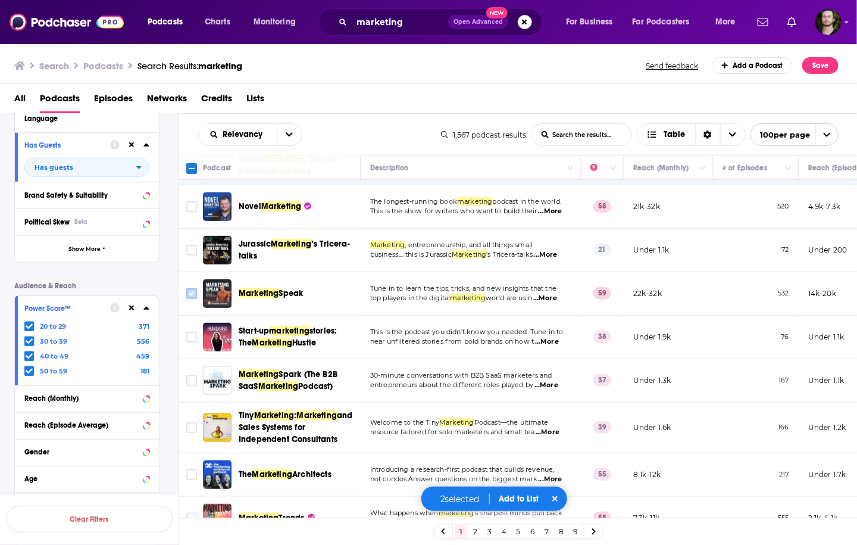
click at [187, 288] on input "Toggle select row" at bounding box center [191, 293] width 11 height 11
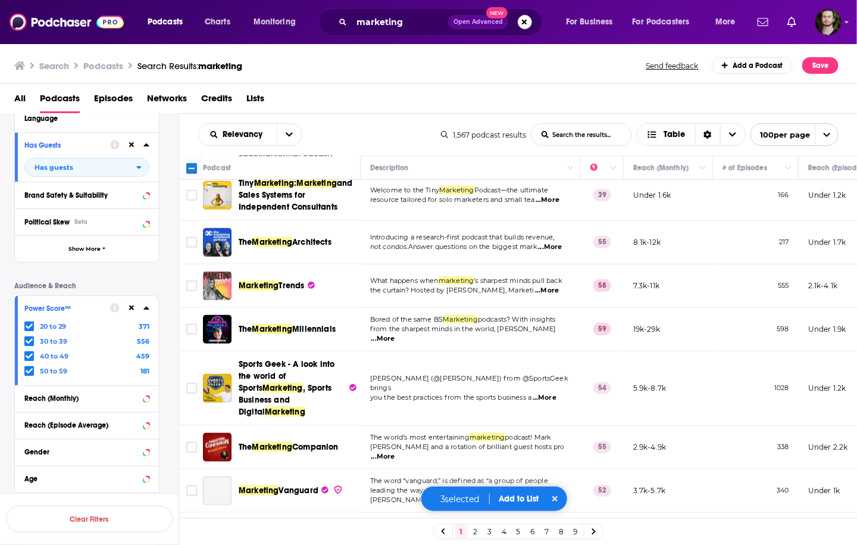
scroll to position [476, 0]
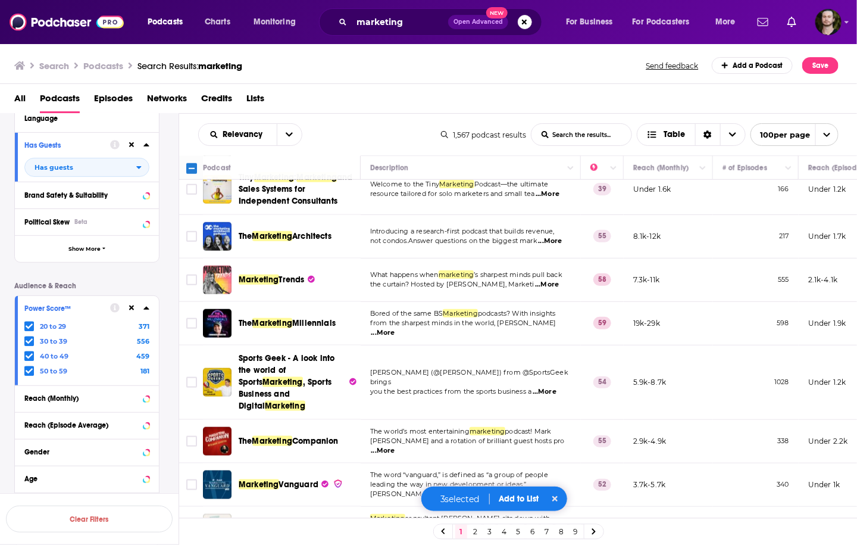
click at [556, 280] on span "...More" at bounding box center [547, 285] width 24 height 10
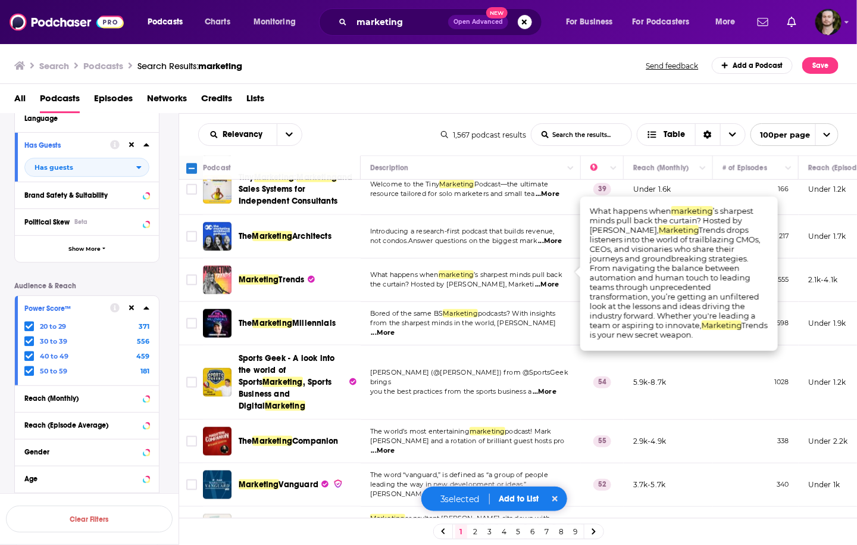
click at [545, 280] on span "...More" at bounding box center [547, 285] width 24 height 10
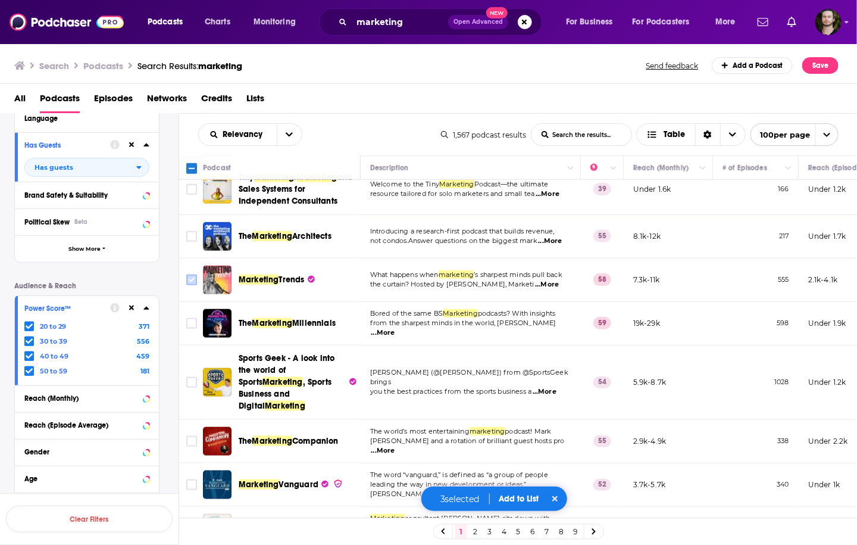
click at [192, 274] on input "Toggle select row" at bounding box center [191, 279] width 11 height 11
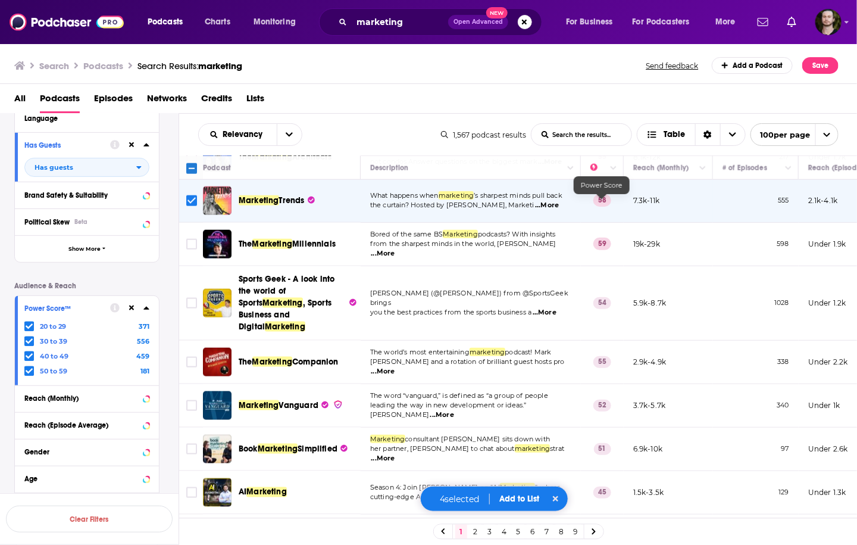
scroll to position [619, 0]
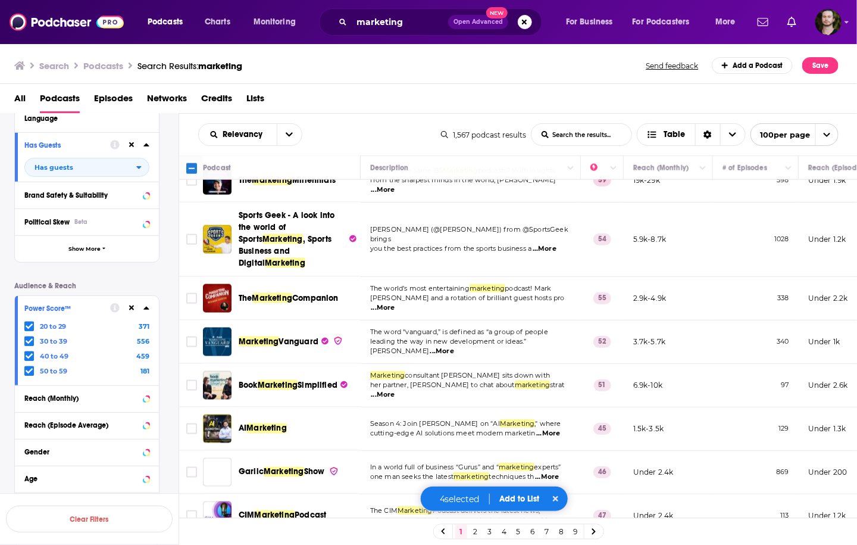
click at [395, 303] on span "...More" at bounding box center [383, 308] width 24 height 10
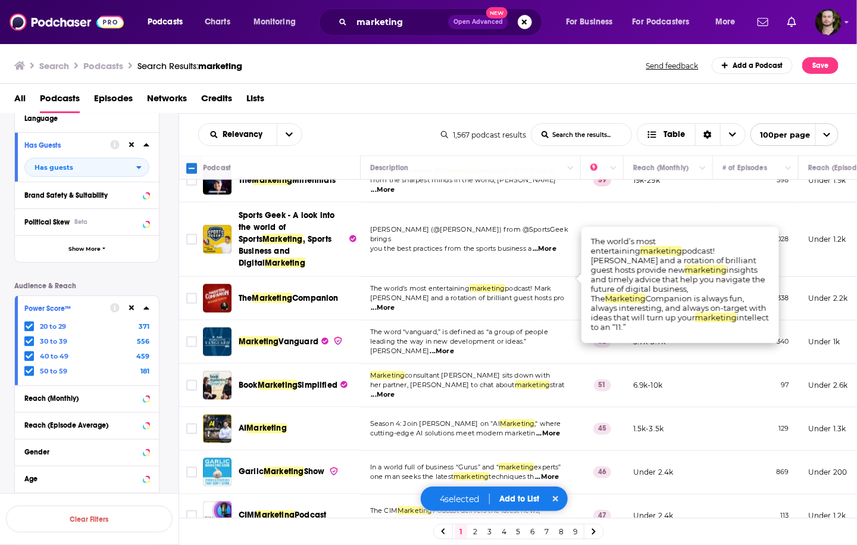
click at [395, 303] on span "...More" at bounding box center [383, 308] width 24 height 10
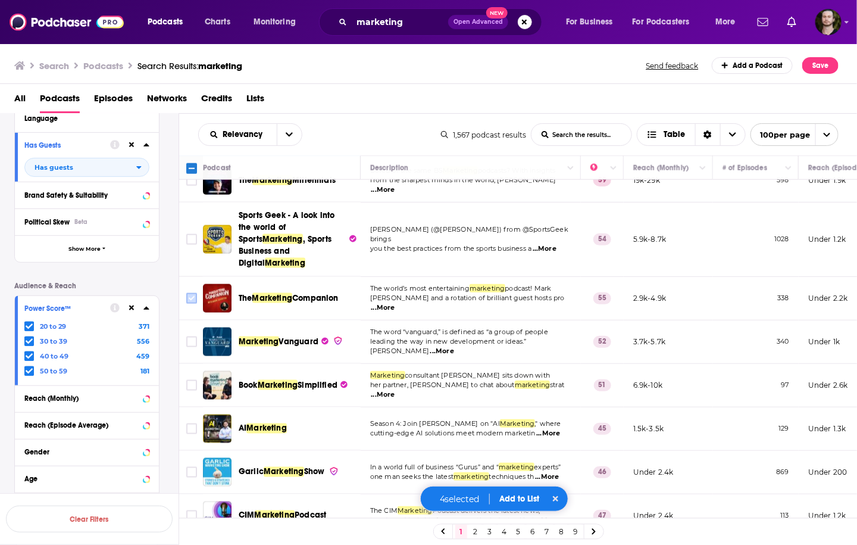
click at [187, 293] on input "Toggle select row" at bounding box center [191, 298] width 11 height 11
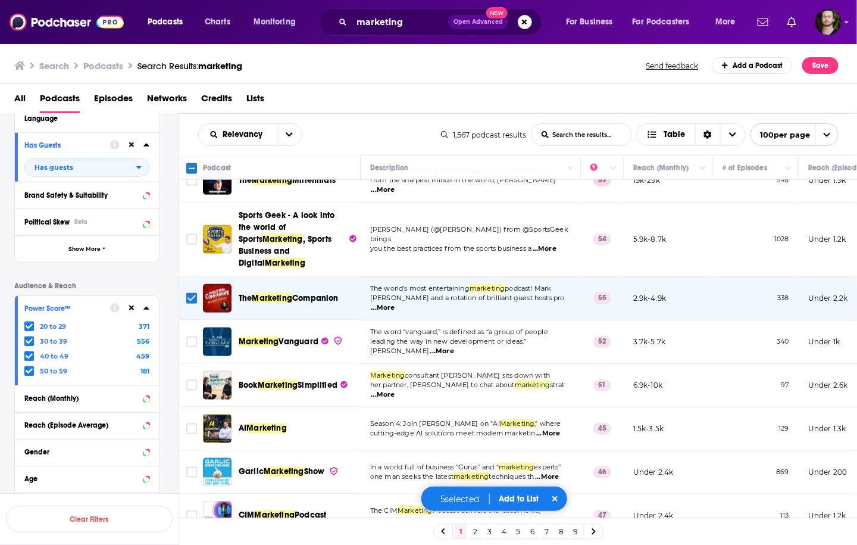
click at [454, 346] on span "...More" at bounding box center [442, 351] width 24 height 10
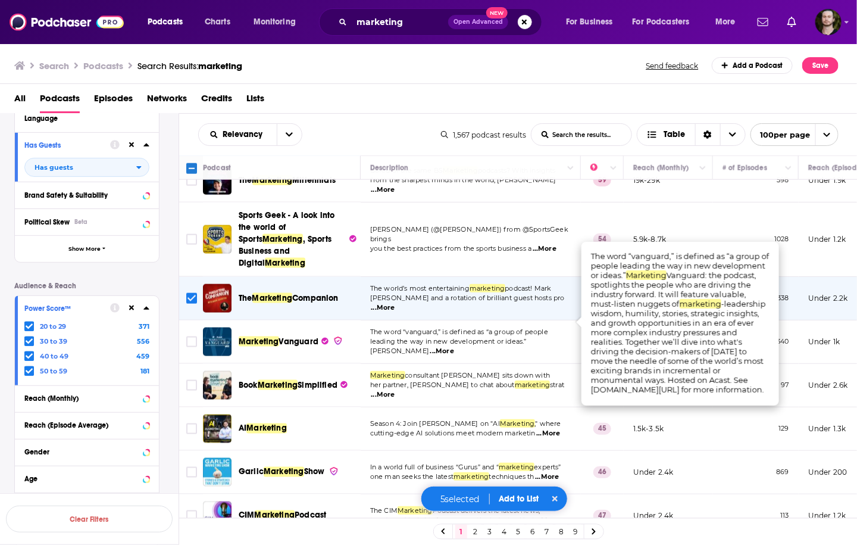
click at [454, 346] on span "...More" at bounding box center [442, 351] width 24 height 10
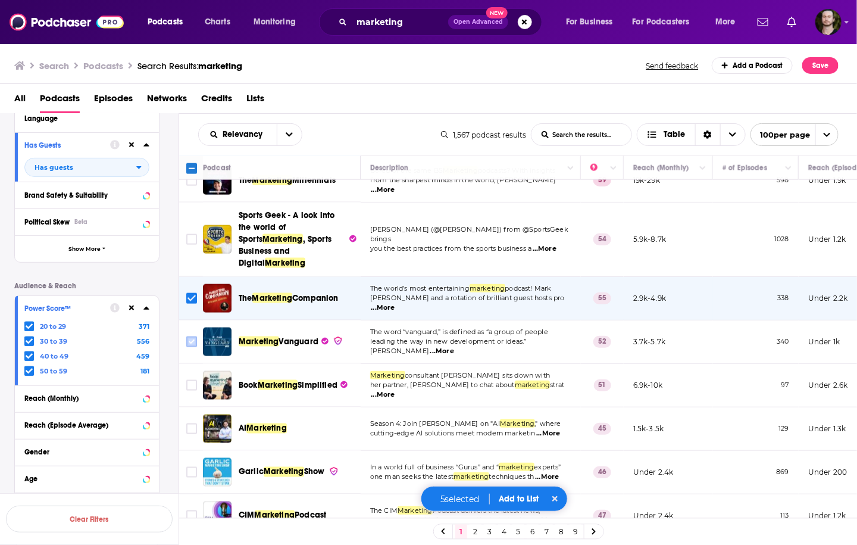
click at [189, 336] on input "Toggle select row" at bounding box center [191, 341] width 11 height 11
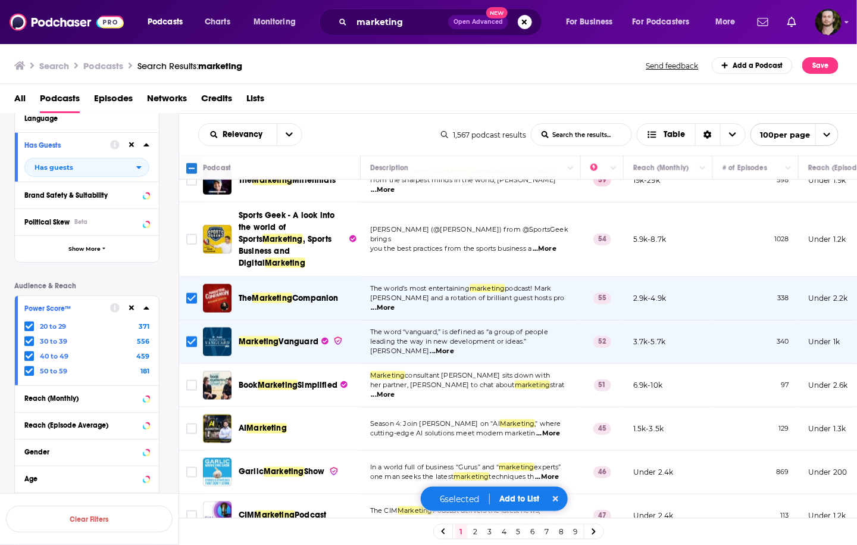
click at [510, 493] on button "Add to List" at bounding box center [519, 498] width 59 height 10
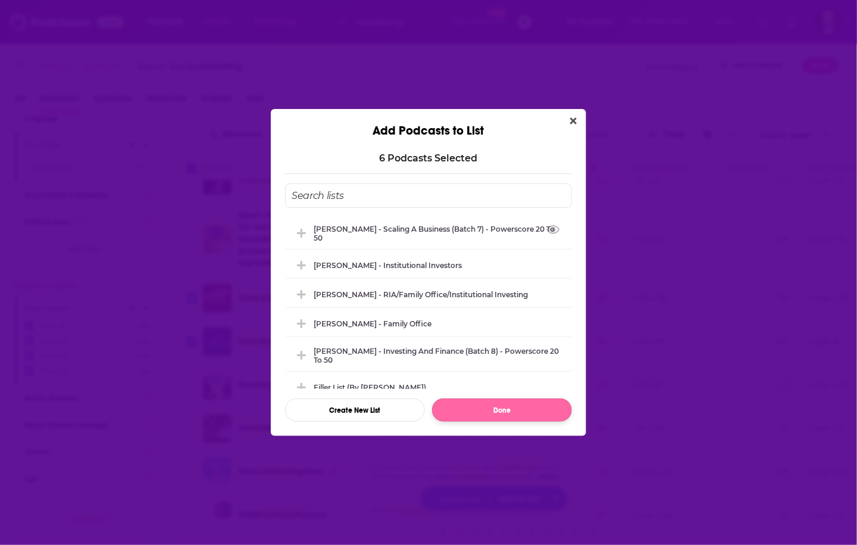
click at [428, 231] on div "[PERSON_NAME] - Scaling A Business (Batch 7) - Powerscore 20 to 50" at bounding box center [439, 233] width 251 height 18
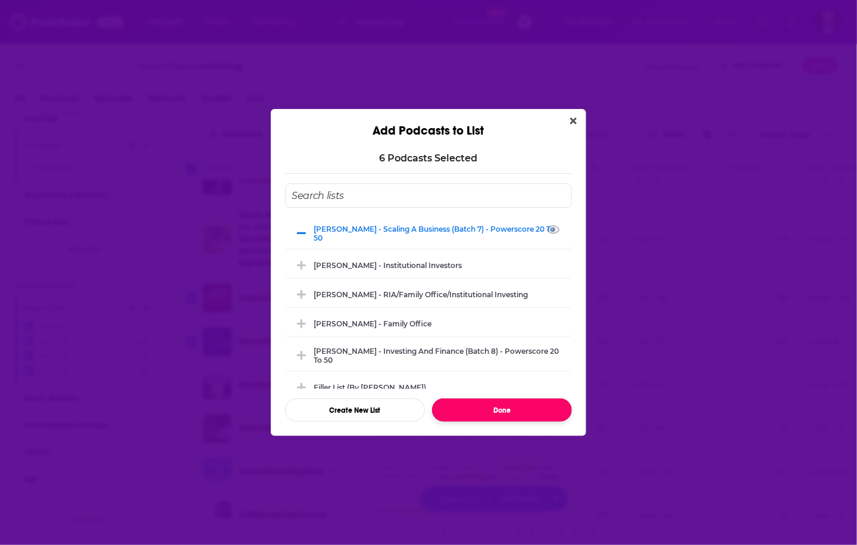
click at [509, 408] on button "Done" at bounding box center [502, 409] width 140 height 23
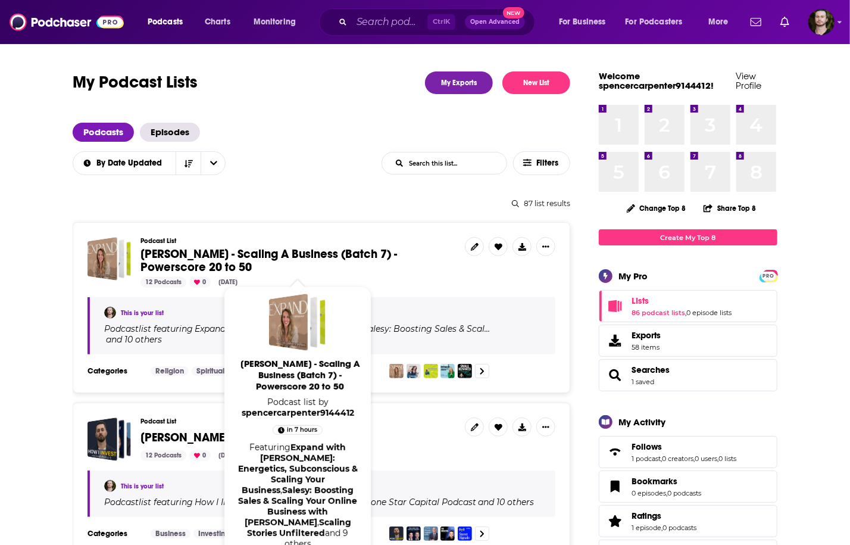
click at [281, 255] on span "[PERSON_NAME] - Scaling A Business (Batch 7) - Powerscore 20 to 50" at bounding box center [268, 260] width 256 height 28
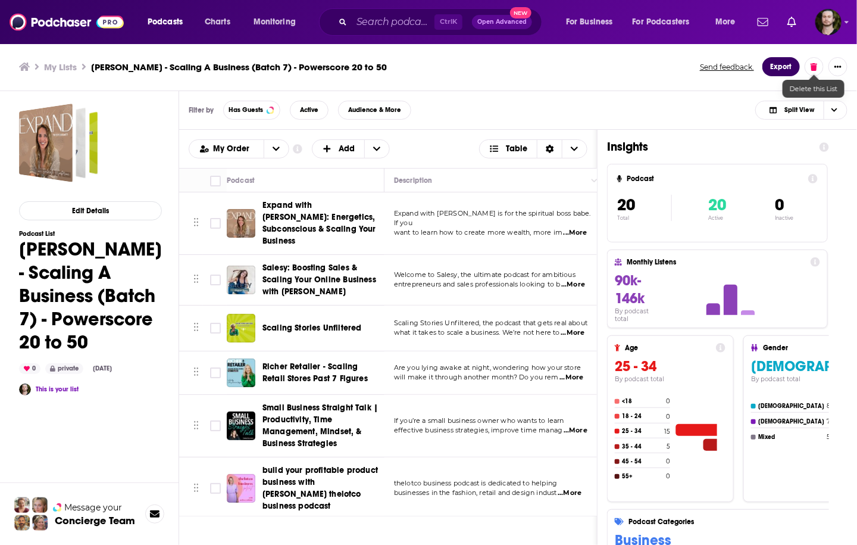
drag, startPoint x: 782, startPoint y: 67, endPoint x: 776, endPoint y: 80, distance: 14.4
click at [782, 67] on button "Export" at bounding box center [780, 66] width 37 height 19
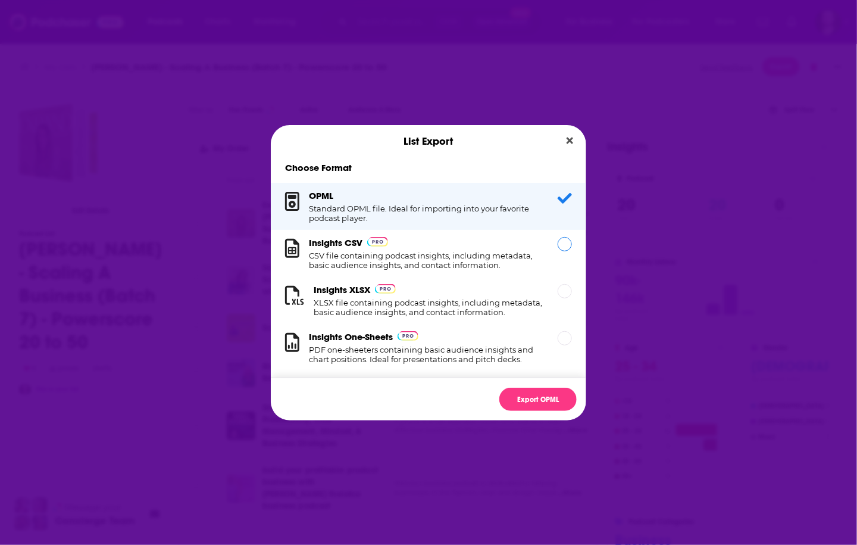
click at [461, 262] on h1 "CSV file containing podcast insights, including metadata, basic audience insigh…" at bounding box center [426, 260] width 234 height 19
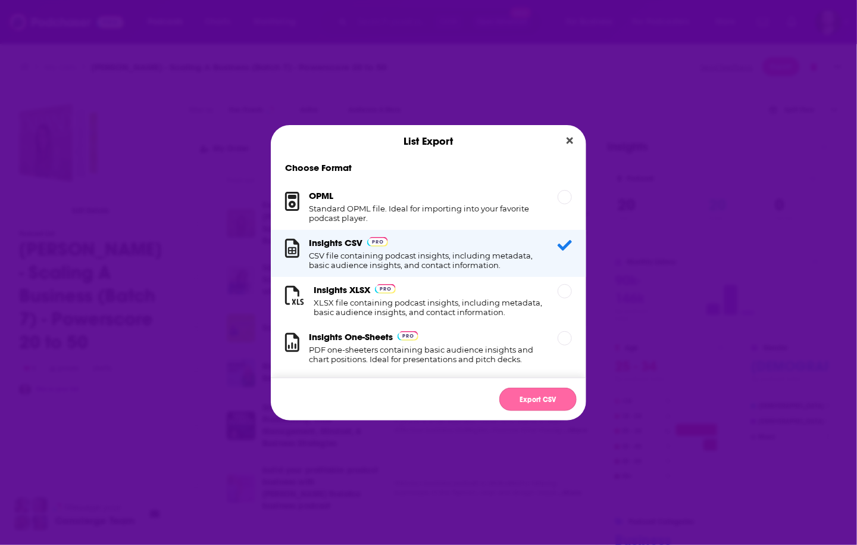
click at [540, 398] on button "Export CSV" at bounding box center [537, 398] width 77 height 23
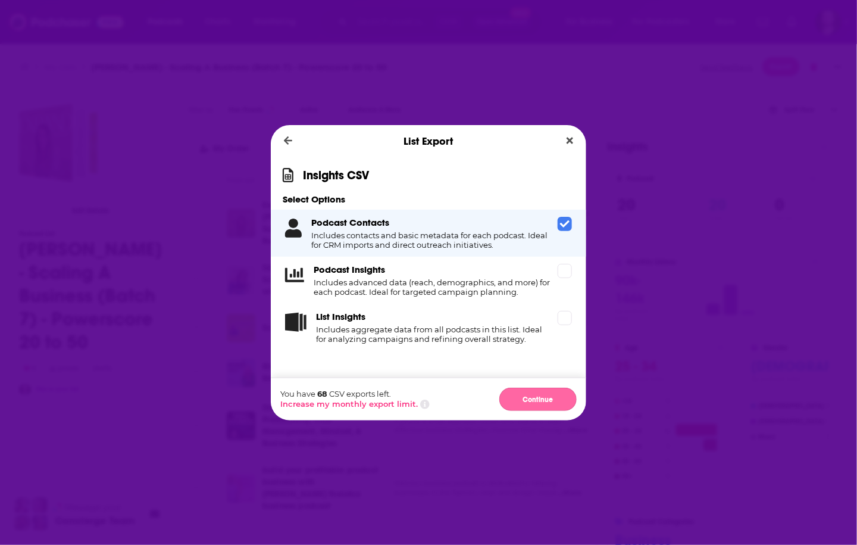
click at [545, 395] on button "Continue" at bounding box center [537, 398] width 77 height 23
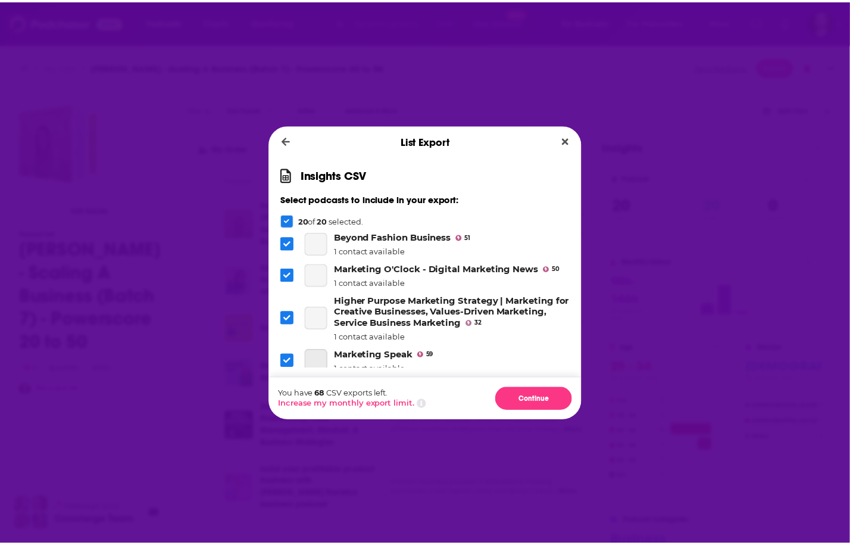
scroll to position [599, 0]
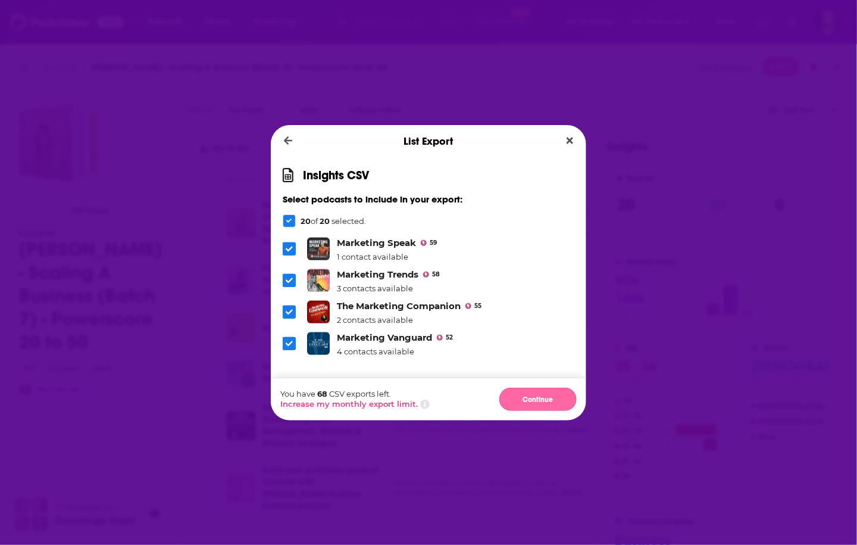
click at [533, 395] on button "Continue" at bounding box center [537, 398] width 77 height 23
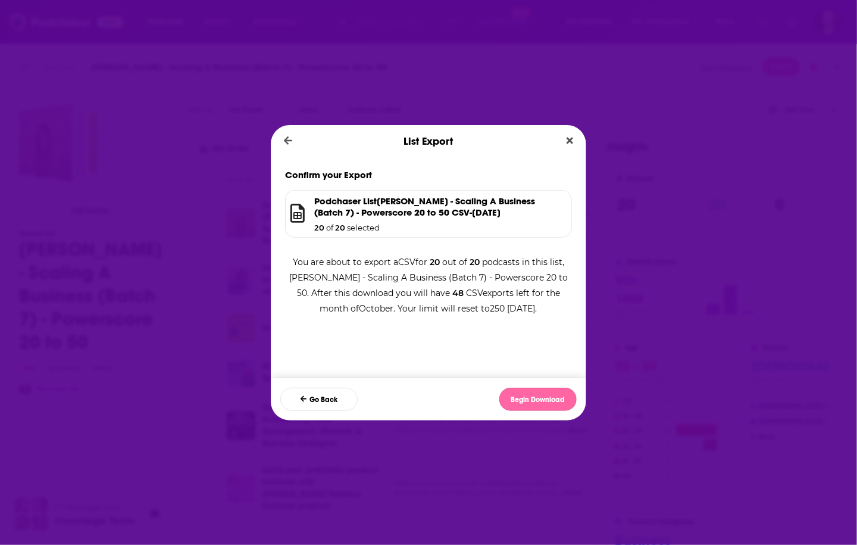
click at [556, 396] on button "Begin Download" at bounding box center [537, 398] width 77 height 23
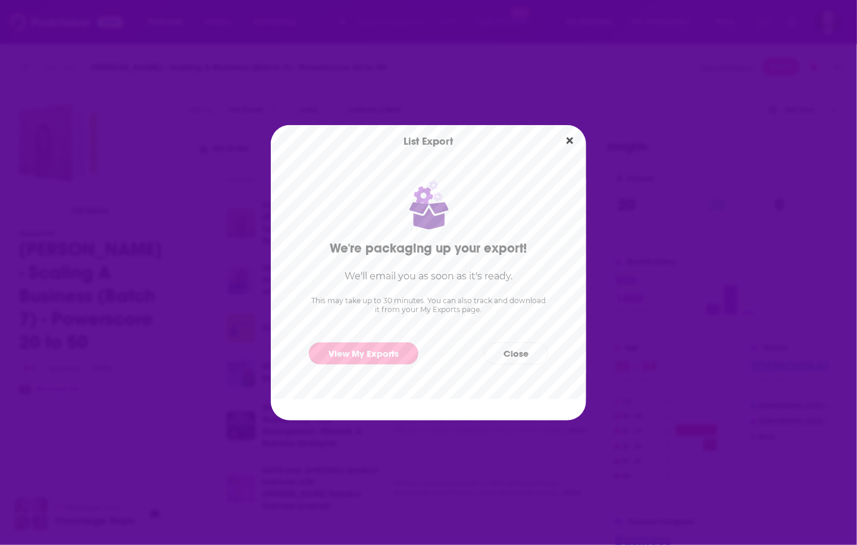
click at [370, 349] on link "View My Exports" at bounding box center [363, 353] width 109 height 22
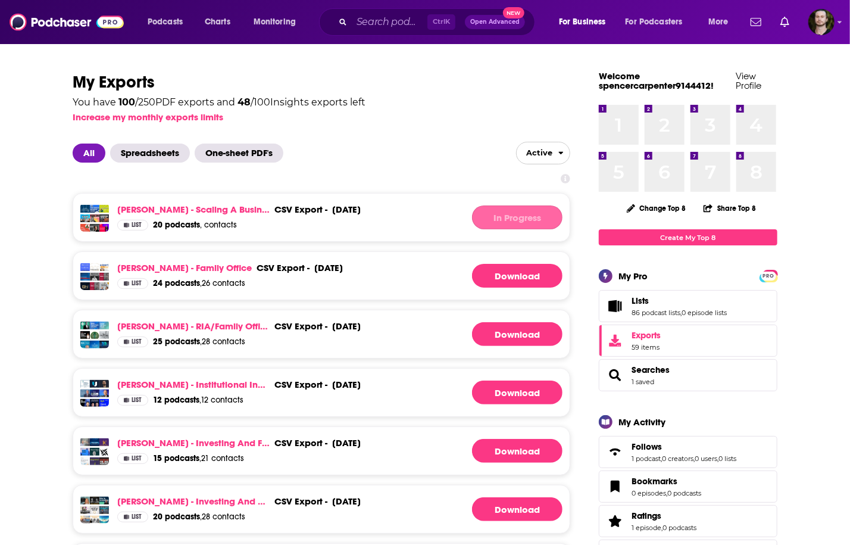
click at [521, 221] on div "In Progress" at bounding box center [517, 217] width 90 height 24
click at [361, 206] on div "[DATE]" at bounding box center [346, 209] width 29 height 11
click at [234, 212] on link "[PERSON_NAME] - Scaling A Business (Batch 7) - Powerscore 20 to 50" at bounding box center [193, 209] width 152 height 11
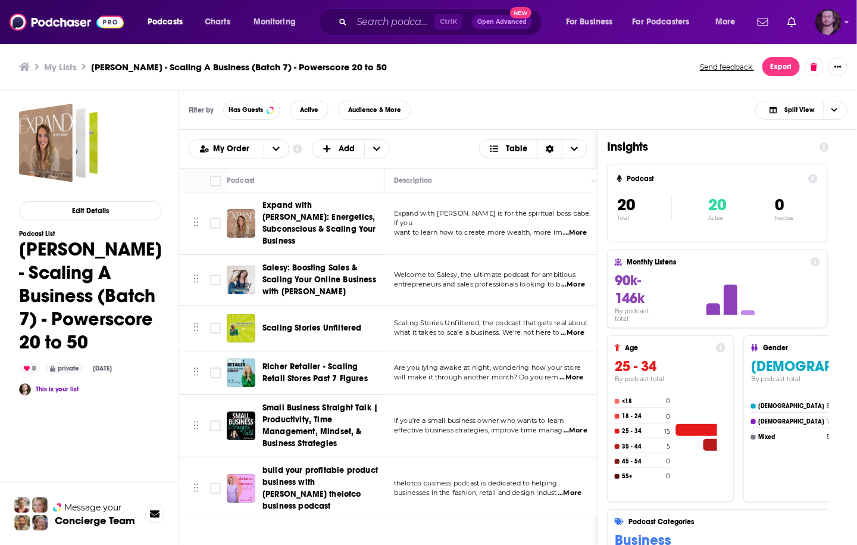
click at [831, 20] on img "Logged in as OutlierAudio" at bounding box center [828, 22] width 26 height 26
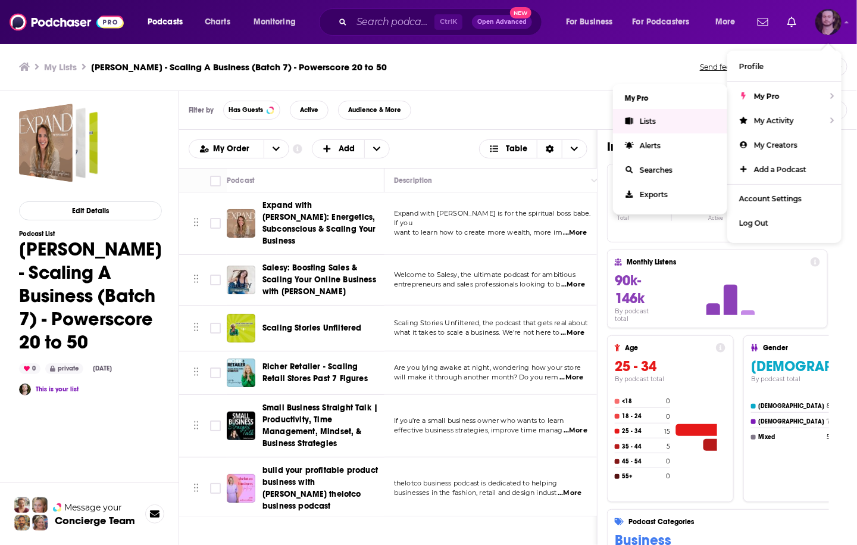
click at [629, 120] on icon "Show profile menu" at bounding box center [629, 120] width 8 height 7
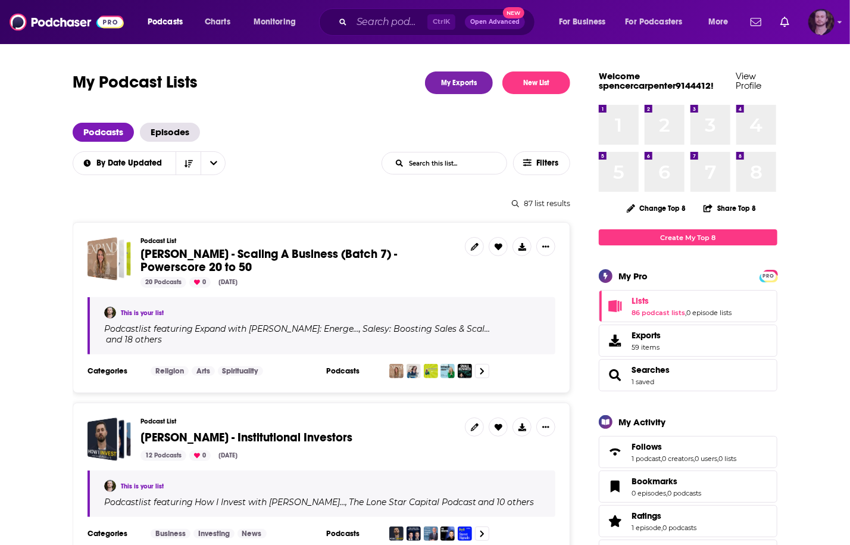
click at [827, 23] on img "Logged in as OutlierAudio" at bounding box center [821, 22] width 26 height 26
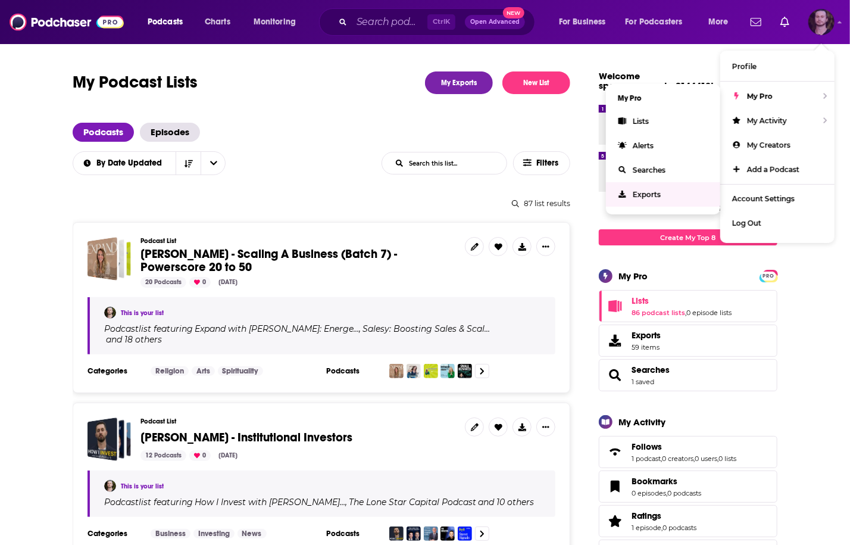
click at [648, 190] on span "Exports" at bounding box center [647, 194] width 28 height 9
